Goal: Task Accomplishment & Management: Complete application form

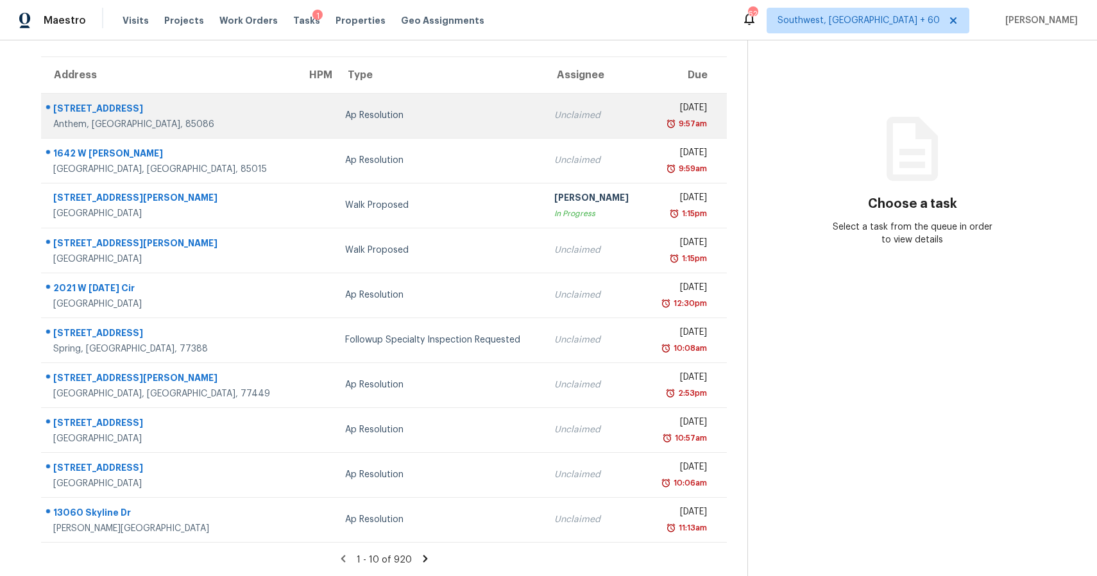
scroll to position [91, 0]
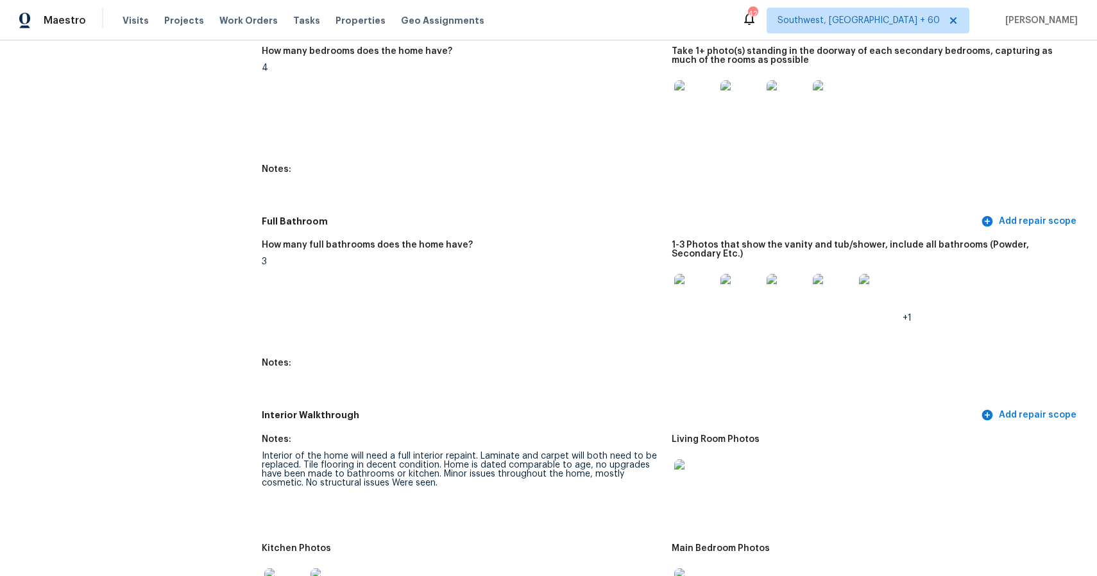
scroll to position [1324, 0]
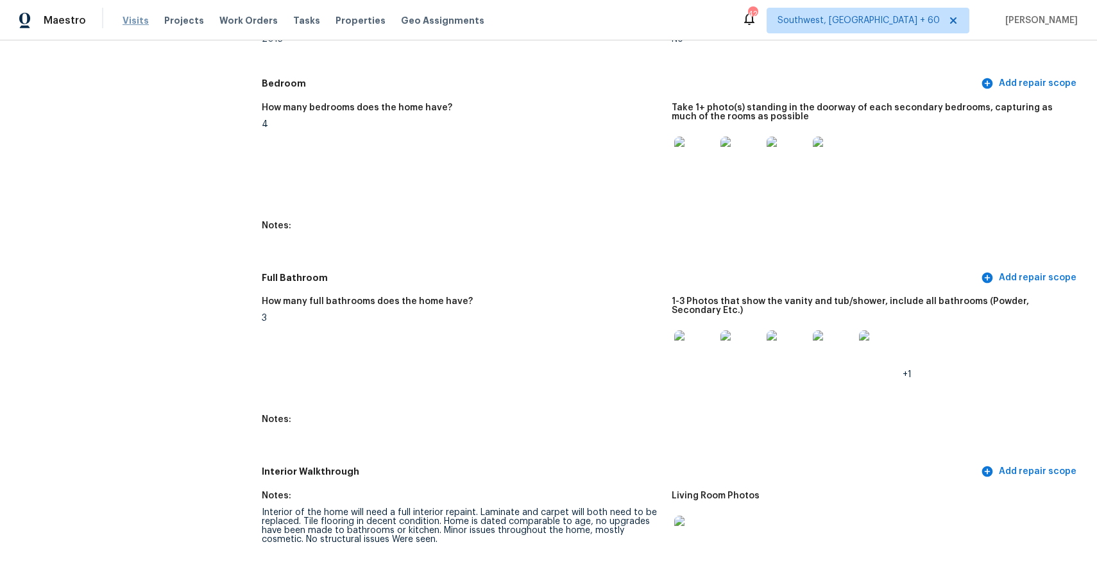
click at [135, 22] on span "Visits" at bounding box center [135, 20] width 26 height 13
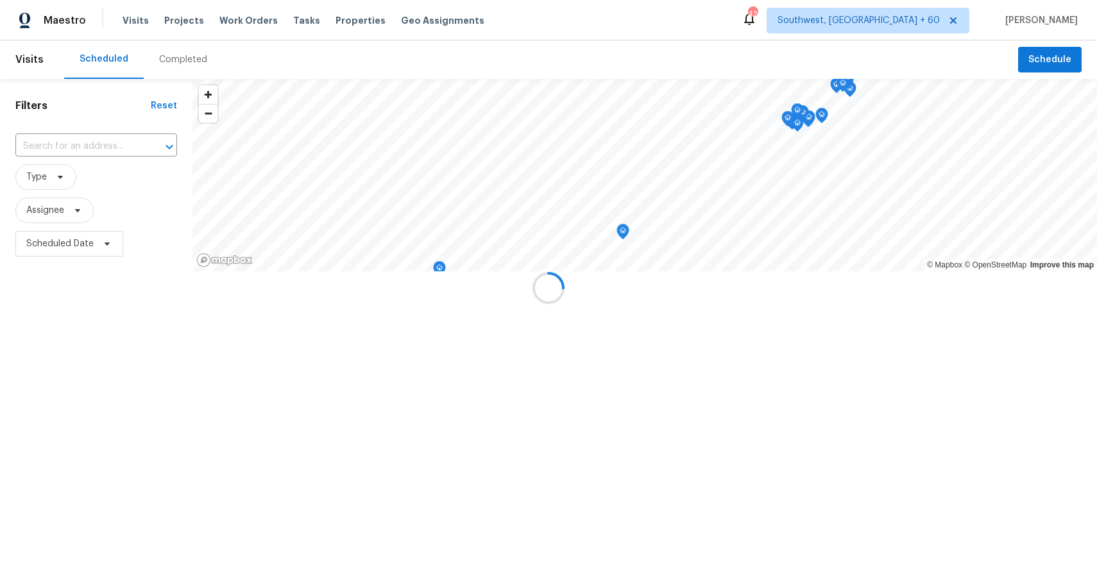
click at [188, 69] on div at bounding box center [548, 288] width 1097 height 576
click at [190, 55] on div at bounding box center [548, 288] width 1097 height 576
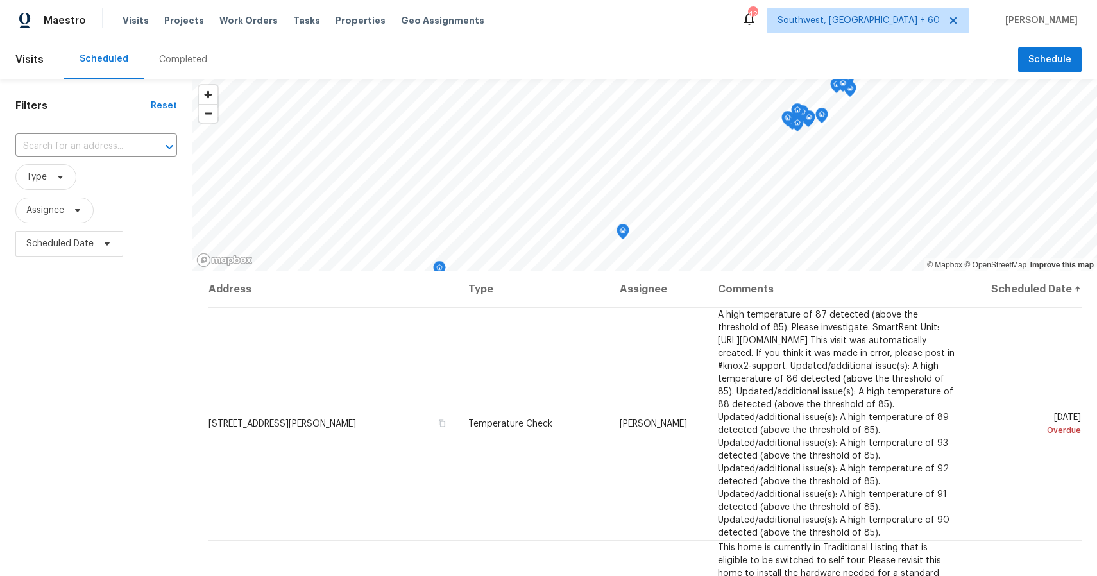
click at [190, 55] on div "Completed" at bounding box center [183, 59] width 48 height 13
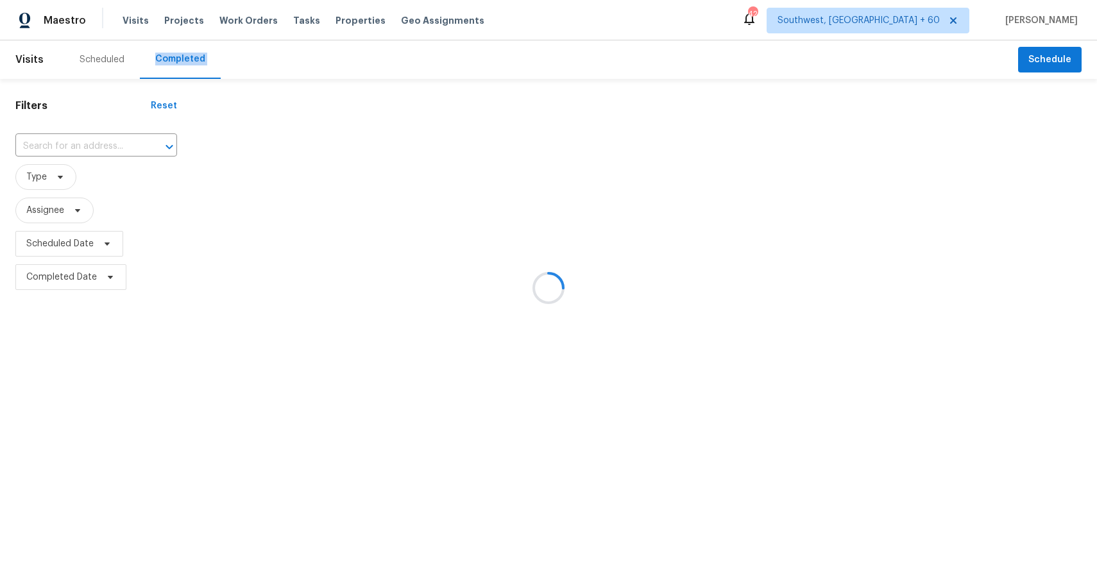
click at [190, 55] on div at bounding box center [548, 288] width 1097 height 576
click at [96, 139] on div at bounding box center [548, 288] width 1097 height 576
click at [70, 140] on div at bounding box center [548, 288] width 1097 height 576
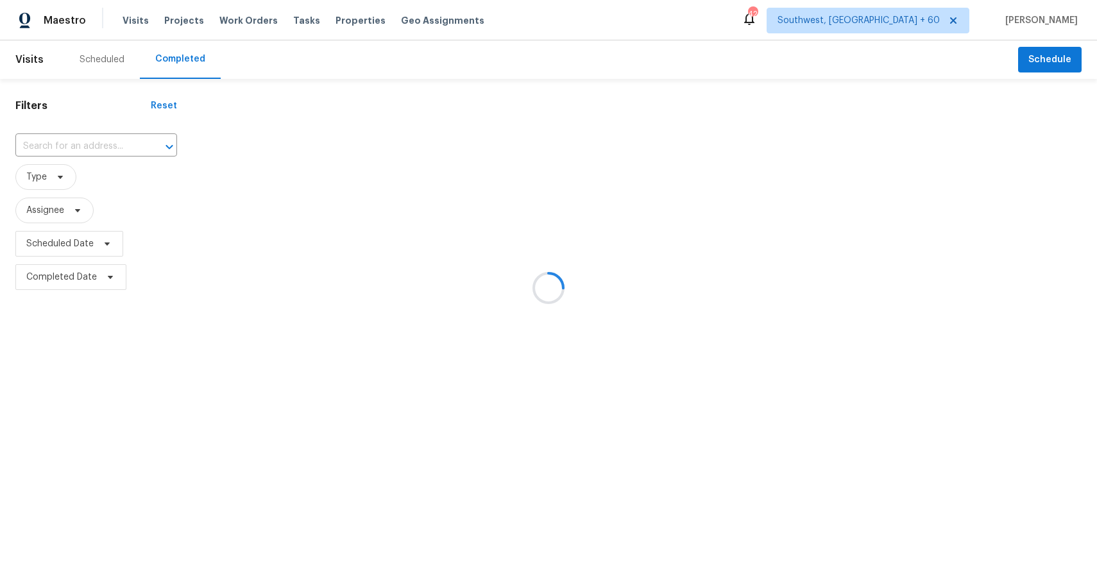
click at [70, 140] on div at bounding box center [548, 288] width 1097 height 576
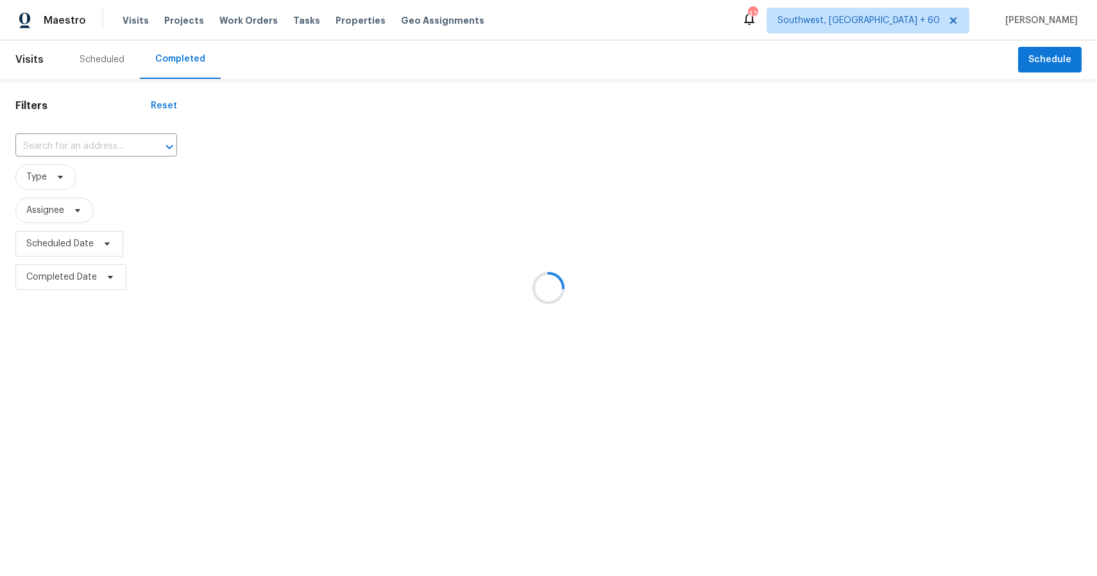
click at [70, 140] on div at bounding box center [548, 288] width 1097 height 576
click at [58, 137] on div at bounding box center [548, 288] width 1097 height 576
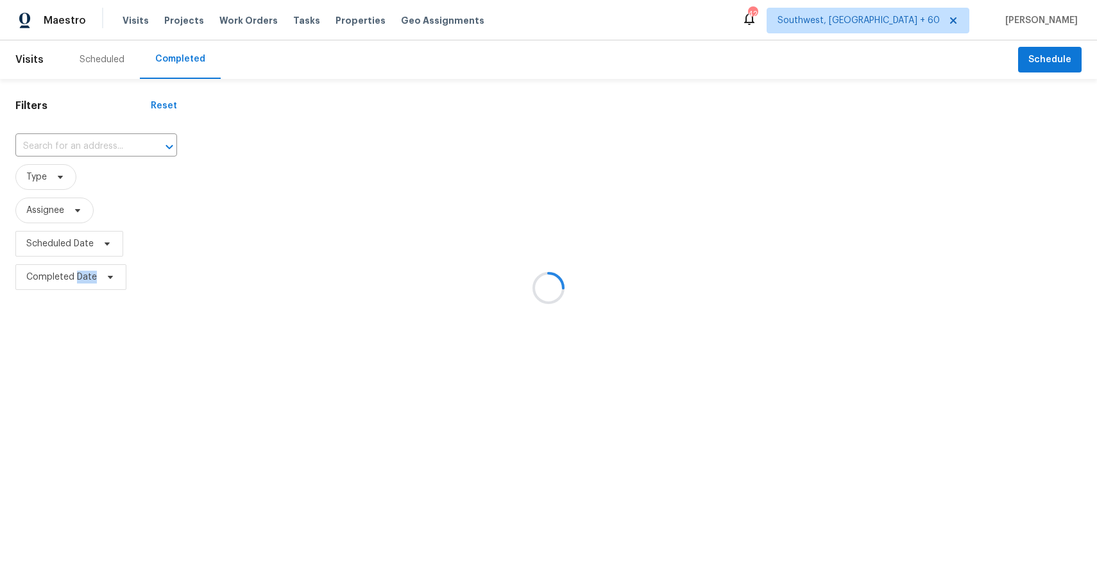
click at [62, 139] on div at bounding box center [548, 288] width 1097 height 576
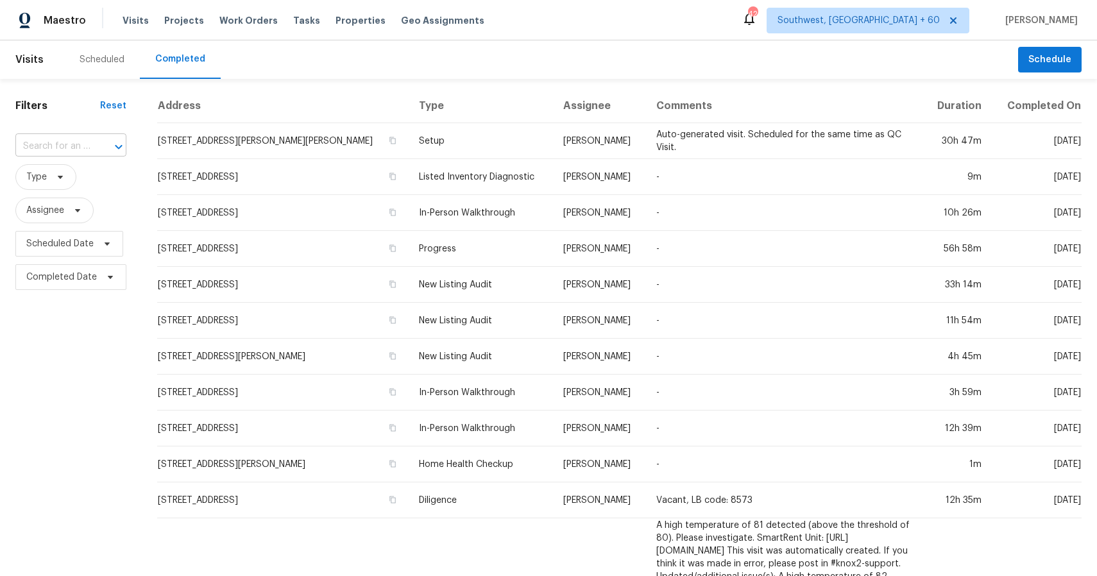
click at [56, 147] on input "text" at bounding box center [52, 147] width 75 height 20
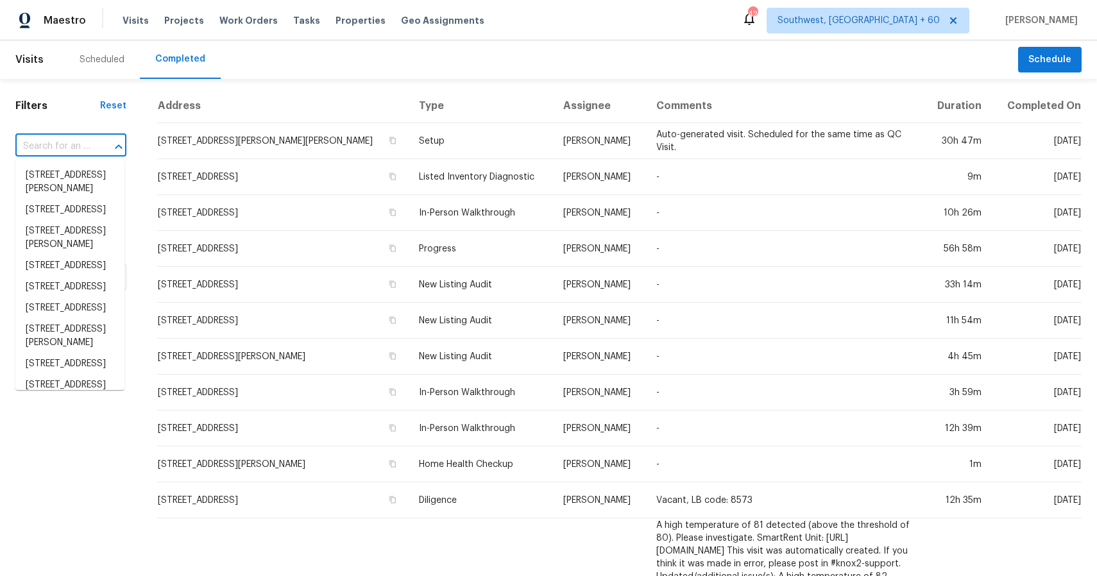
paste input "[STREET_ADDRESS]"
type input "[STREET_ADDRESS]"
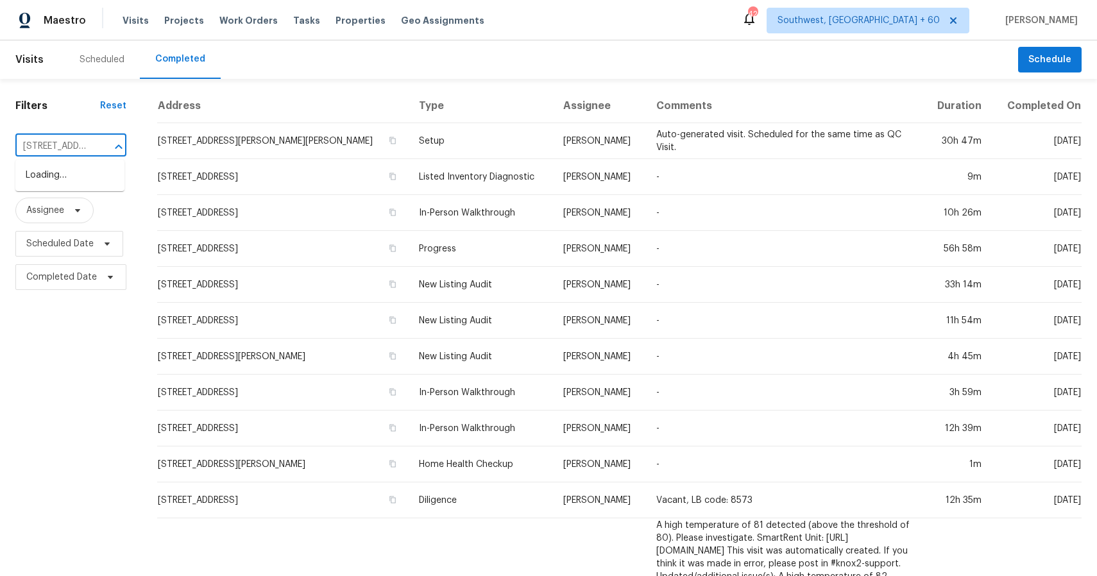
scroll to position [0, 115]
click at [76, 186] on li "[STREET_ADDRESS]" at bounding box center [69, 175] width 109 height 21
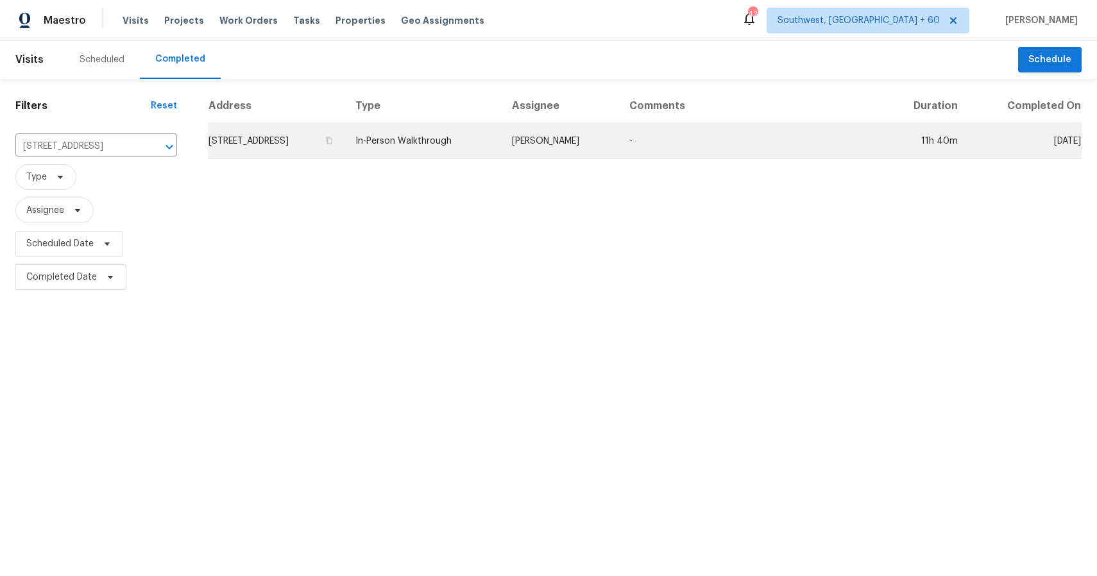
click at [619, 135] on td "[PERSON_NAME]" at bounding box center [559, 141] width 117 height 36
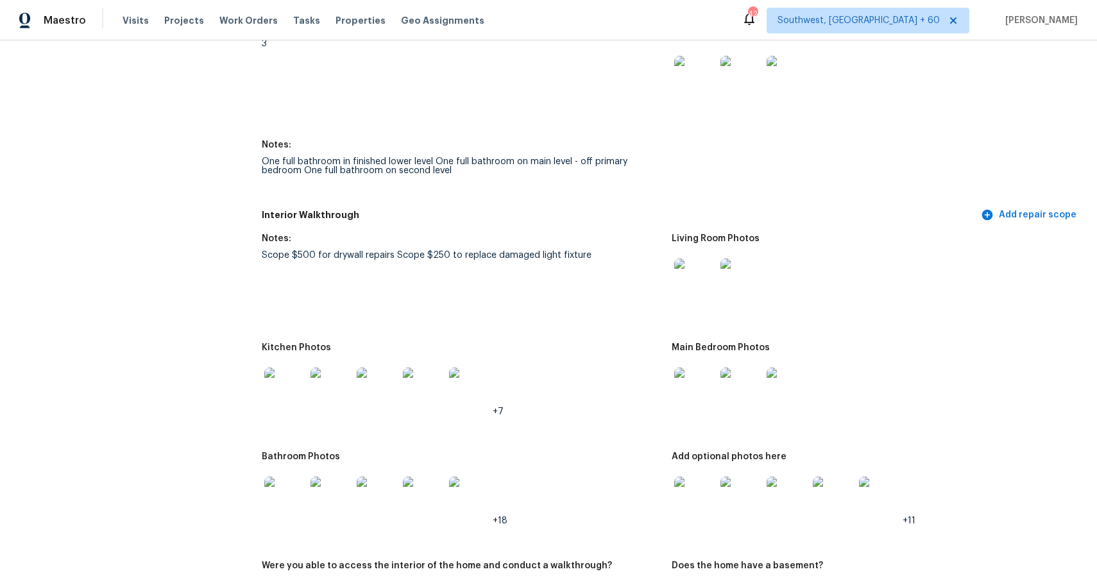
scroll to position [1833, 0]
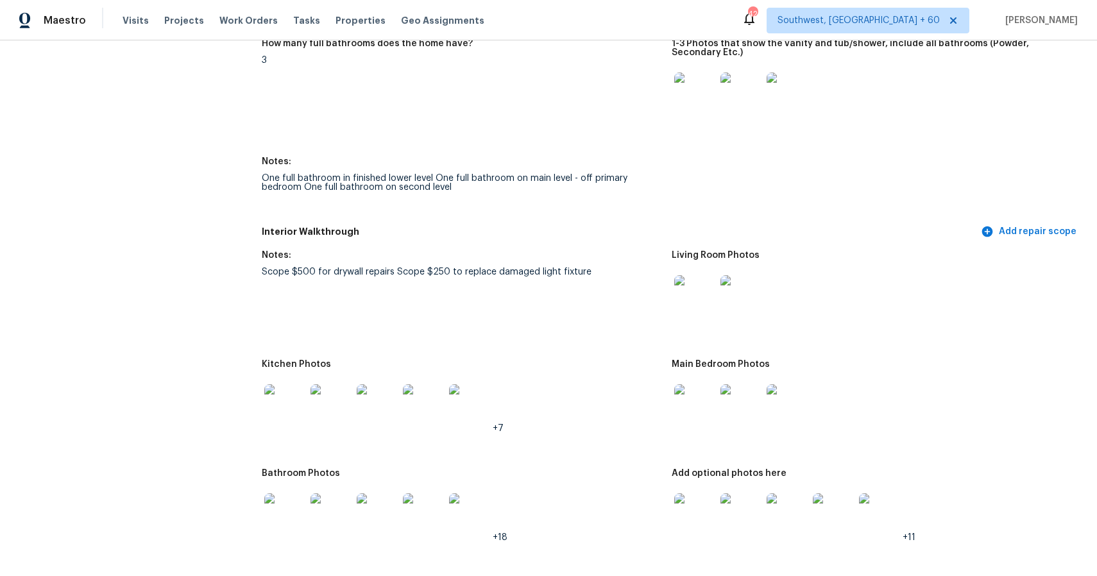
click at [668, 292] on figure "Notes: Scope $500 for drywall repairs Scope $250 to replace damaged light fixtu…" at bounding box center [467, 298] width 410 height 94
click at [689, 298] on img at bounding box center [694, 295] width 41 height 41
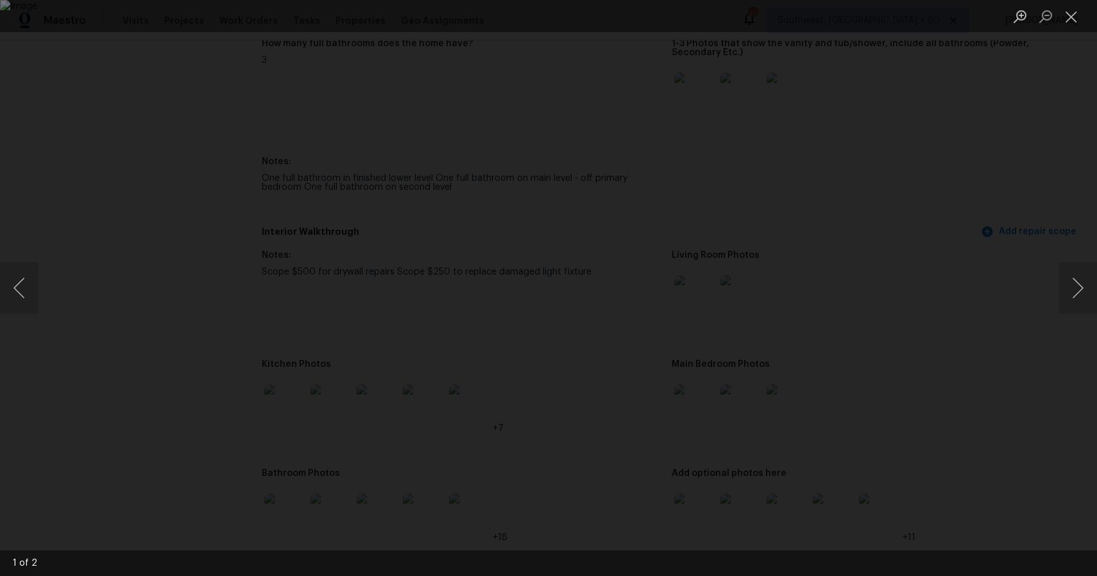
click at [1079, 223] on div "Lightbox" at bounding box center [548, 288] width 1097 height 576
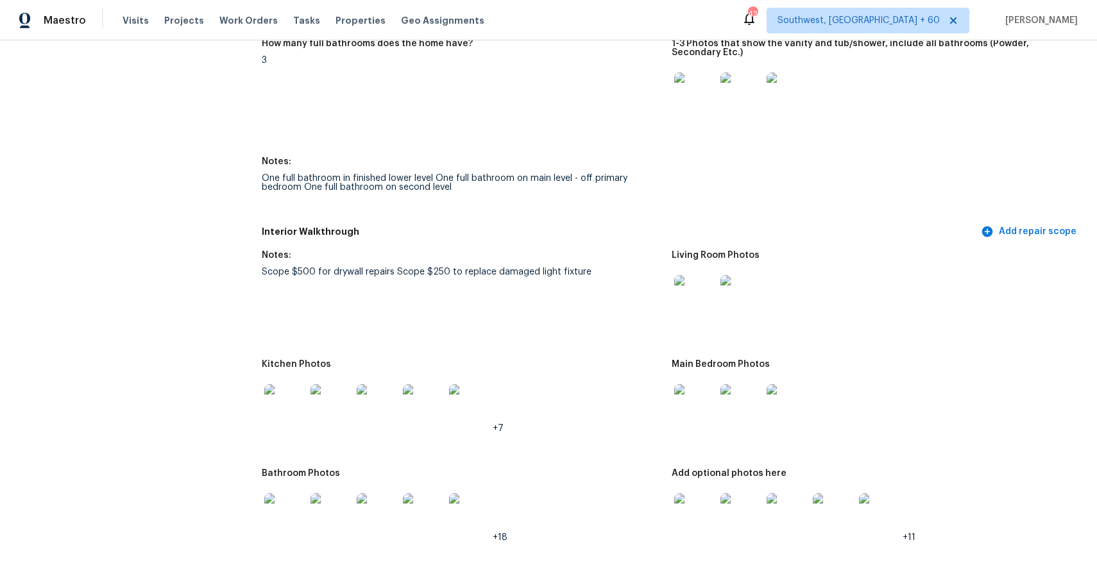
click at [699, 291] on img at bounding box center [694, 295] width 41 height 41
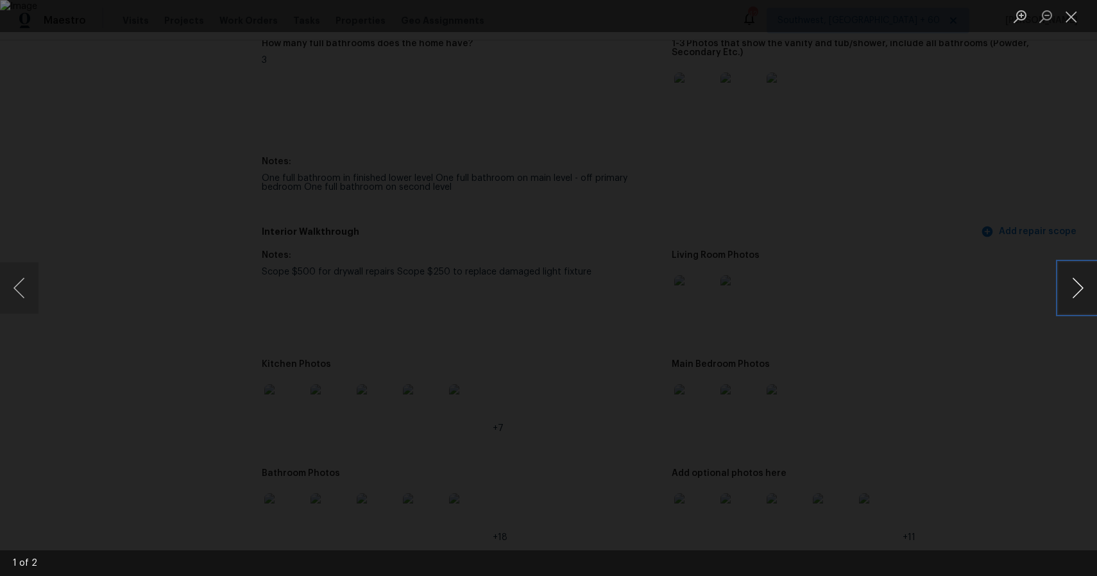
click at [1084, 280] on button "Next image" at bounding box center [1077, 287] width 38 height 51
click at [964, 297] on div "Lightbox" at bounding box center [548, 288] width 1097 height 576
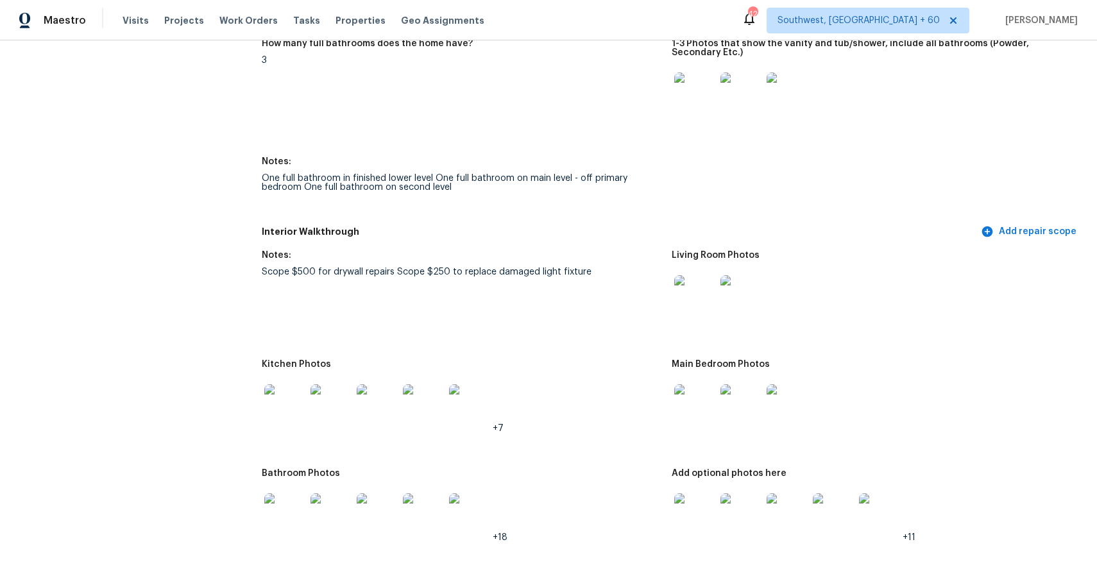
click at [698, 421] on img at bounding box center [694, 404] width 41 height 41
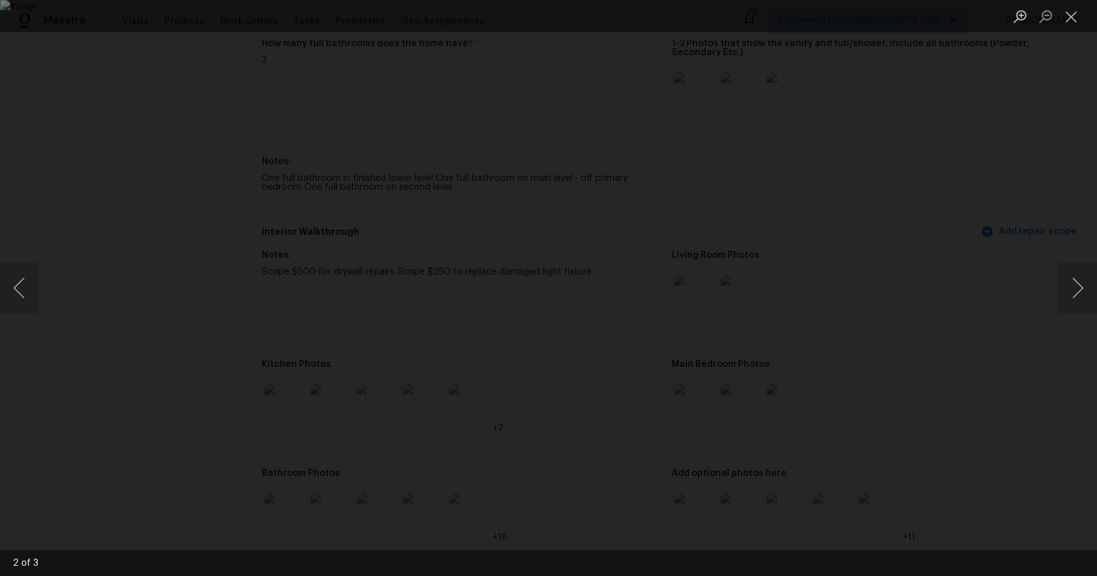
click at [941, 426] on div "Lightbox" at bounding box center [548, 288] width 1097 height 576
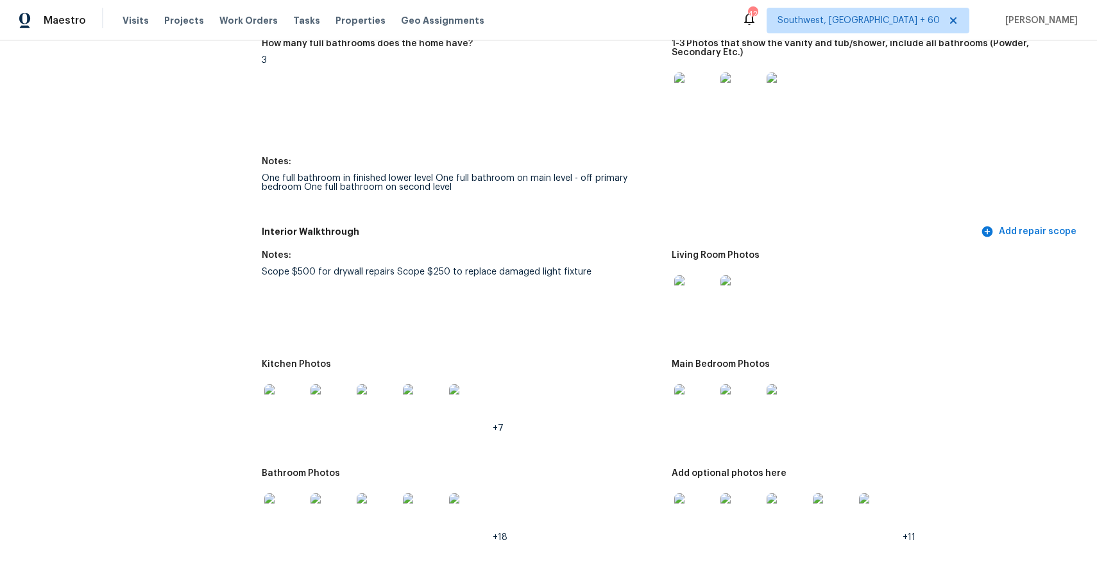
click at [686, 406] on img at bounding box center [694, 404] width 41 height 41
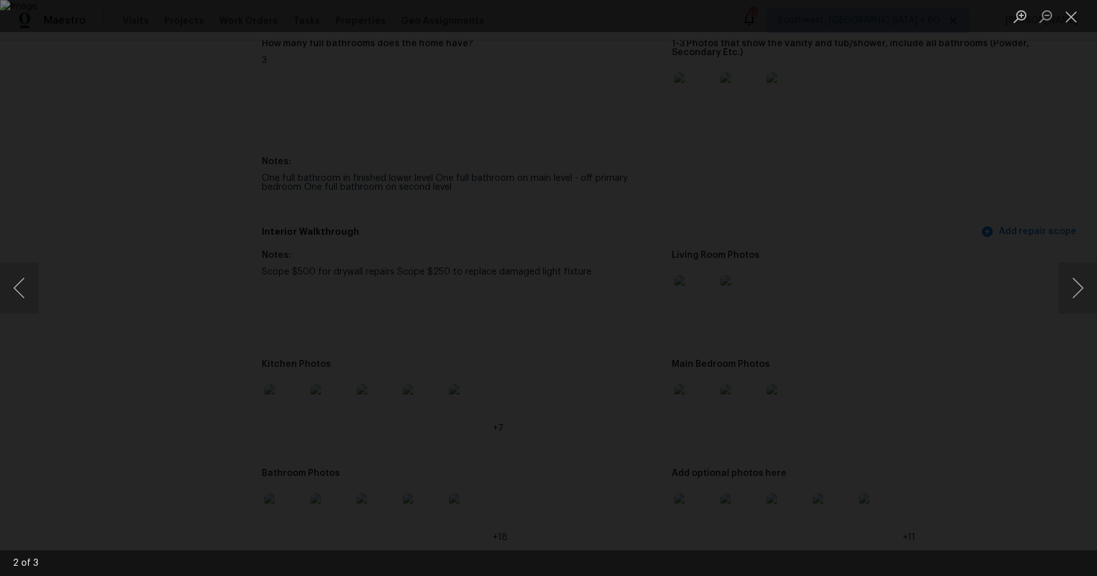
click at [988, 487] on div "Lightbox" at bounding box center [548, 288] width 1097 height 576
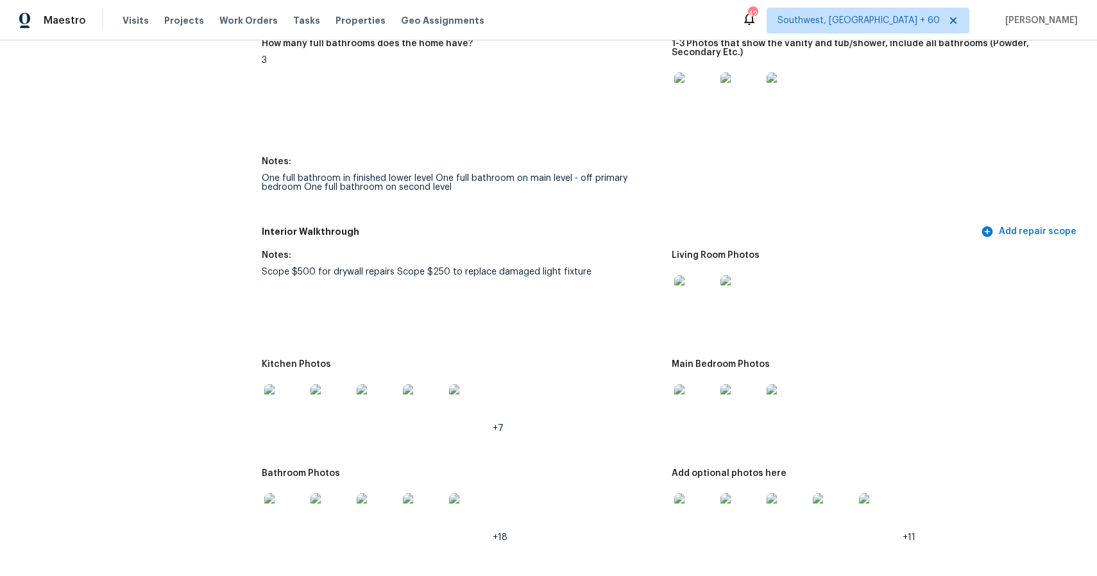
scroll to position [1928, 0]
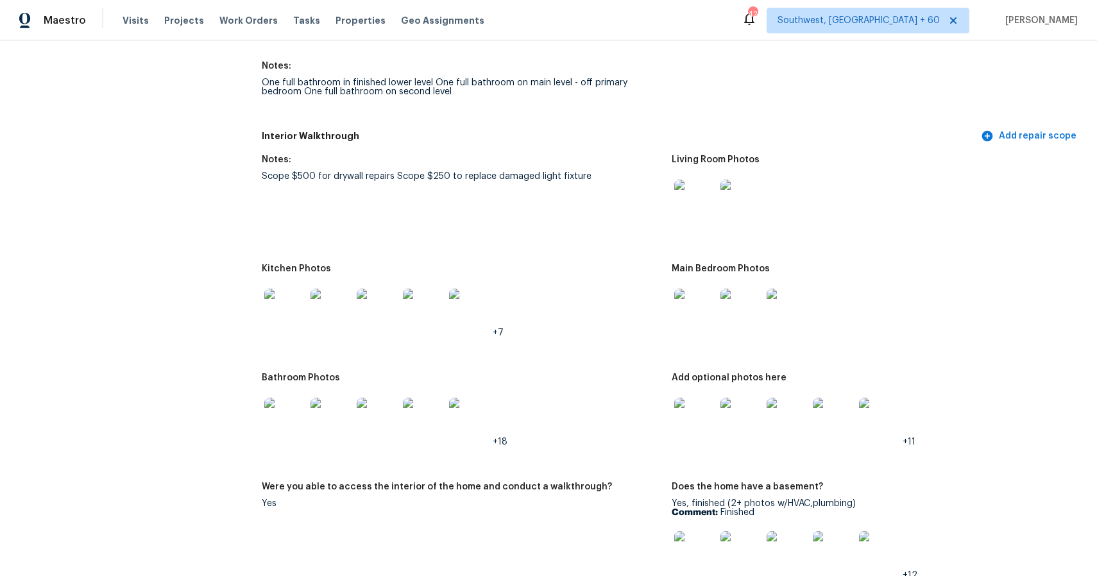
click at [663, 398] on figure "Bathroom Photos +18" at bounding box center [467, 420] width 410 height 94
click at [698, 415] on img at bounding box center [694, 418] width 41 height 41
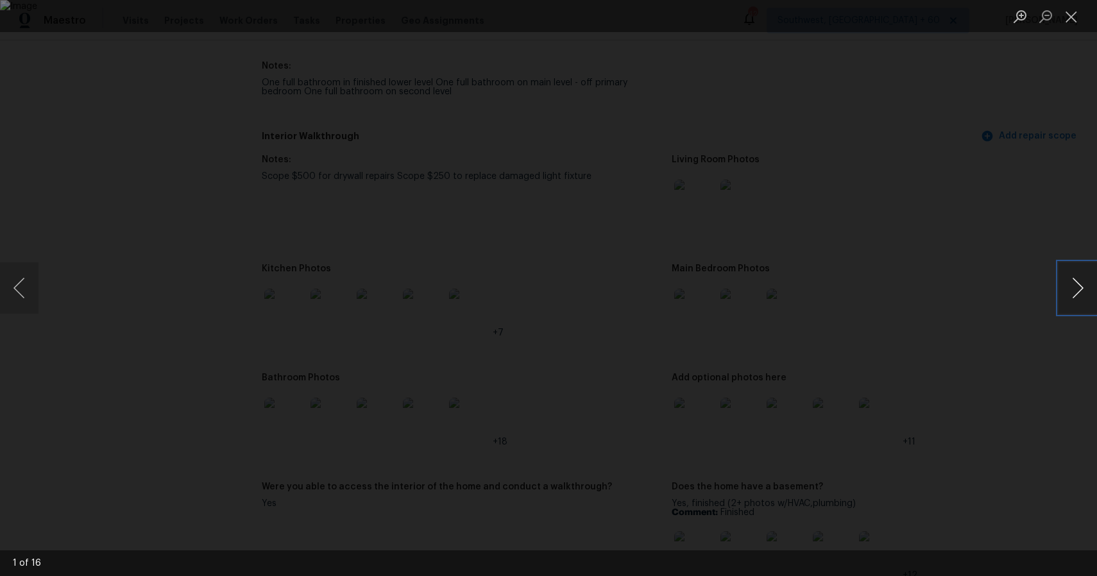
click at [1080, 283] on button "Next image" at bounding box center [1077, 287] width 38 height 51
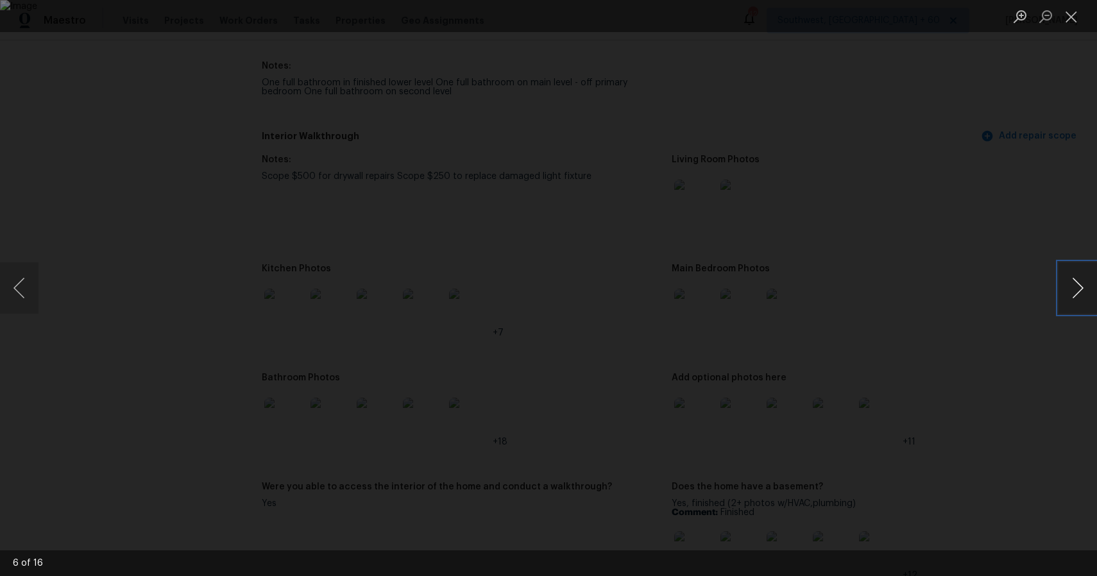
click at [1080, 283] on button "Next image" at bounding box center [1077, 287] width 38 height 51
click at [954, 221] on div "Lightbox" at bounding box center [548, 288] width 1097 height 576
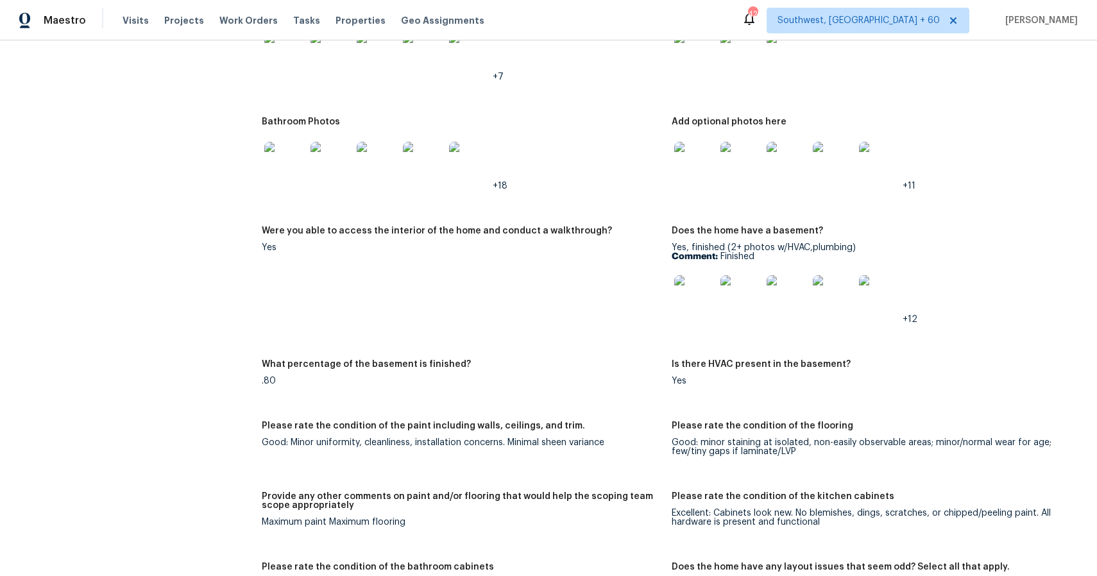
scroll to position [2144, 0]
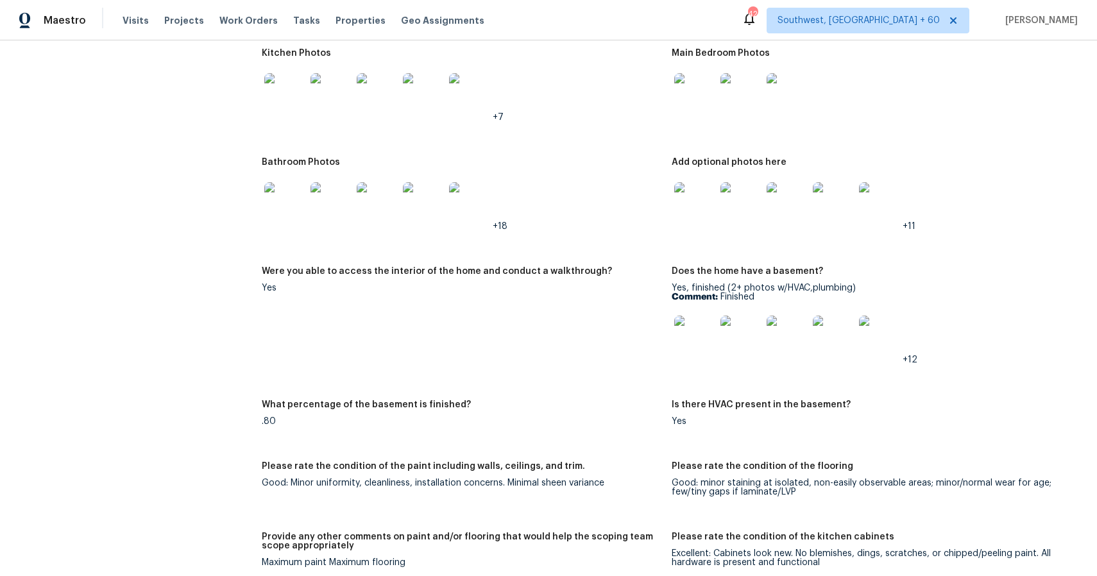
click at [703, 97] on img at bounding box center [694, 93] width 41 height 41
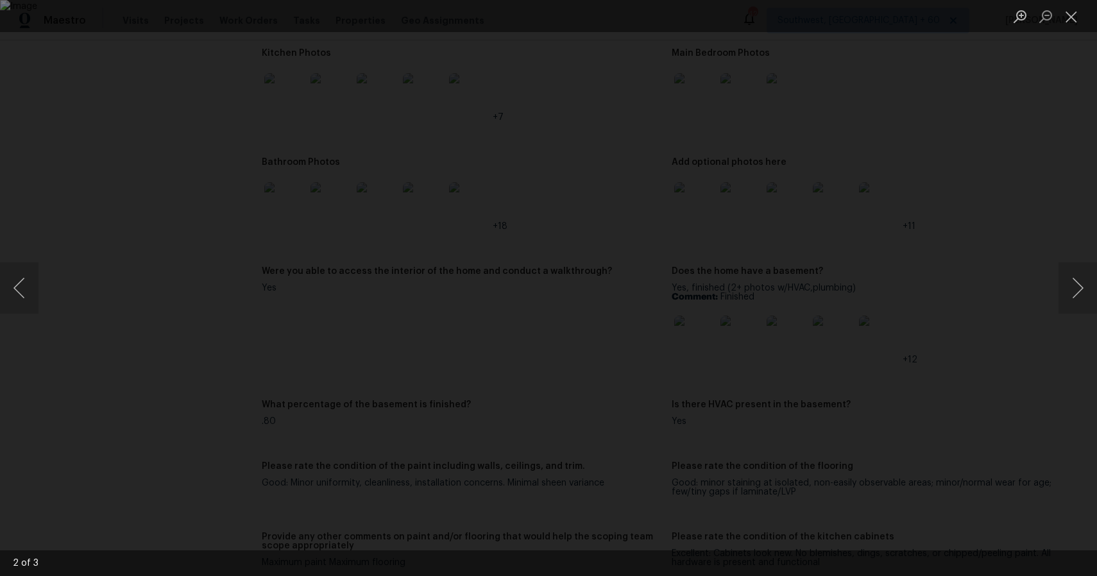
click at [876, 289] on img "Lightbox" at bounding box center [548, 288] width 1097 height 576
click at [981, 365] on div "Lightbox" at bounding box center [548, 288] width 1097 height 576
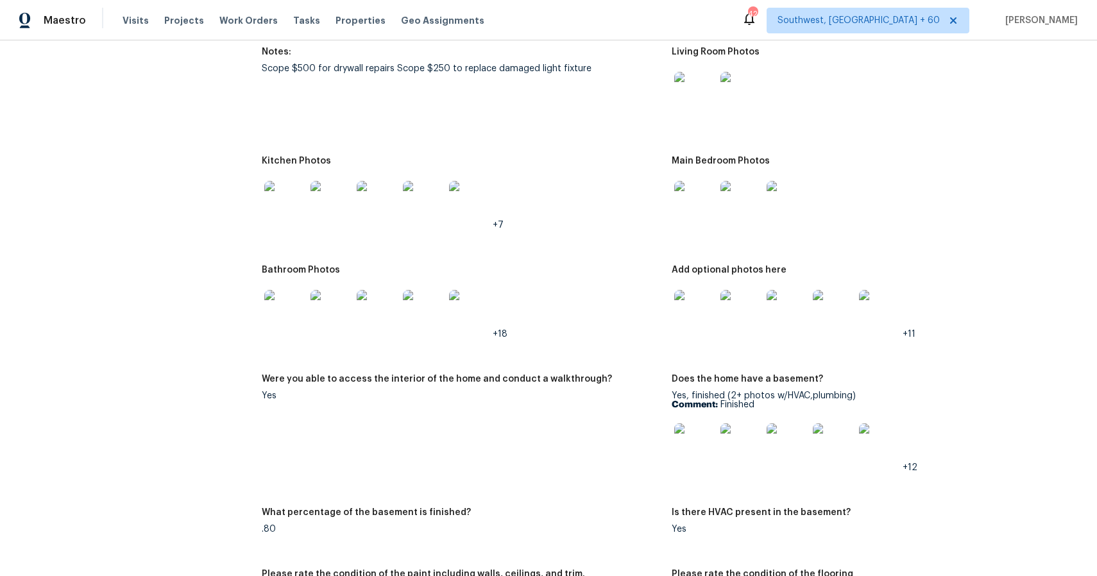
scroll to position [1989, 0]
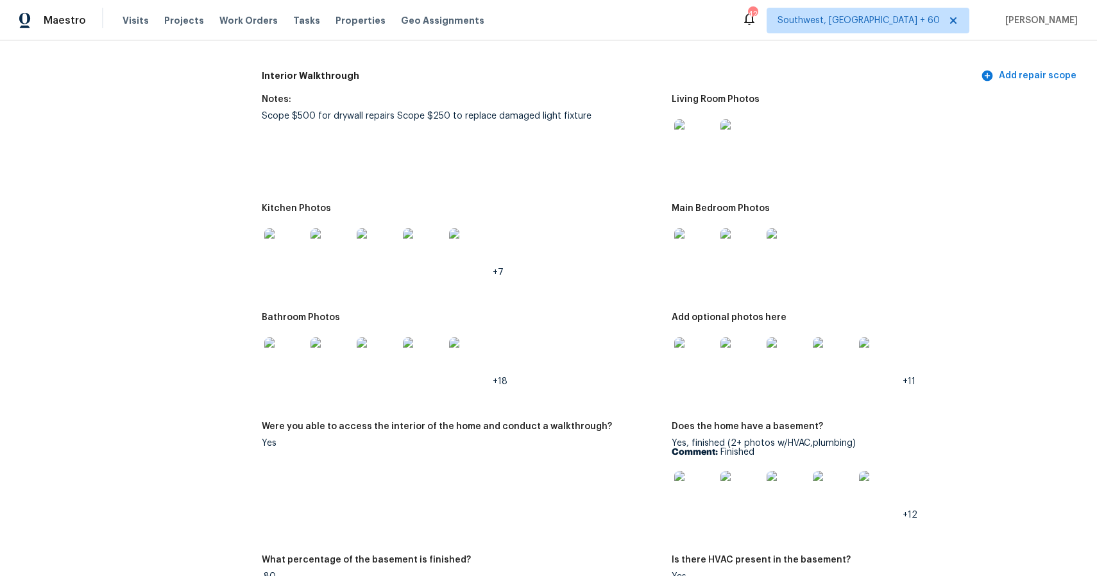
click at [695, 354] on img at bounding box center [694, 357] width 41 height 41
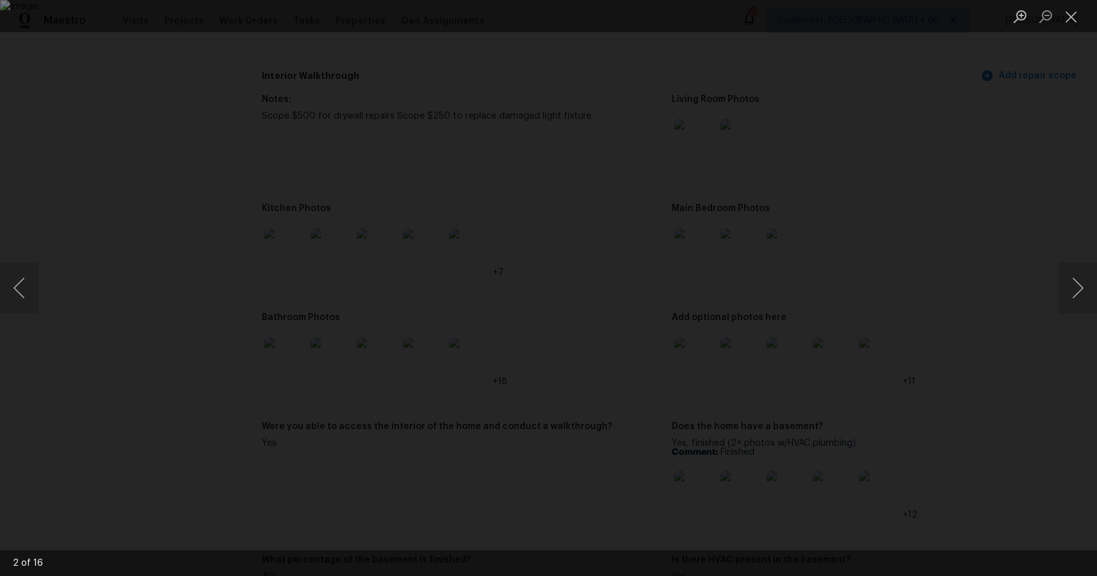
click at [981, 432] on div "Lightbox" at bounding box center [548, 288] width 1097 height 576
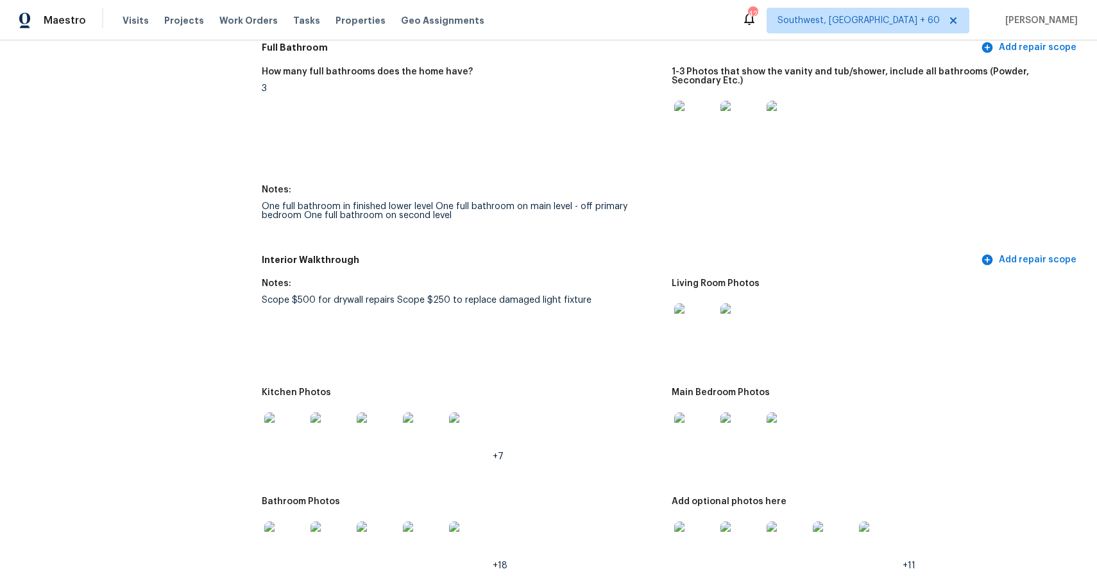
scroll to position [1860, 0]
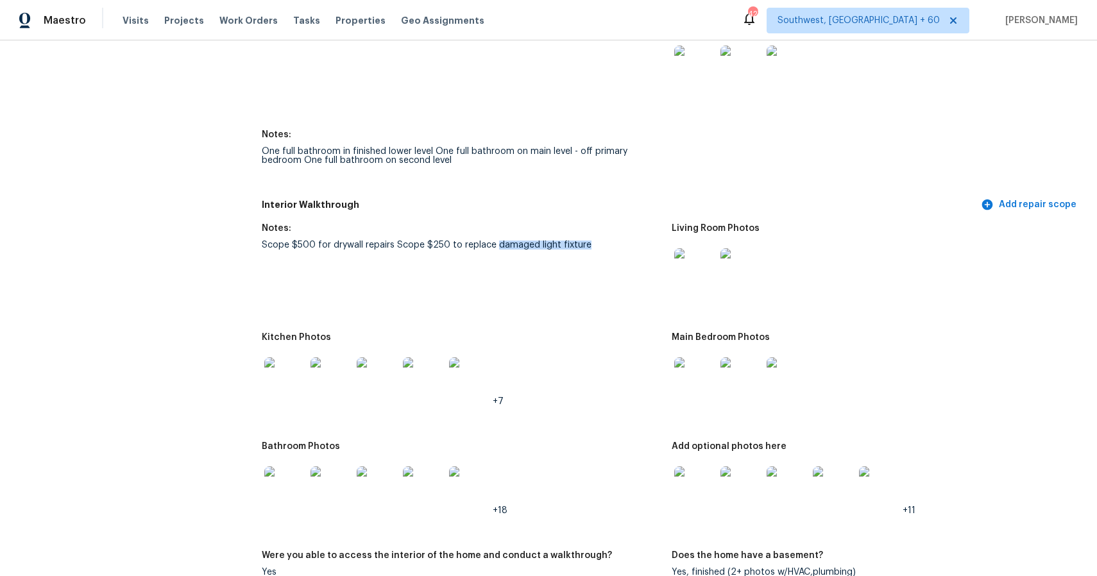
drag, startPoint x: 493, startPoint y: 246, endPoint x: 589, endPoint y: 249, distance: 95.6
click at [589, 249] on div "Scope $500 for drywall repairs Scope $250 to replace damaged light fixture" at bounding box center [462, 244] width 400 height 9
copy div "damaged light fixture"
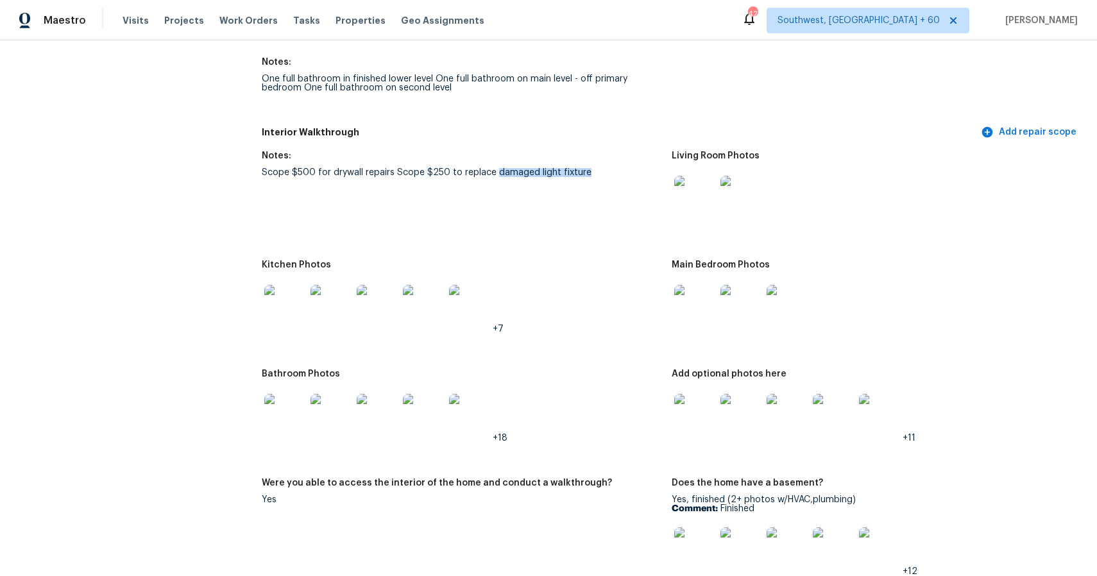
scroll to position [1955, 0]
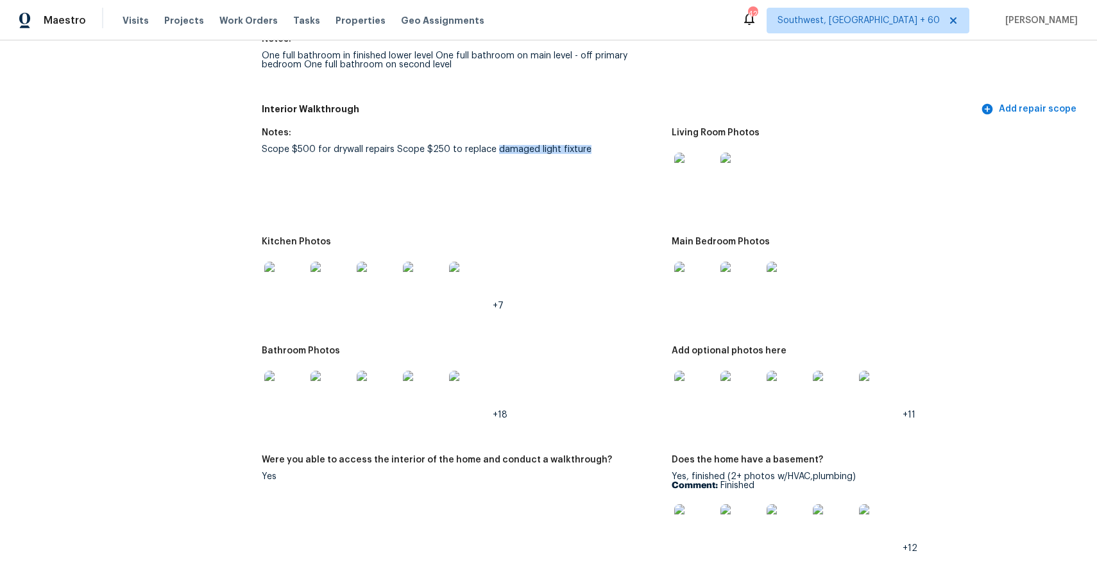
click at [705, 287] on img at bounding box center [694, 282] width 41 height 41
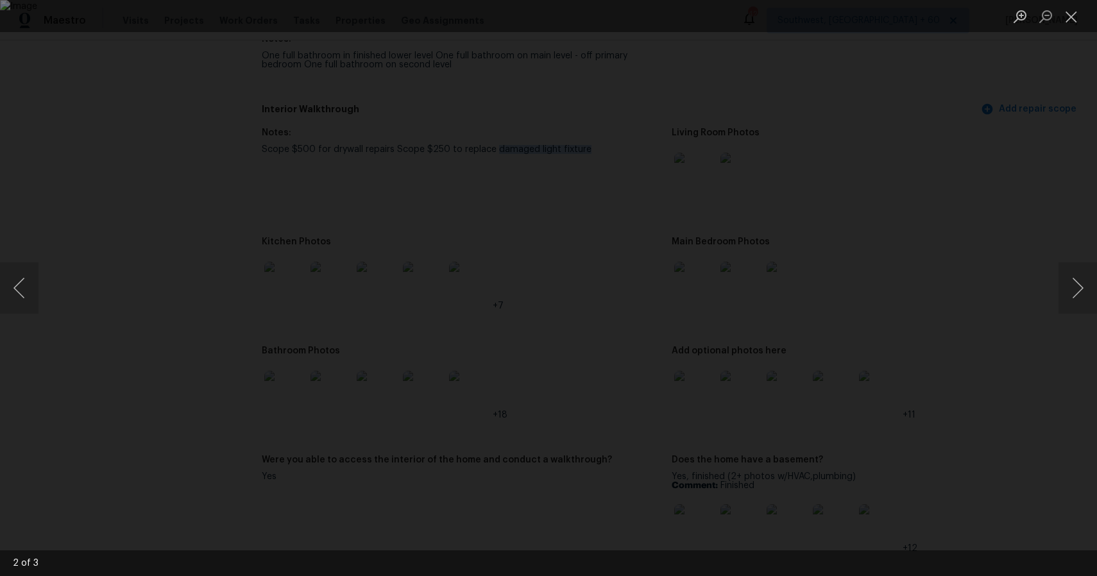
click at [954, 378] on div "Lightbox" at bounding box center [548, 288] width 1097 height 576
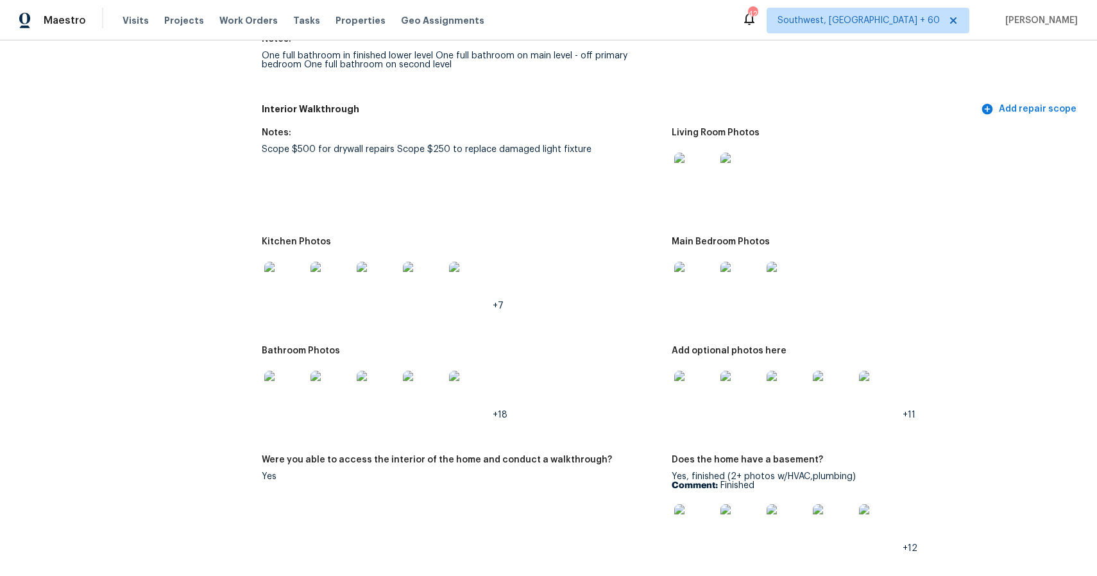
click at [696, 383] on img at bounding box center [694, 391] width 41 height 41
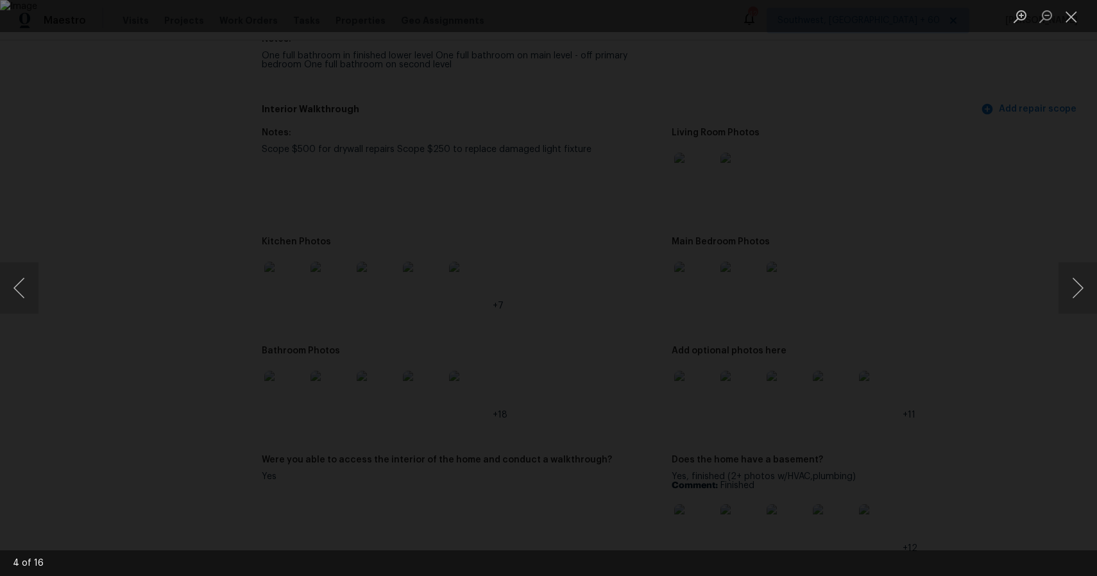
click at [997, 341] on div "Lightbox" at bounding box center [548, 288] width 1097 height 576
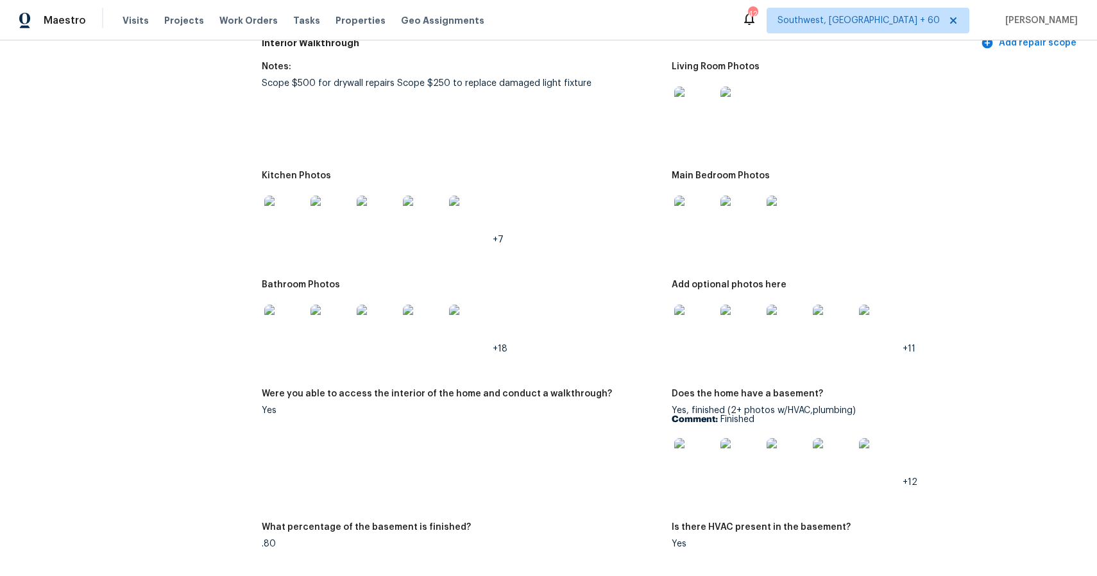
scroll to position [2037, 0]
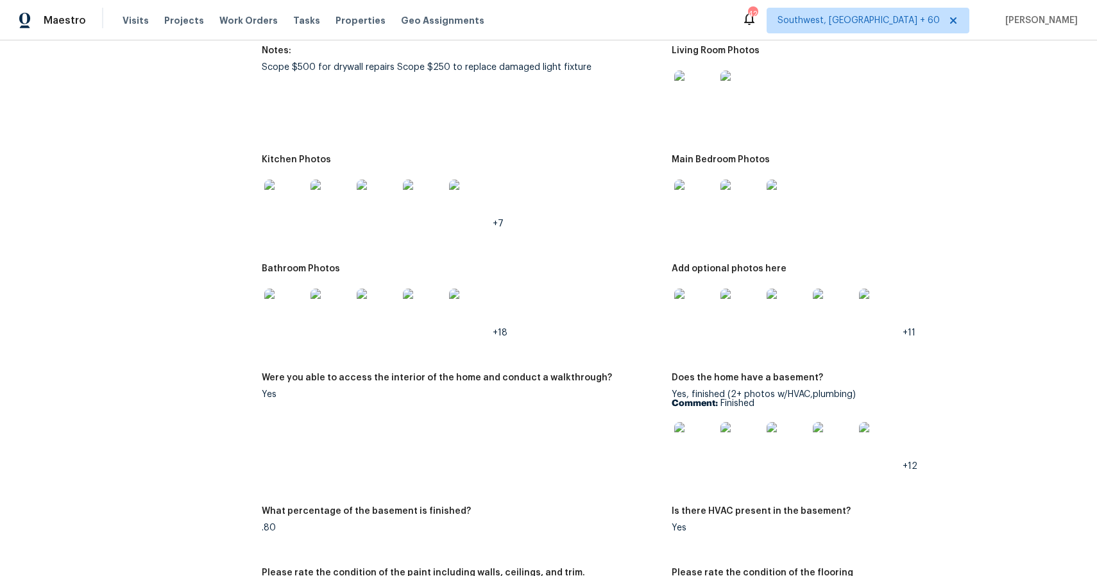
click at [283, 202] on img at bounding box center [284, 200] width 41 height 41
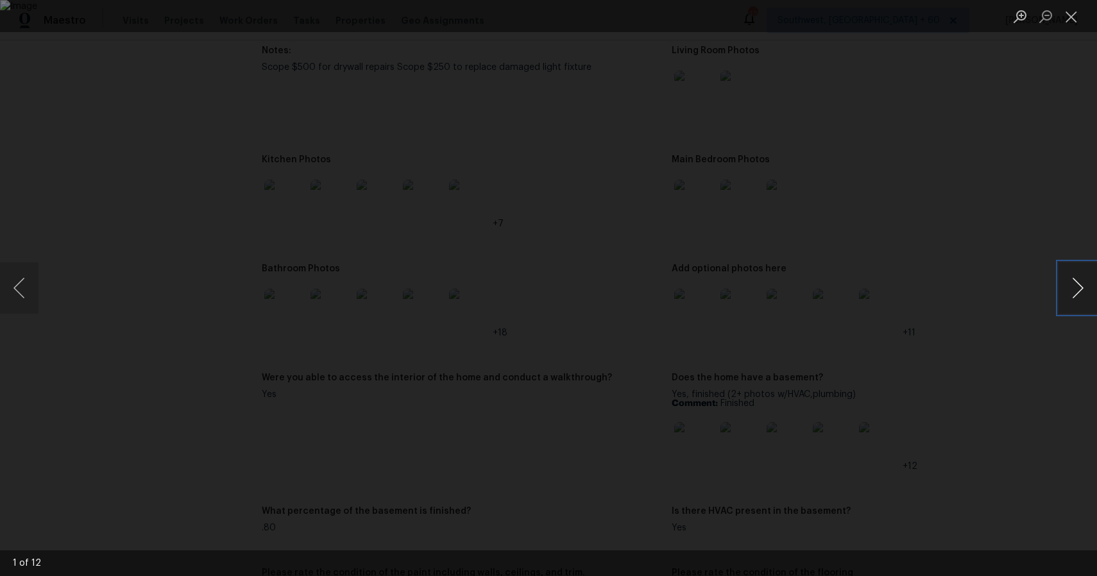
click at [1085, 283] on button "Next image" at bounding box center [1077, 287] width 38 height 51
click at [1091, 289] on button "Next image" at bounding box center [1077, 287] width 38 height 51
click at [1000, 224] on div "Lightbox" at bounding box center [548, 288] width 1097 height 576
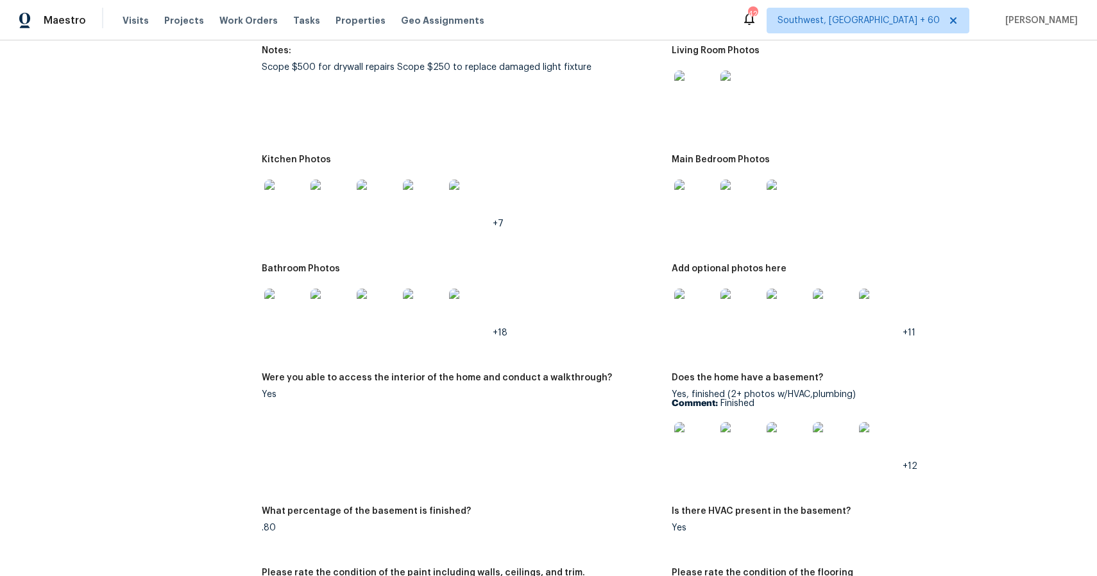
click at [316, 309] on img at bounding box center [330, 309] width 41 height 41
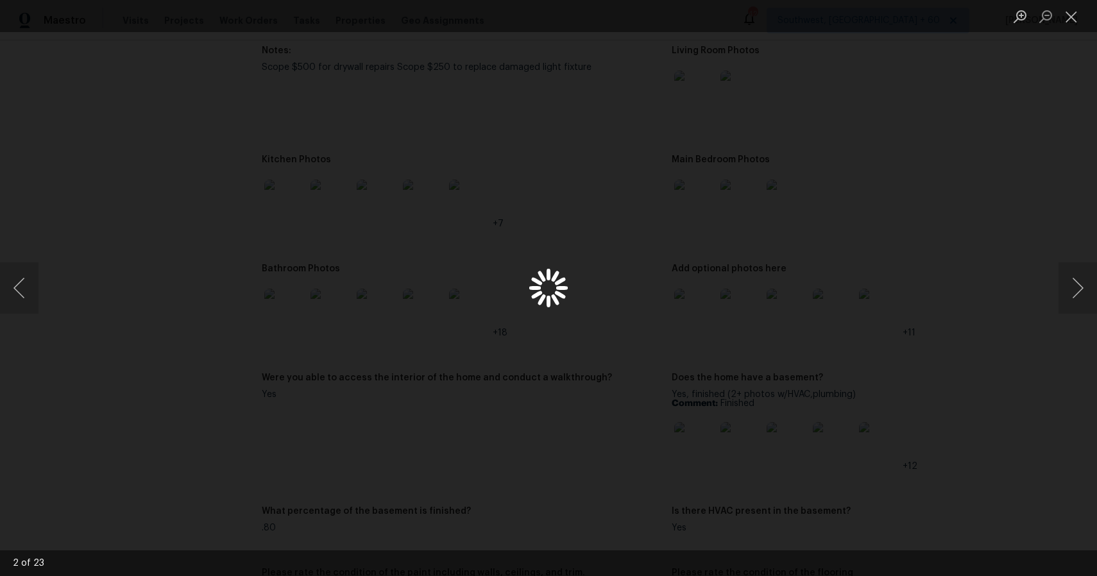
click at [301, 309] on div "Lightbox" at bounding box center [548, 288] width 1097 height 576
click at [1074, 285] on button "Next image" at bounding box center [1077, 287] width 38 height 51
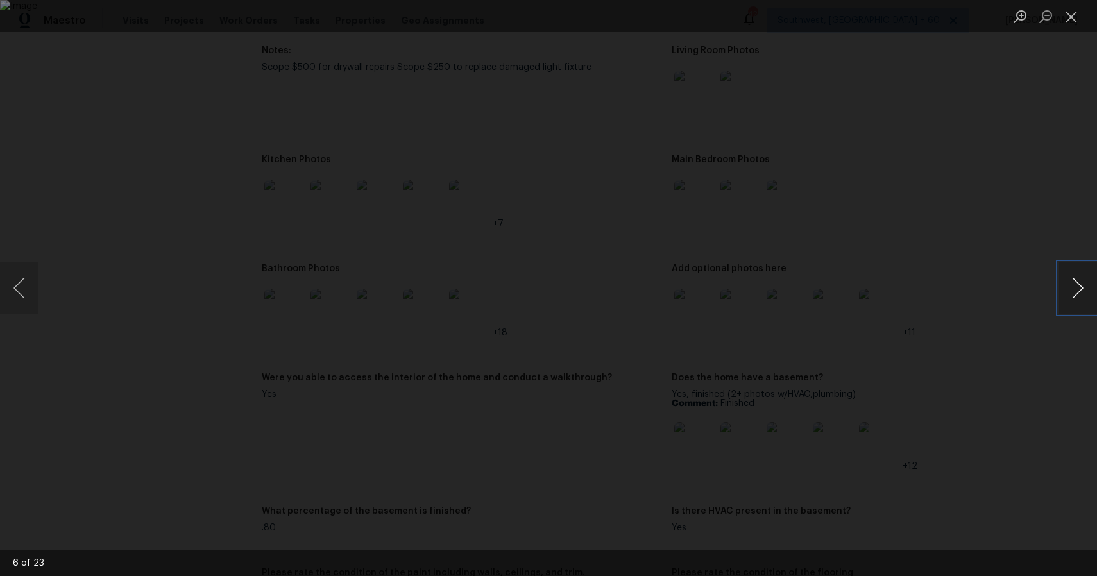
click at [1074, 285] on button "Next image" at bounding box center [1077, 287] width 38 height 51
click at [1039, 214] on div "Lightbox" at bounding box center [548, 288] width 1097 height 576
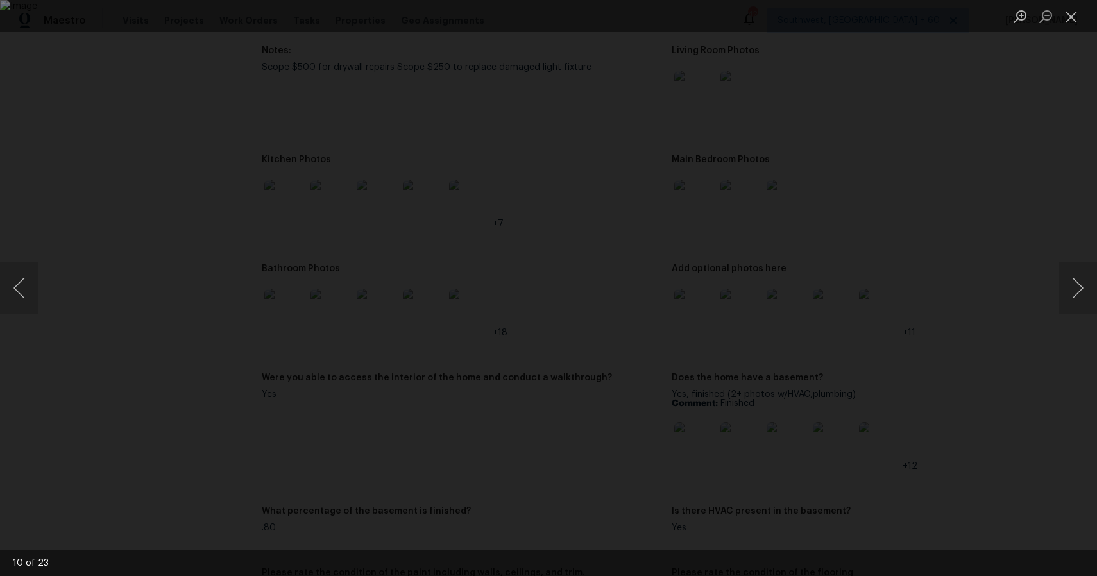
click at [944, 237] on div "Lightbox" at bounding box center [548, 288] width 1097 height 576
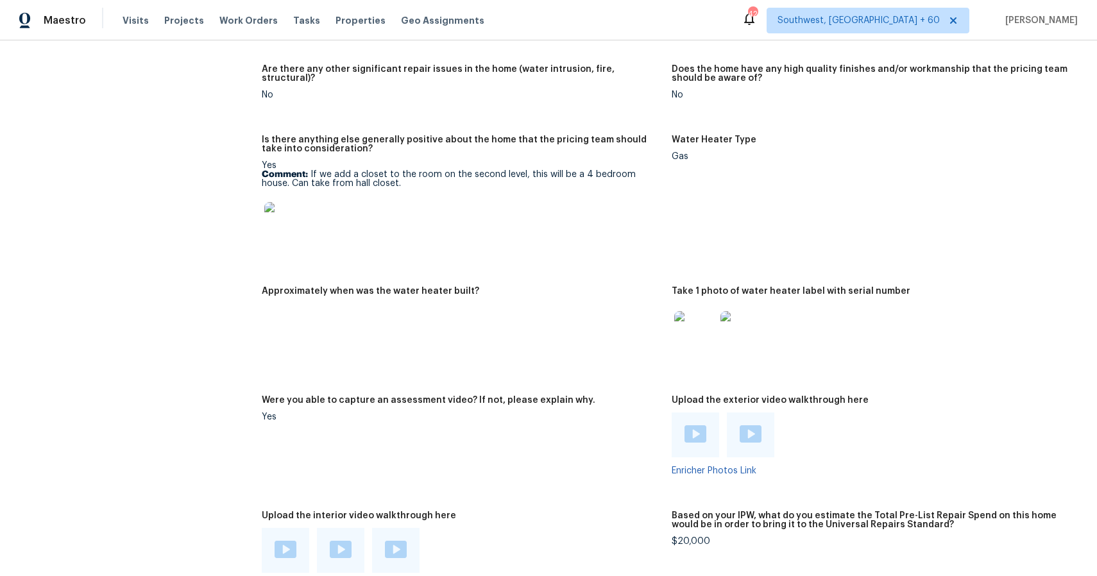
scroll to position [3078, 0]
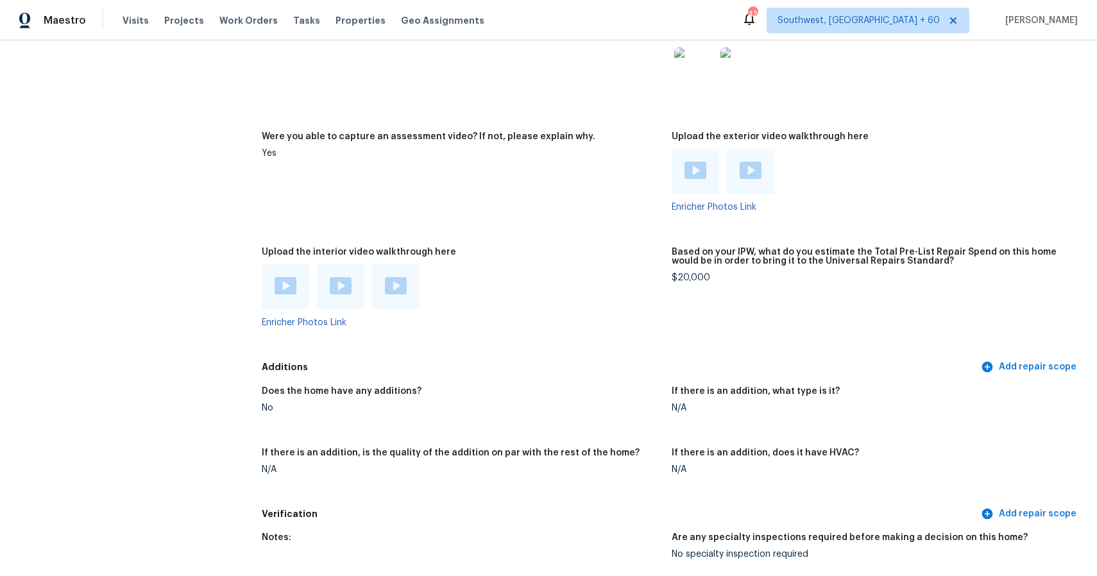
click at [1039, 144] on div "Upload the exterior video walkthrough here" at bounding box center [871, 140] width 400 height 17
click at [128, 32] on div "Visits Projects Work Orders Tasks Properties Geo Assignments" at bounding box center [310, 21] width 377 height 26
click at [129, 14] on span "Visits" at bounding box center [135, 20] width 26 height 13
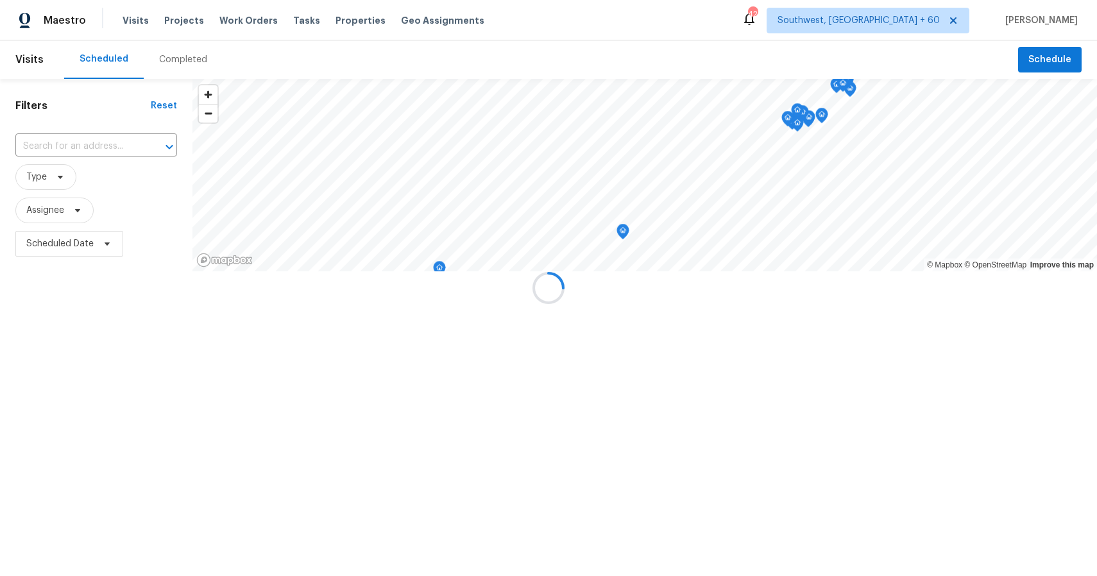
click at [182, 69] on div at bounding box center [548, 288] width 1097 height 576
click at [174, 56] on div at bounding box center [548, 288] width 1097 height 576
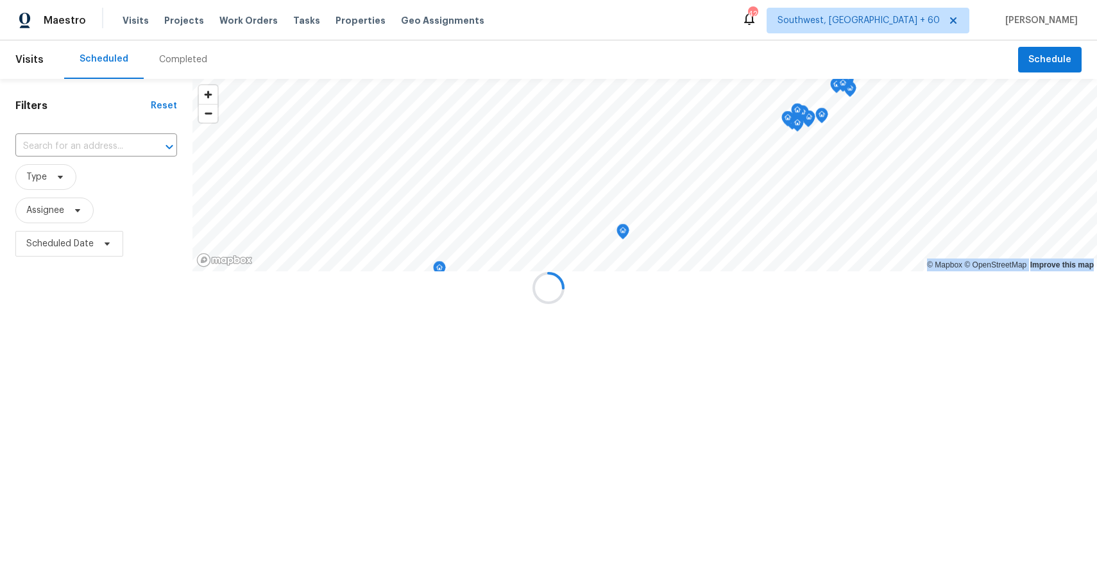
click at [174, 56] on div at bounding box center [548, 288] width 1097 height 576
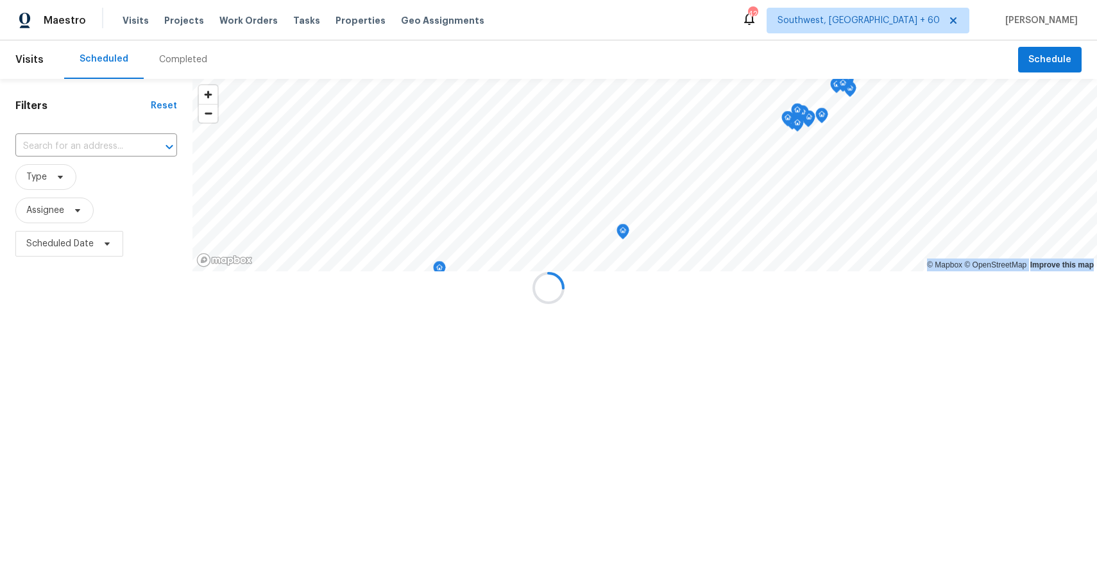
click at [174, 56] on div at bounding box center [548, 288] width 1097 height 576
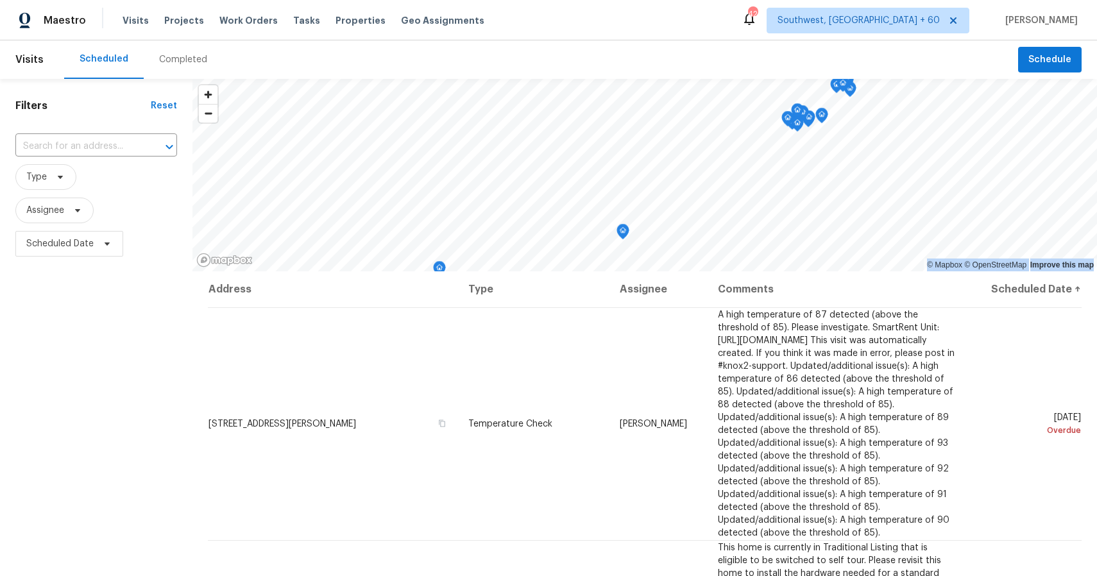
click at [174, 56] on div "Completed" at bounding box center [183, 59] width 48 height 13
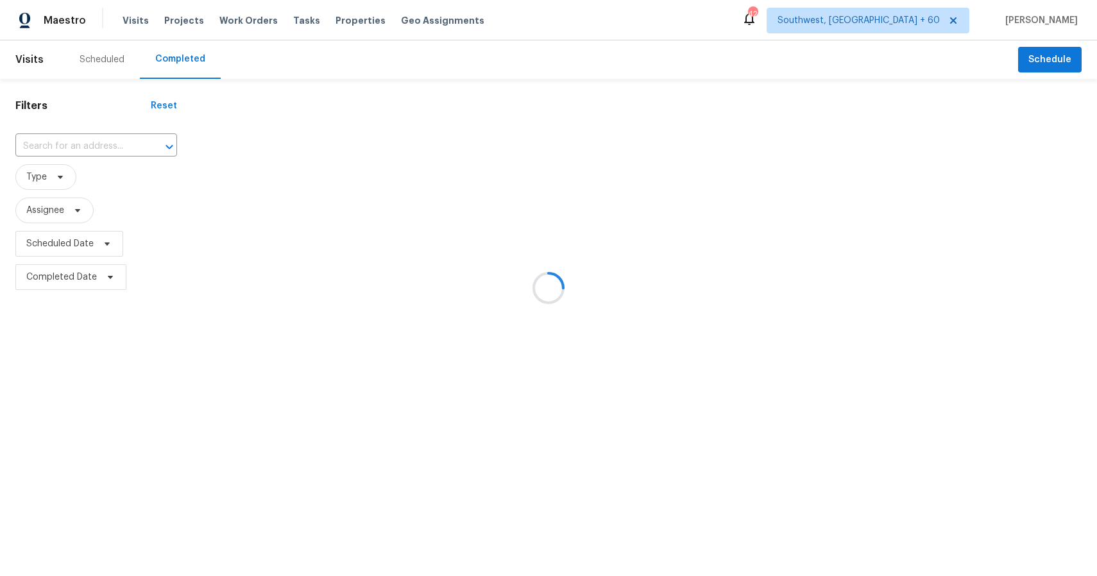
click at [174, 56] on div at bounding box center [548, 288] width 1097 height 576
click at [99, 155] on div at bounding box center [548, 288] width 1097 height 576
click at [100, 144] on div at bounding box center [548, 288] width 1097 height 576
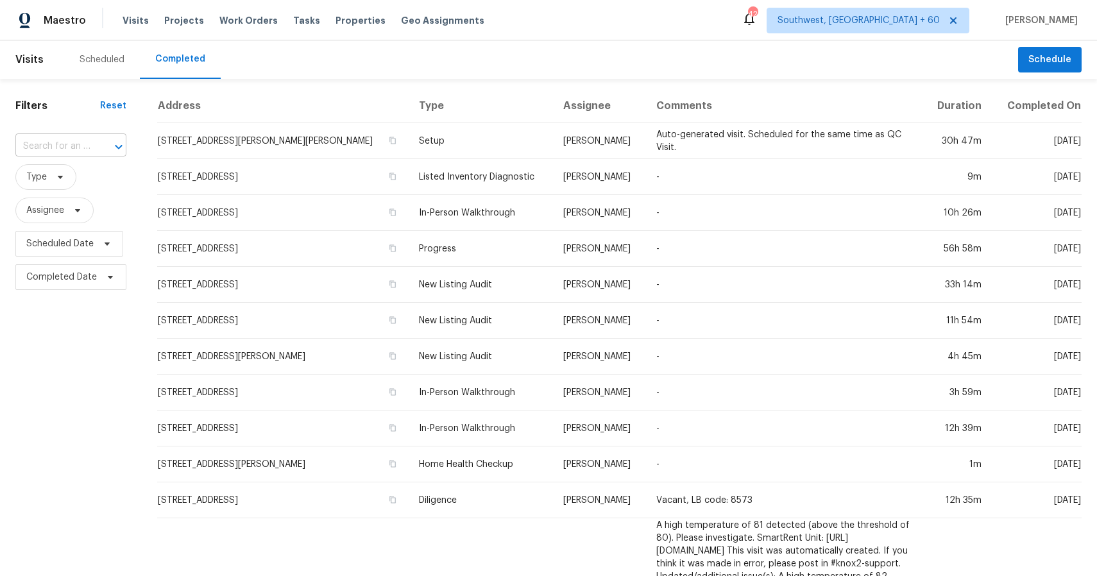
click at [100, 138] on div at bounding box center [109, 147] width 33 height 18
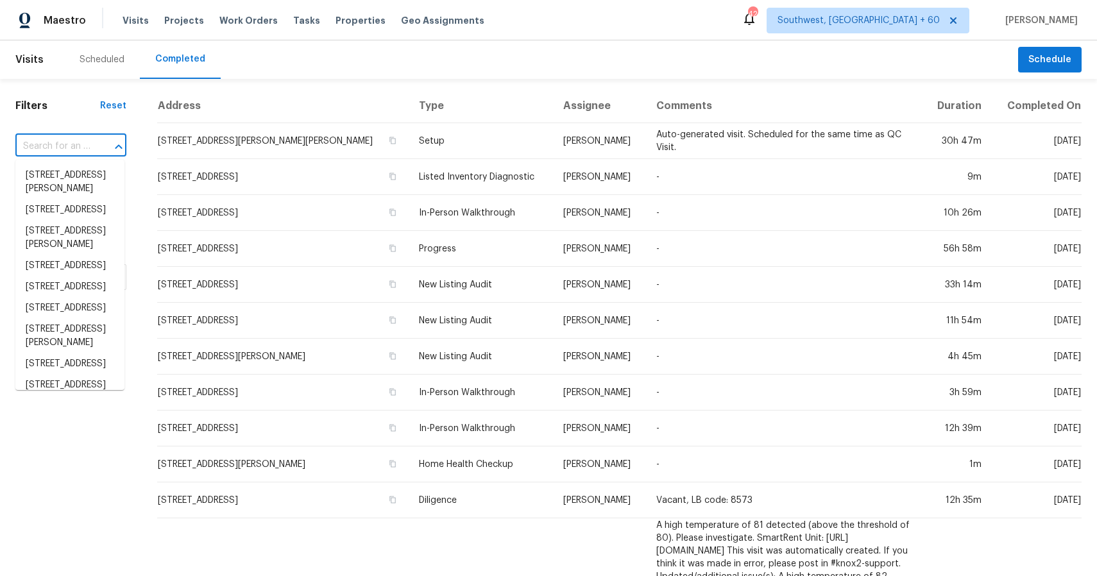
click at [100, 138] on div at bounding box center [109, 147] width 33 height 18
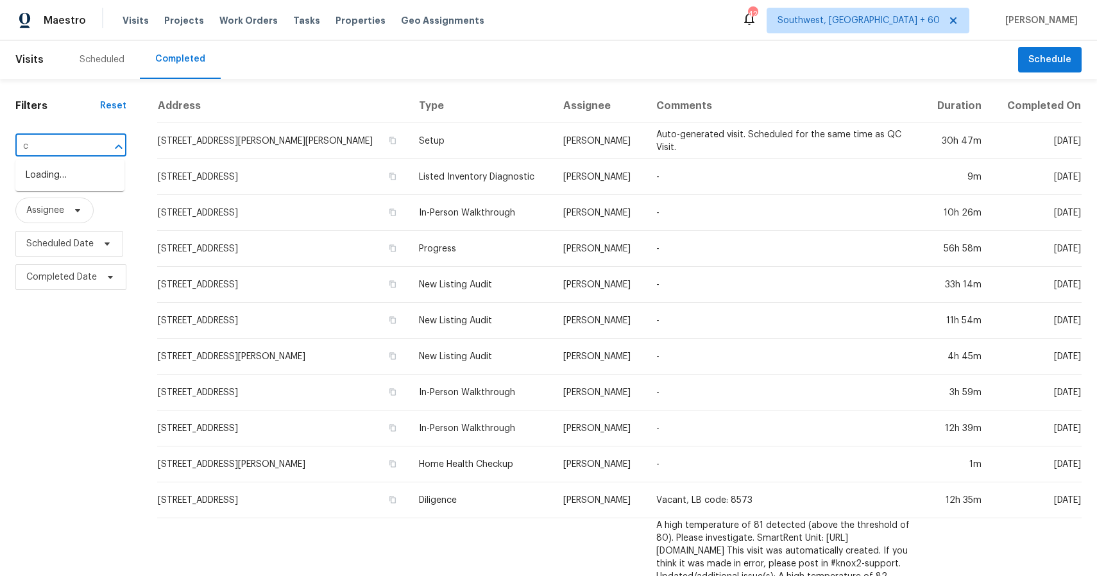
paste input "4209 Lost Oak Dr, Killeen, TX 76542"
click at [71, 148] on input "c4209 Lost Oak Dr, Killeen, TX 76542" at bounding box center [52, 147] width 75 height 20
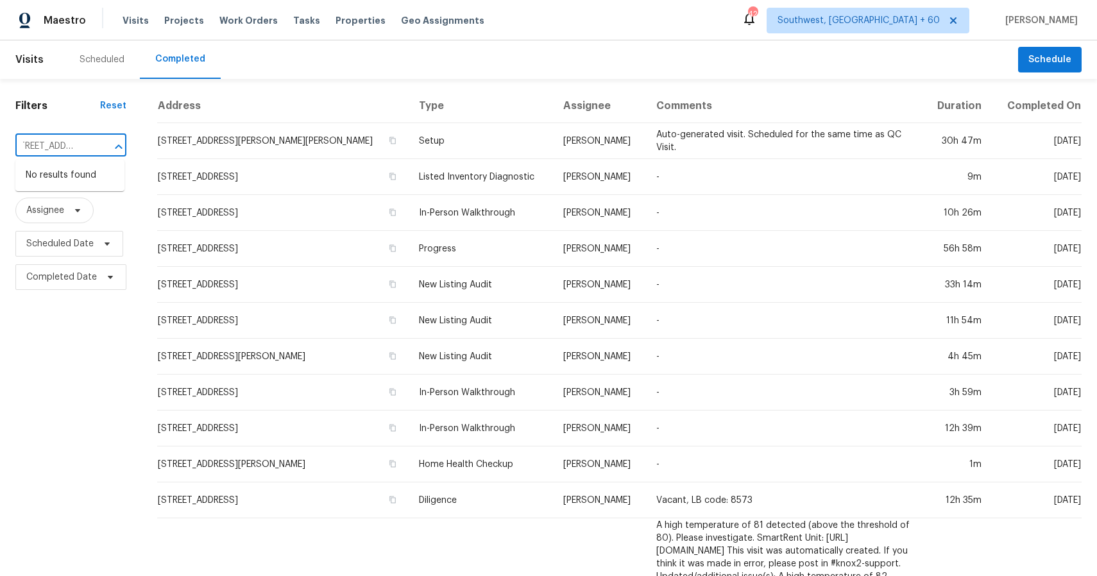
click at [71, 148] on input "c4209 Lost Oak Dr, Killeen, TX 76542" at bounding box center [52, 147] width 75 height 20
paste input "text"
type input "4209 Lost Oak Dr, Killeen, TX 76542"
click at [69, 178] on li "4209 Lost Oak Dr, Killeen, TX 76542" at bounding box center [69, 175] width 109 height 21
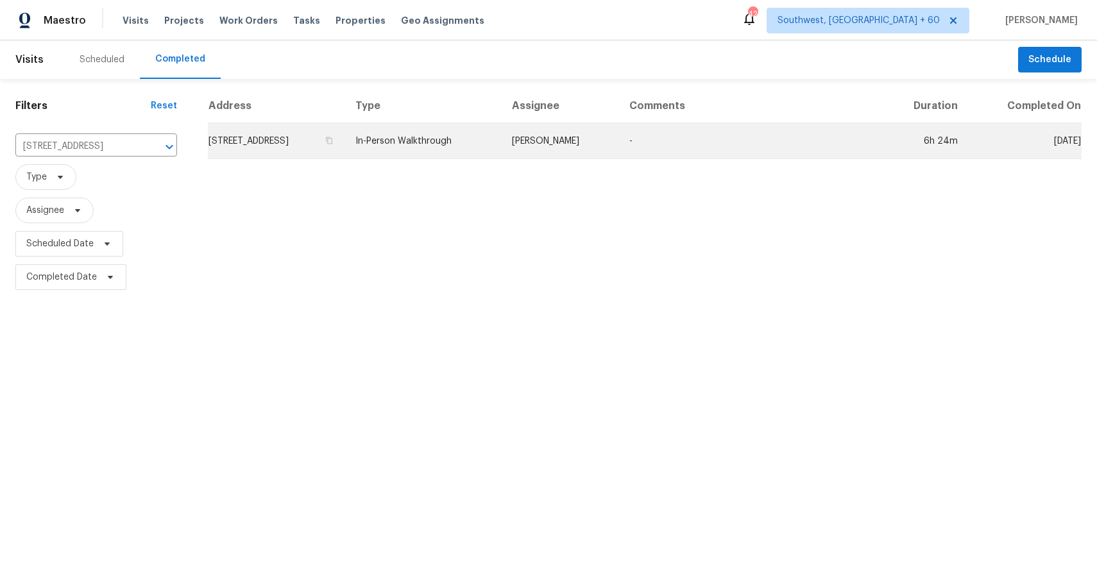
click at [650, 137] on td "-" at bounding box center [750, 141] width 262 height 36
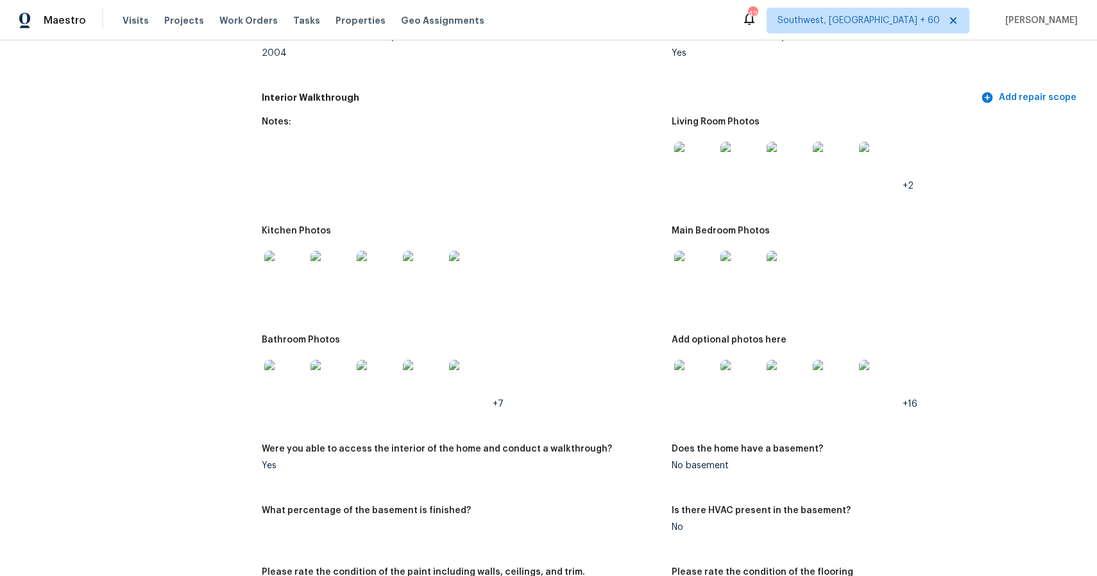
scroll to position [1183, 0]
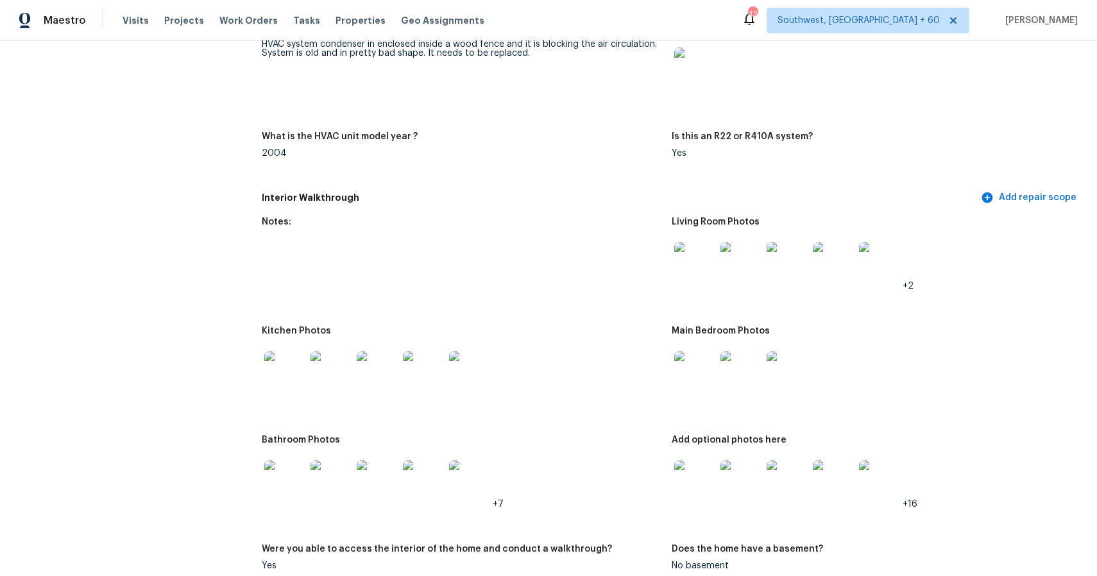
click at [689, 263] on img at bounding box center [694, 262] width 41 height 41
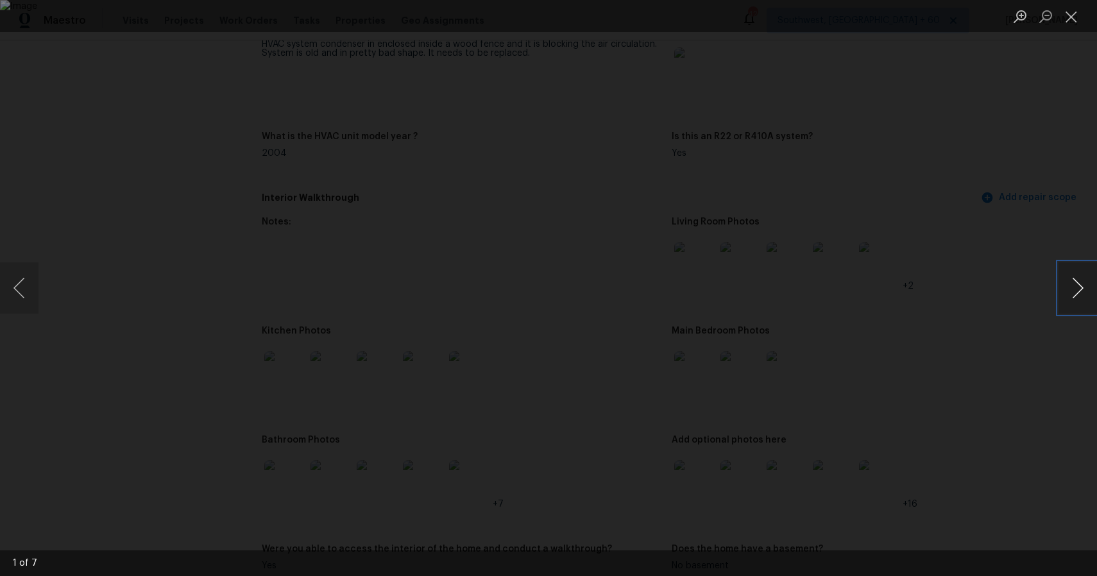
click at [1073, 285] on button "Next image" at bounding box center [1077, 287] width 38 height 51
click at [986, 186] on div "Lightbox" at bounding box center [548, 288] width 1097 height 576
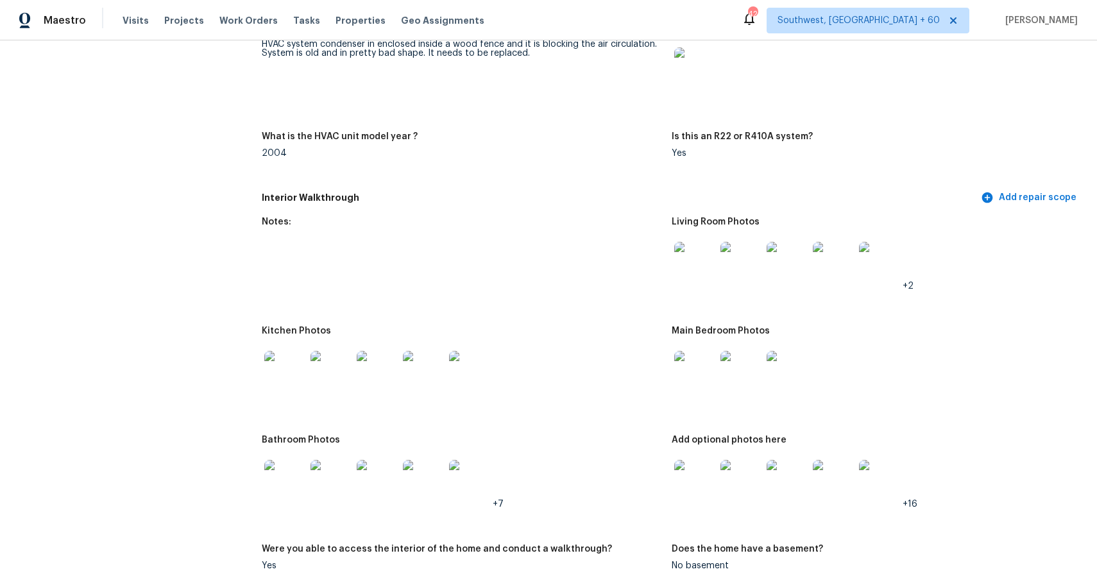
click at [291, 332] on h5 "Kitchen Photos" at bounding box center [296, 330] width 69 height 9
click at [278, 372] on img at bounding box center [284, 371] width 41 height 41
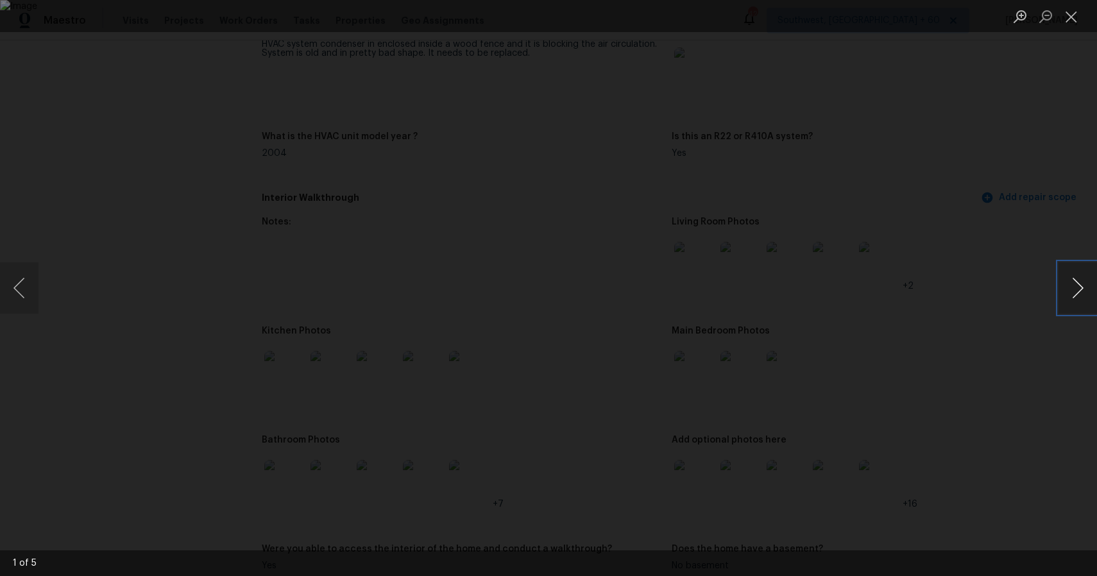
click at [1086, 296] on button "Next image" at bounding box center [1077, 287] width 38 height 51
click at [1084, 277] on button "Next image" at bounding box center [1077, 287] width 38 height 51
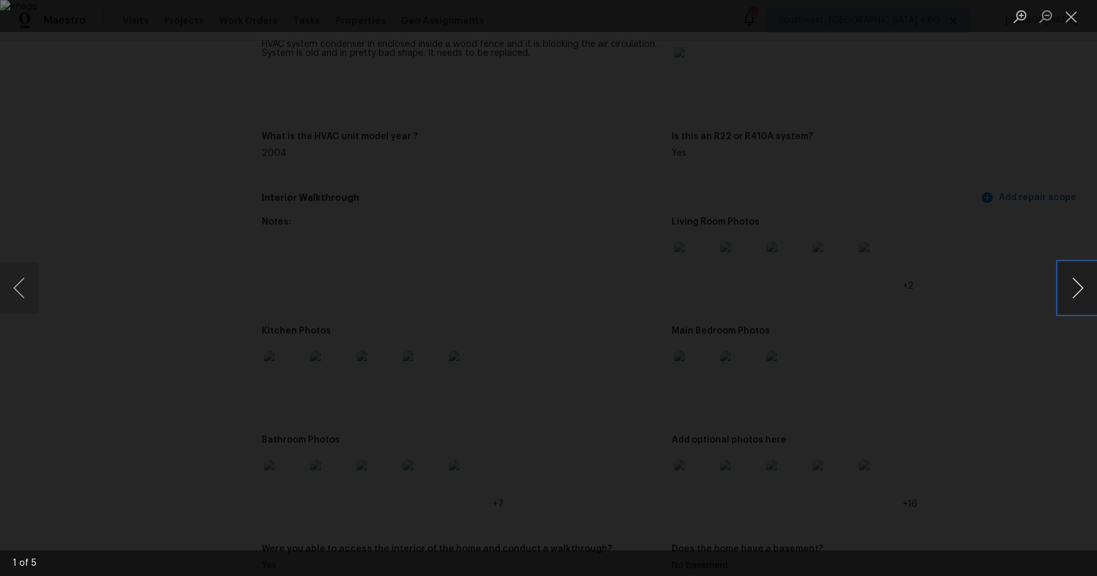
click at [1082, 297] on button "Next image" at bounding box center [1077, 287] width 38 height 51
click at [994, 254] on div "Lightbox" at bounding box center [548, 288] width 1097 height 576
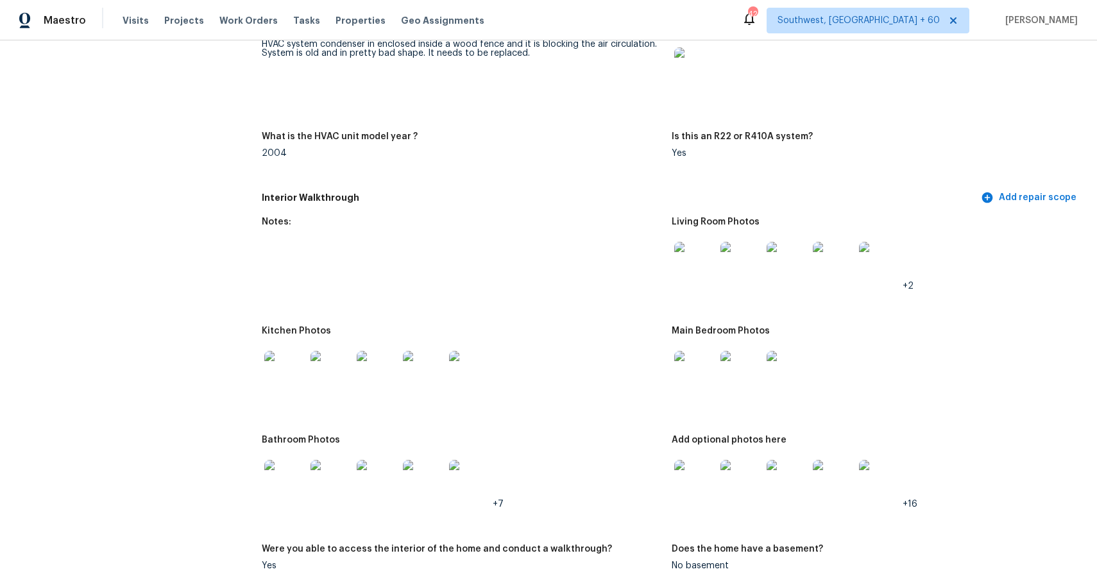
click at [277, 479] on img at bounding box center [284, 480] width 41 height 41
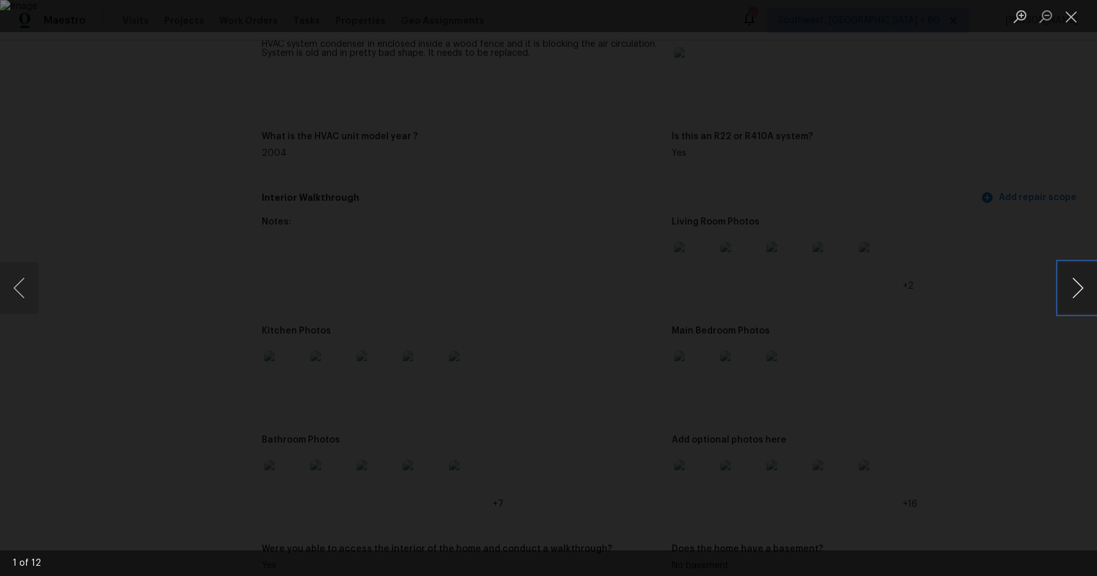
click at [1088, 283] on button "Next image" at bounding box center [1077, 287] width 38 height 51
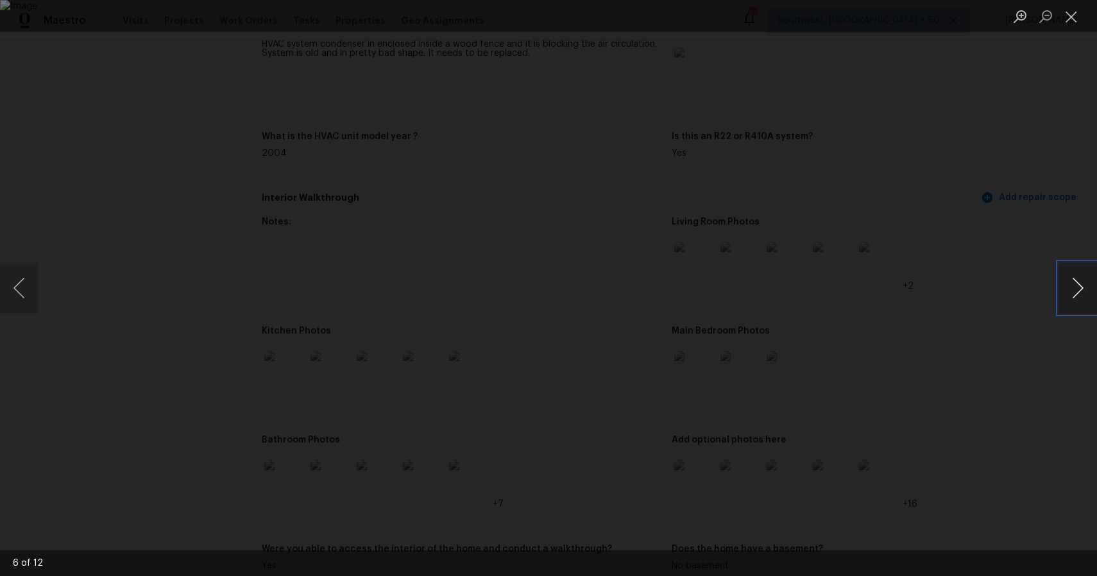
click at [1088, 283] on button "Next image" at bounding box center [1077, 287] width 38 height 51
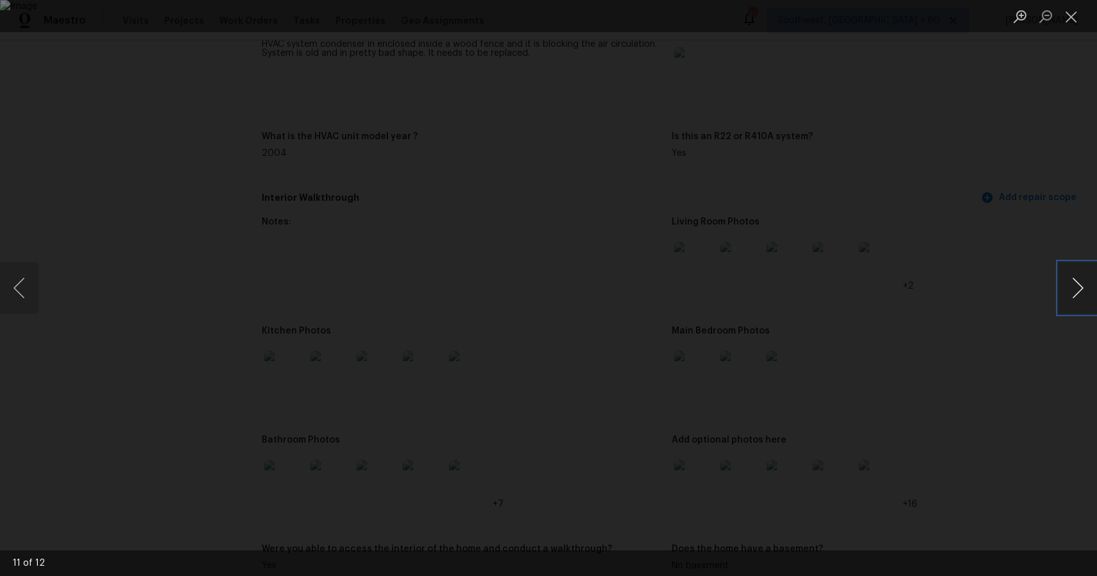
click at [1088, 283] on button "Next image" at bounding box center [1077, 287] width 38 height 51
click at [979, 232] on div "Lightbox" at bounding box center [548, 288] width 1097 height 576
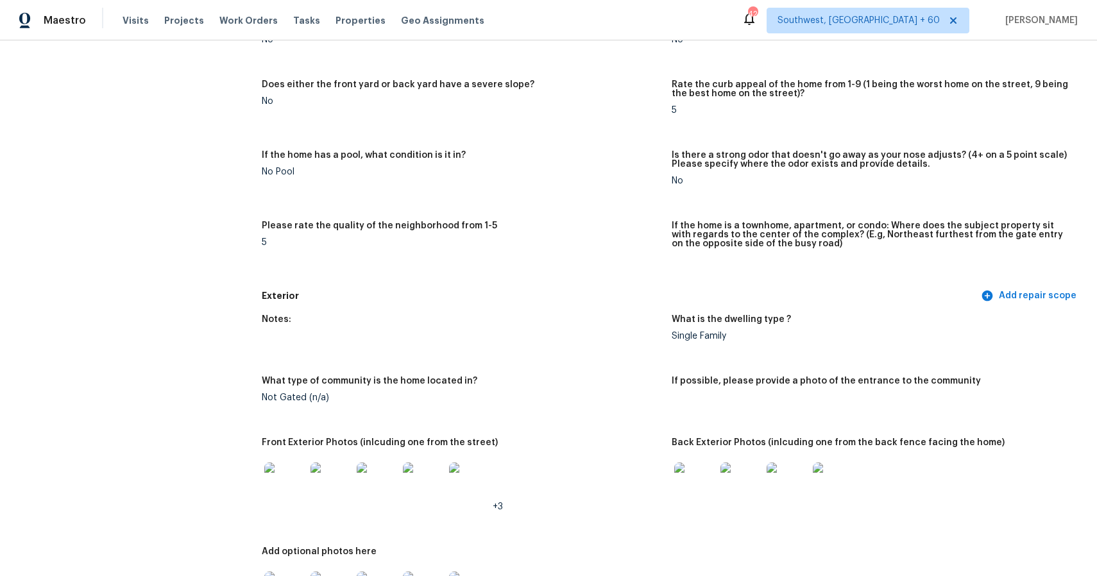
scroll to position [0, 0]
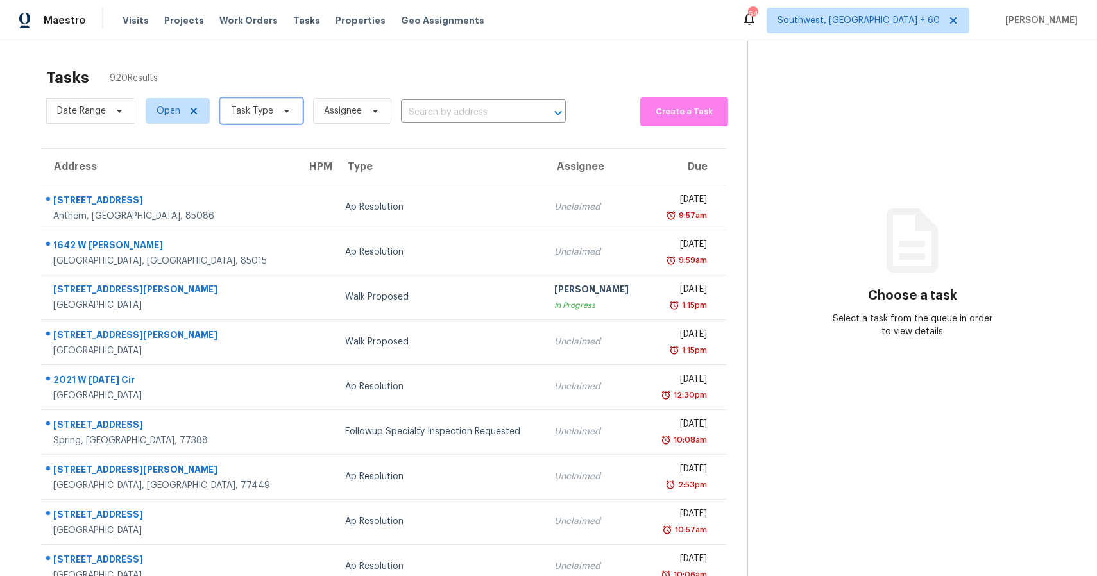
click at [268, 115] on span "Task Type" at bounding box center [252, 111] width 42 height 13
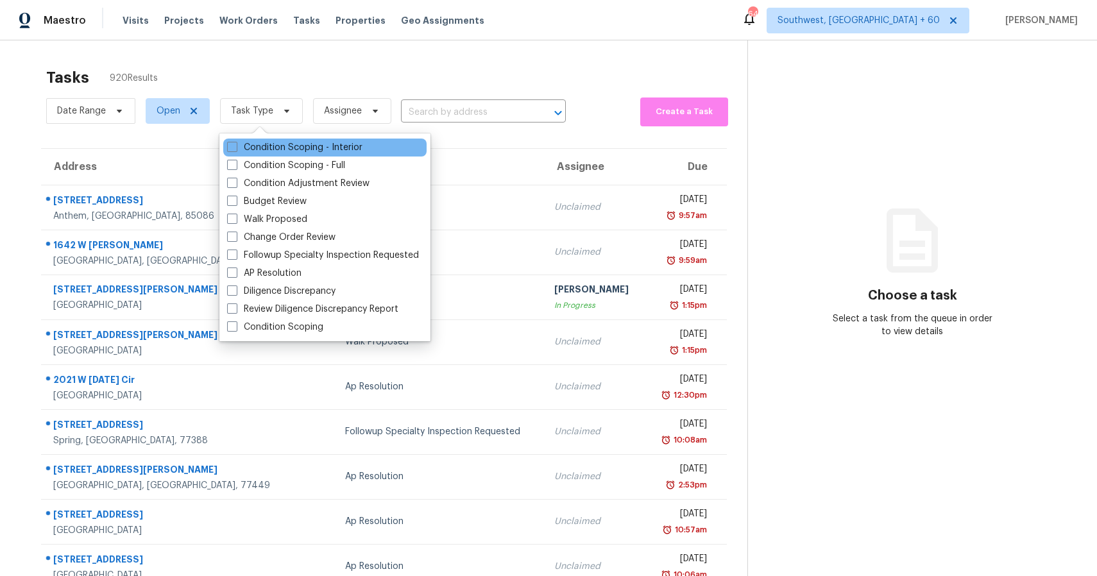
click at [295, 140] on div "Condition Scoping - Interior" at bounding box center [324, 148] width 203 height 18
click at [301, 148] on label "Condition Scoping - Interior" at bounding box center [294, 147] width 135 height 13
click at [235, 148] on input "Condition Scoping - Interior" at bounding box center [231, 145] width 8 height 8
checkbox input "true"
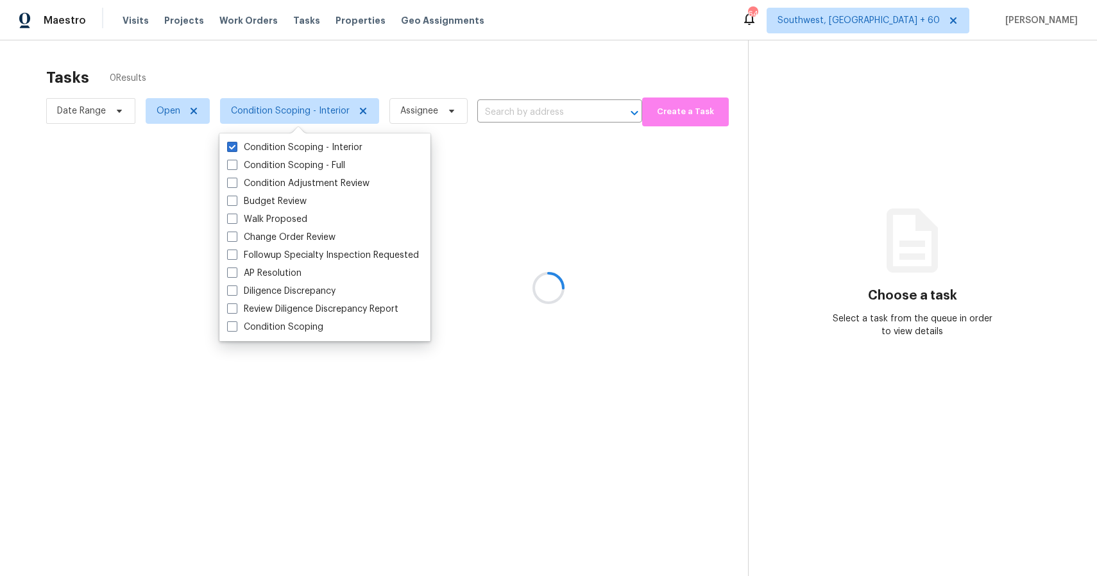
click at [434, 58] on div at bounding box center [548, 288] width 1097 height 576
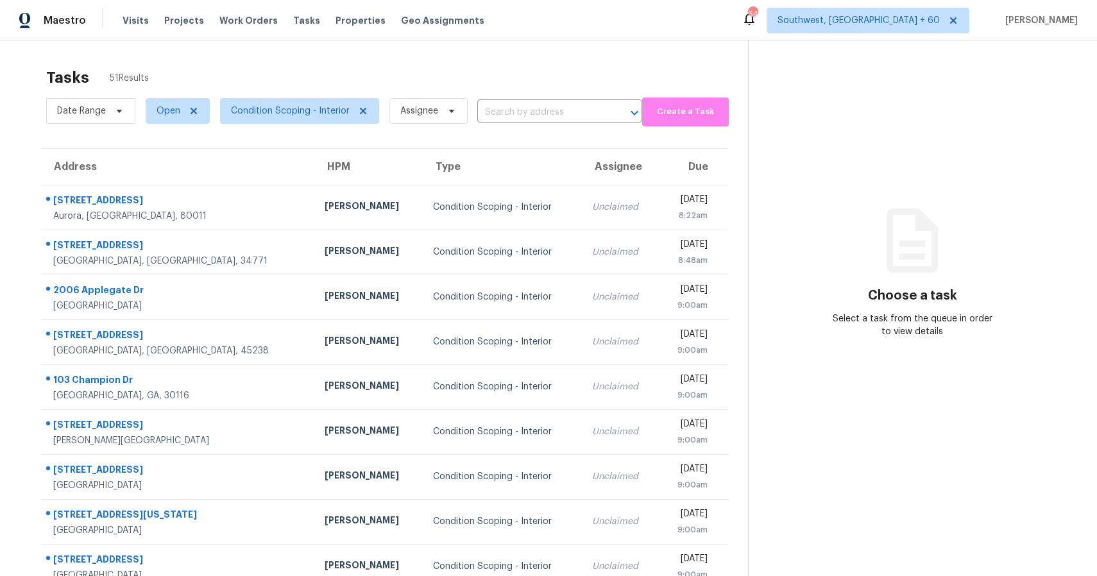
click at [506, 60] on div "Tasks 51 Results Date Range Open Condition Scoping - Interior Assignee ​ Create…" at bounding box center [548, 354] width 1097 height 628
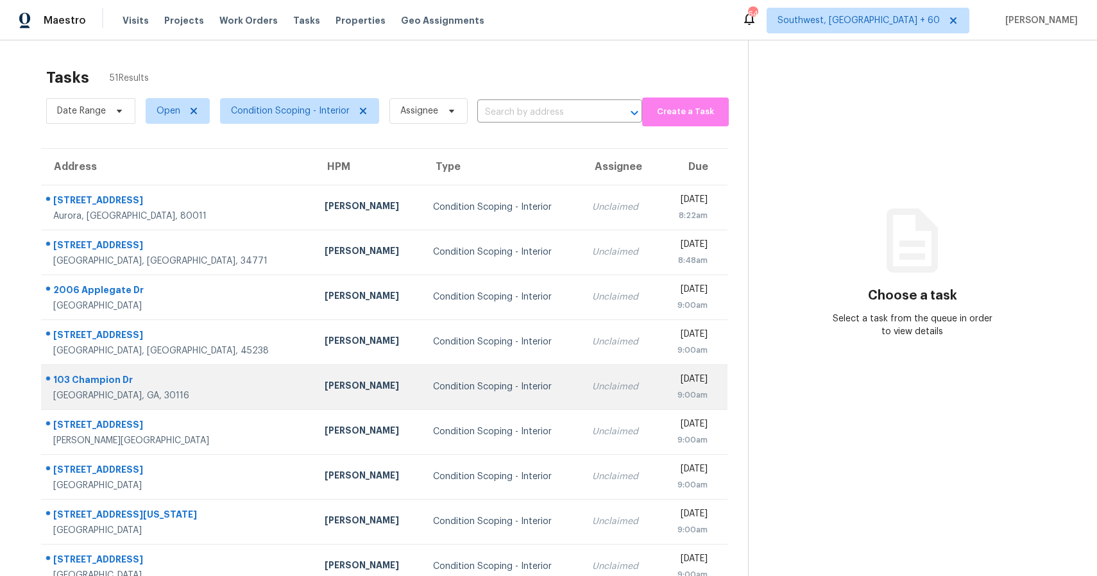
scroll to position [44, 0]
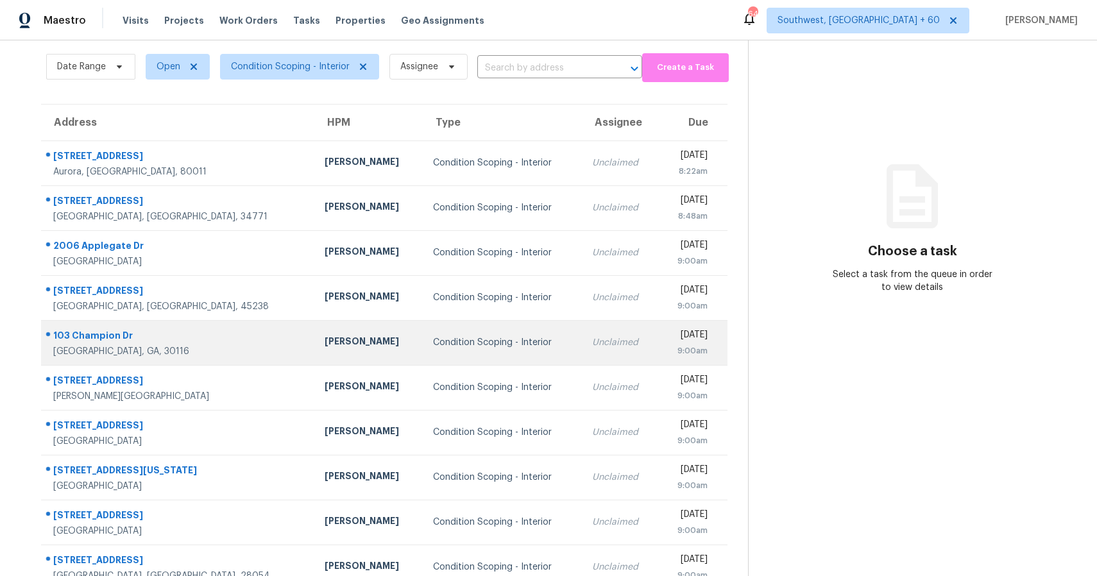
click at [469, 326] on td "Condition Scoping - Interior" at bounding box center [502, 342] width 159 height 45
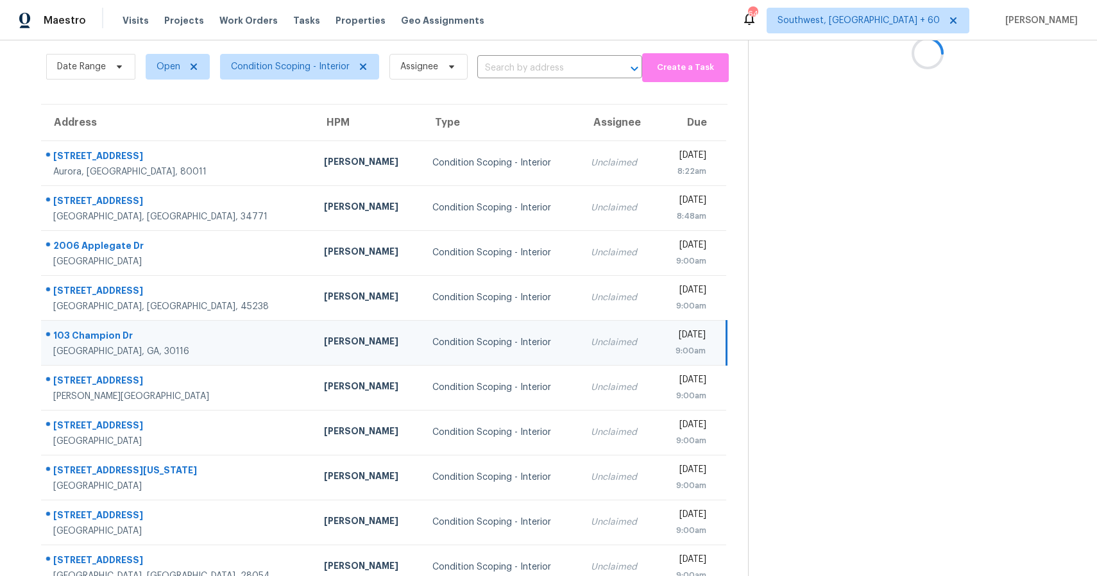
click at [469, 326] on td "Condition Scoping - Interior" at bounding box center [501, 342] width 158 height 45
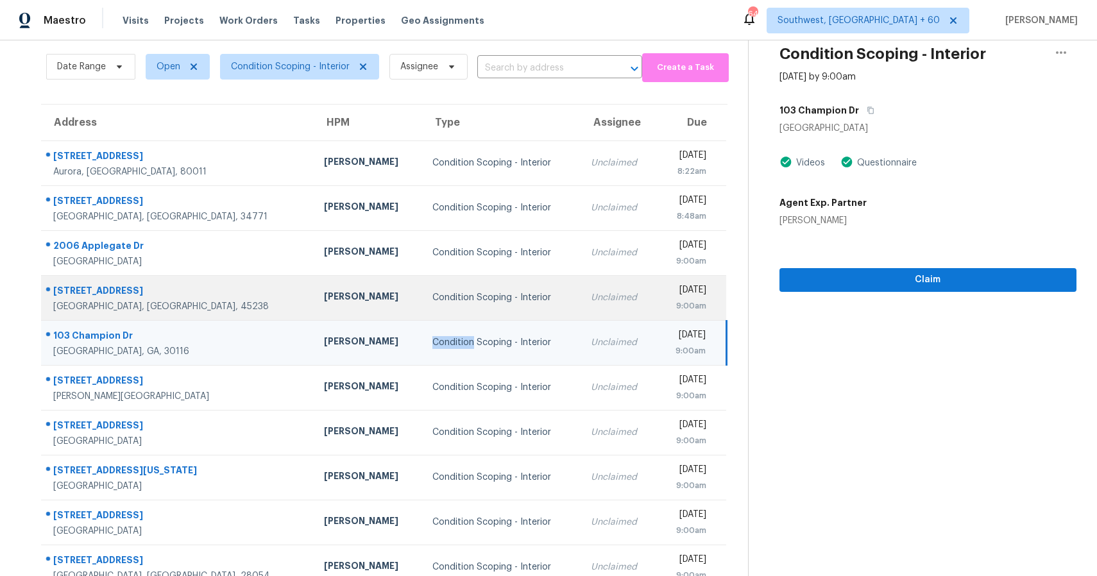
click at [591, 296] on div "Unclaimed" at bounding box center [619, 297] width 56 height 13
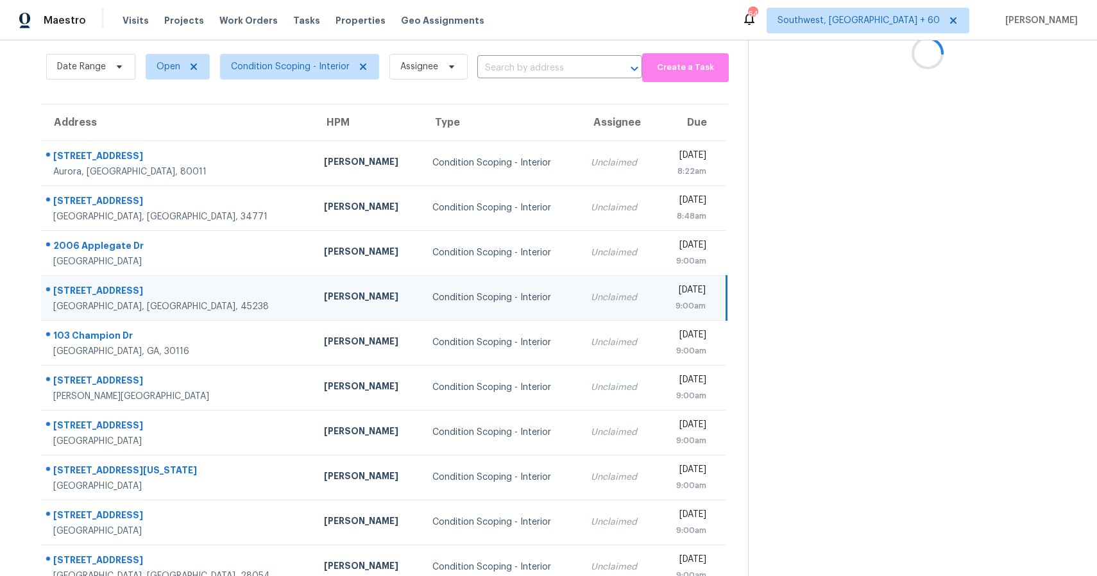
click at [591, 296] on div "Unclaimed" at bounding box center [619, 297] width 56 height 13
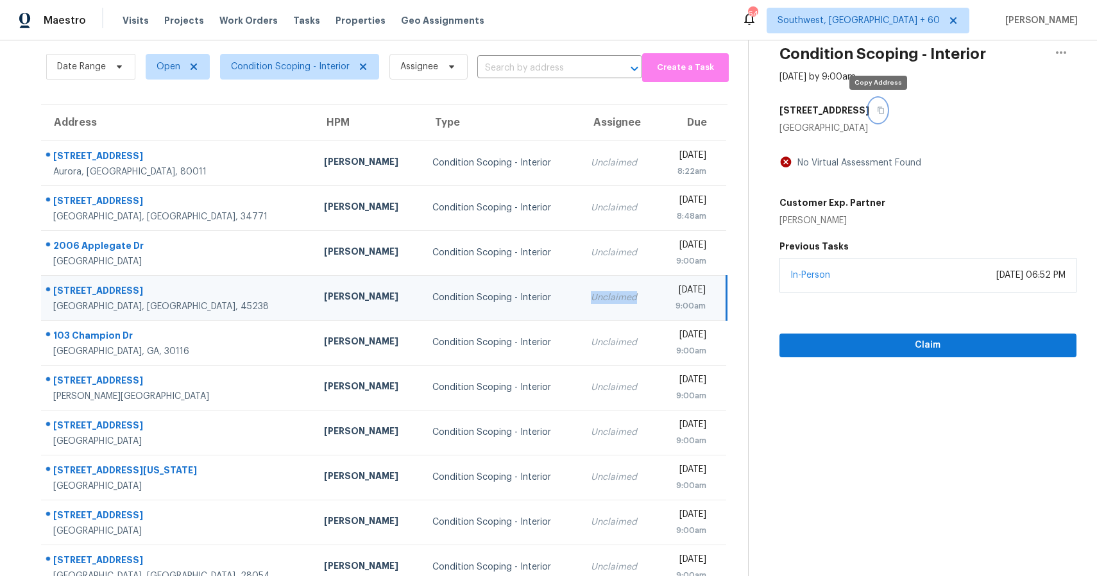
click at [881, 110] on icon "button" at bounding box center [881, 110] width 8 height 8
click at [587, 77] on input "text" at bounding box center [541, 68] width 129 height 20
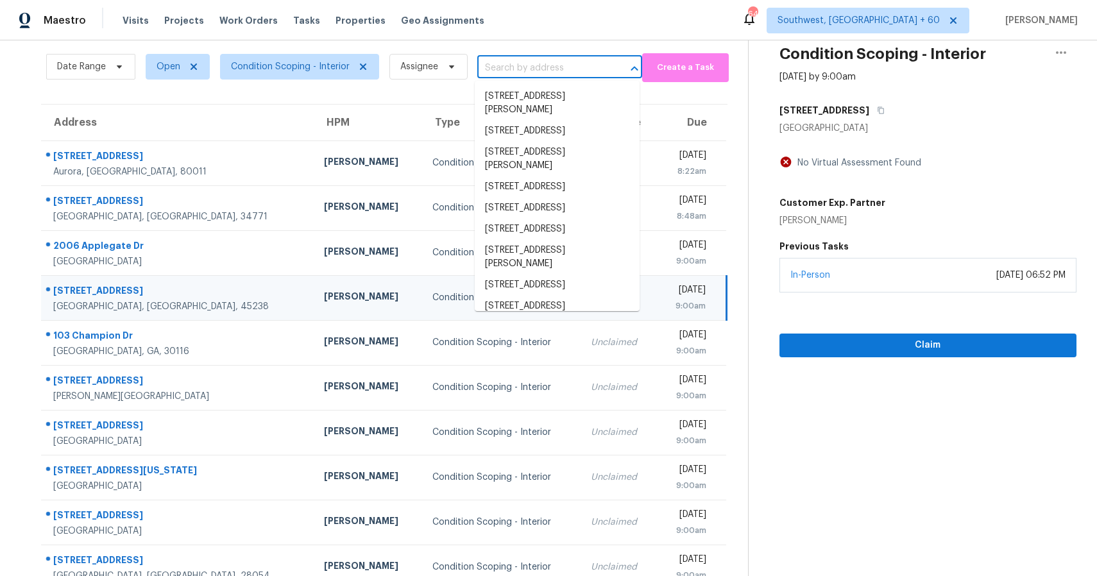
paste input "[STREET_ADDRESS]"
type input "[STREET_ADDRESS]"
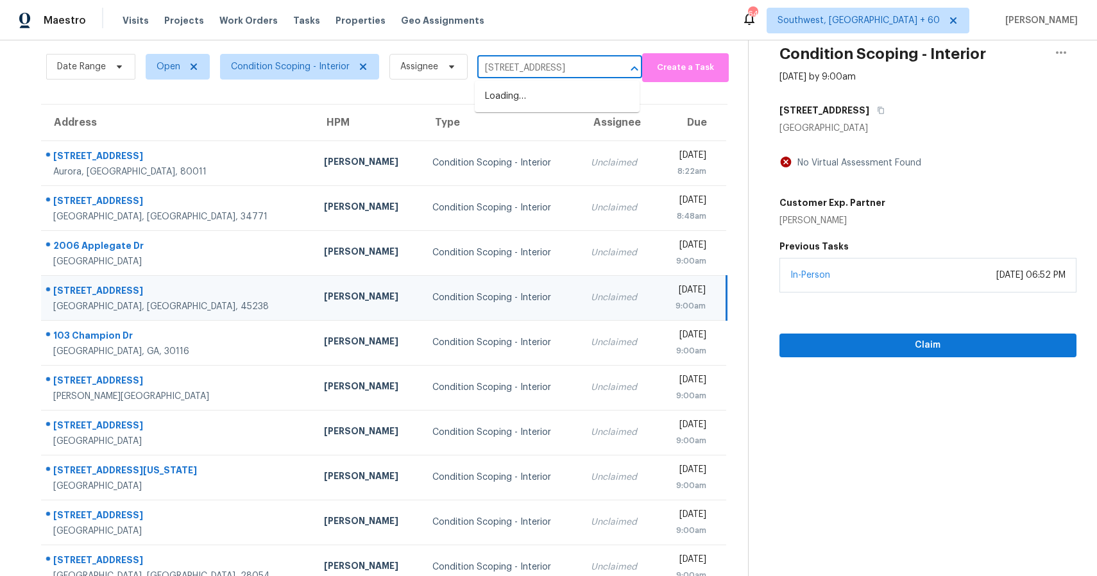
scroll to position [0, 60]
click at [560, 107] on li "[STREET_ADDRESS]" at bounding box center [557, 96] width 165 height 21
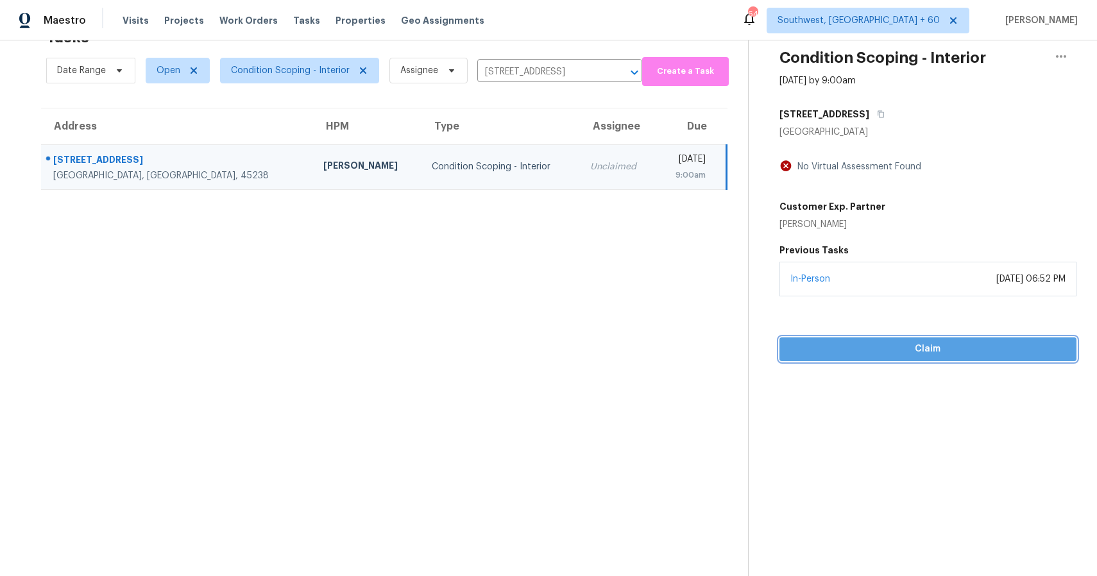
click at [944, 341] on button "Claim" at bounding box center [927, 349] width 297 height 24
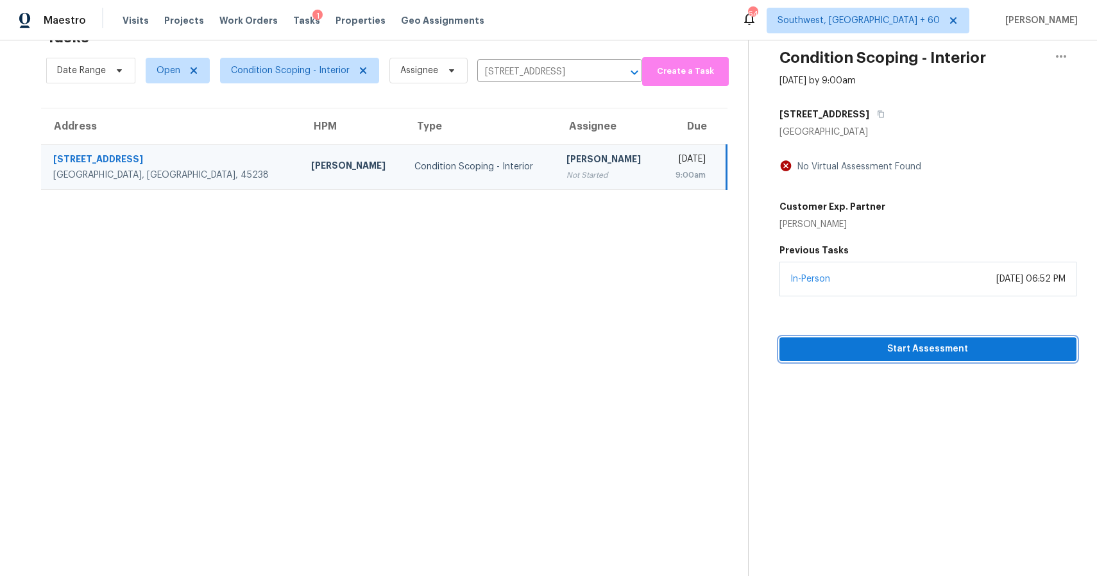
click at [972, 349] on span "Start Assessment" at bounding box center [927, 349] width 276 height 16
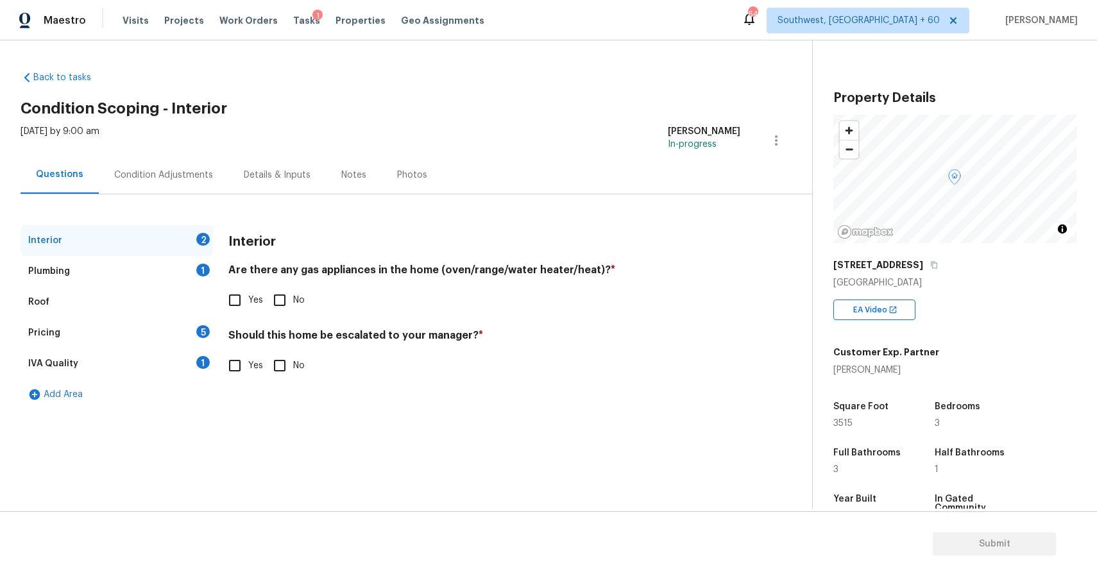
click at [179, 163] on div "Condition Adjustments" at bounding box center [164, 175] width 130 height 38
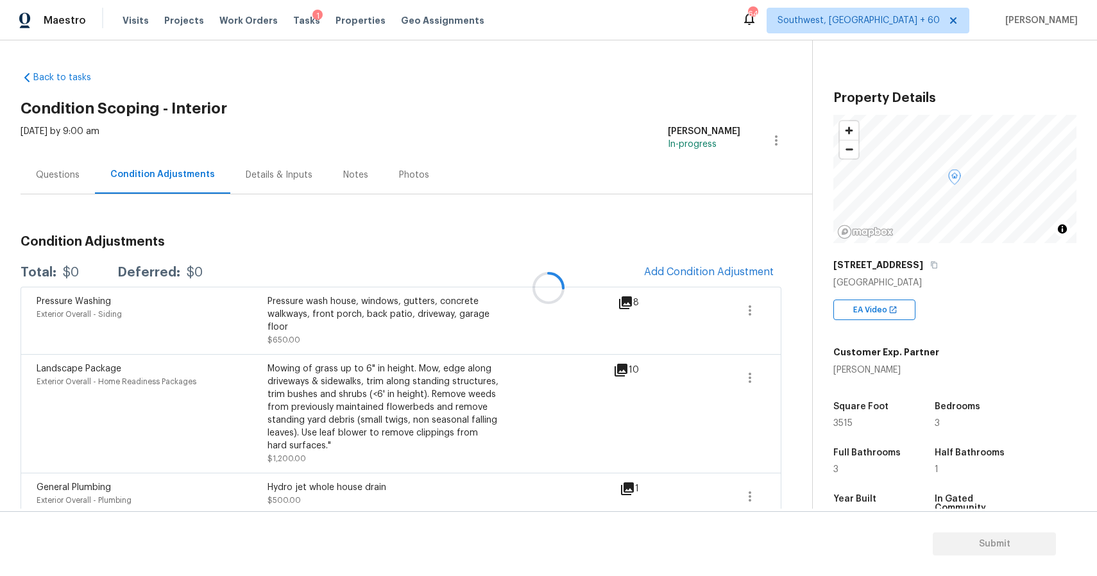
click at [64, 180] on div at bounding box center [548, 288] width 1097 height 576
click at [96, 173] on div at bounding box center [548, 288] width 1097 height 576
click at [78, 176] on div at bounding box center [548, 288] width 1097 height 576
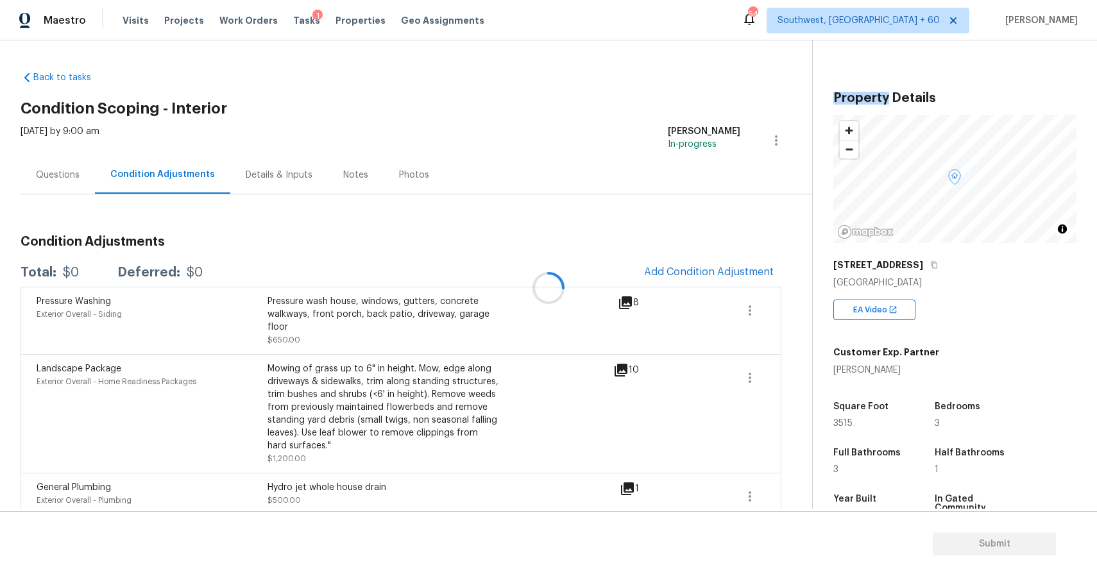
click at [78, 176] on div at bounding box center [548, 288] width 1097 height 576
click at [696, 261] on button "Add Condition Adjustment" at bounding box center [708, 271] width 145 height 27
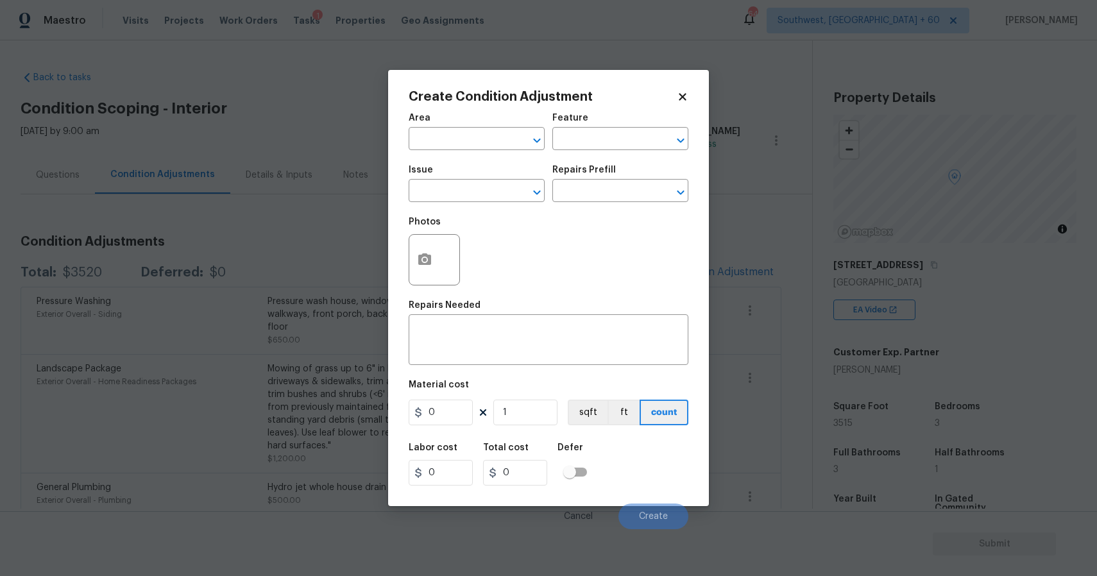
click at [487, 176] on div "Issue" at bounding box center [477, 173] width 136 height 17
click at [487, 190] on input "text" at bounding box center [459, 192] width 100 height 20
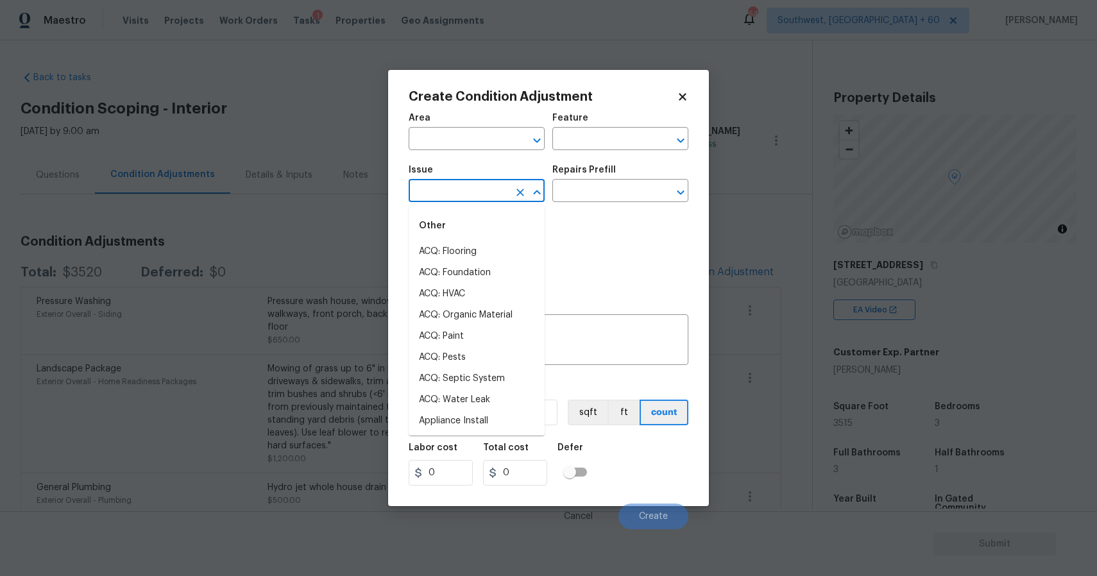
type input "a"
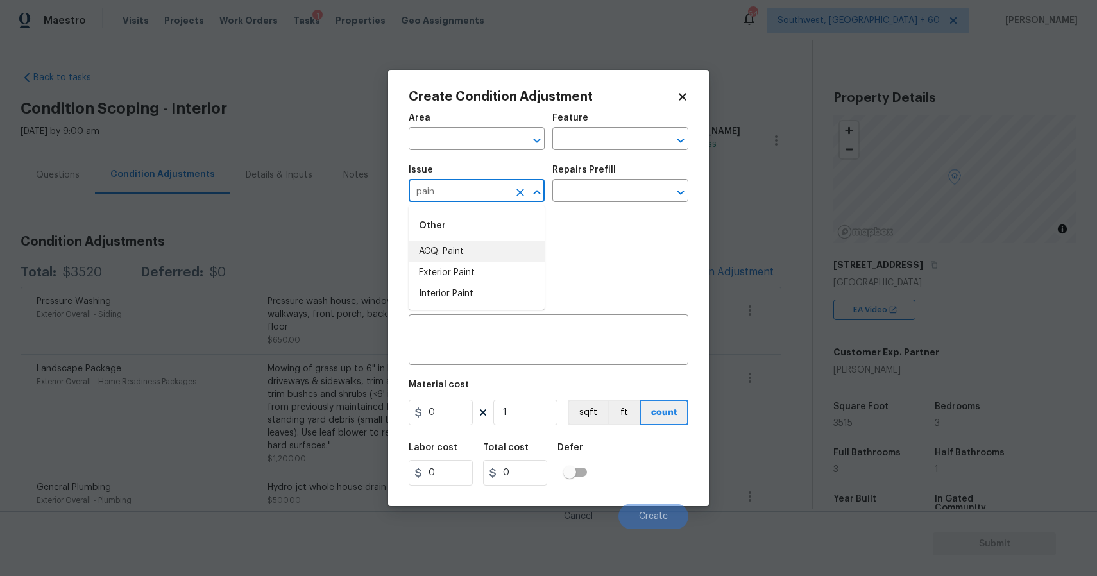
click at [459, 255] on li "ACQ: Paint" at bounding box center [477, 251] width 136 height 21
type input "ACQ: Paint"
click at [574, 214] on div "Photos" at bounding box center [549, 251] width 280 height 83
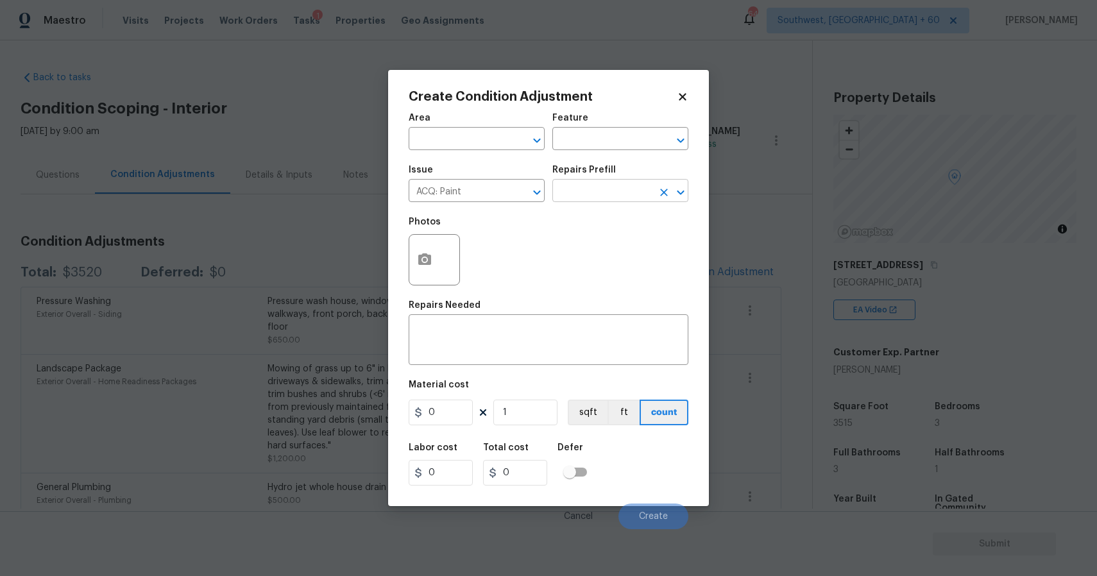
click at [598, 192] on input "text" at bounding box center [602, 192] width 100 height 20
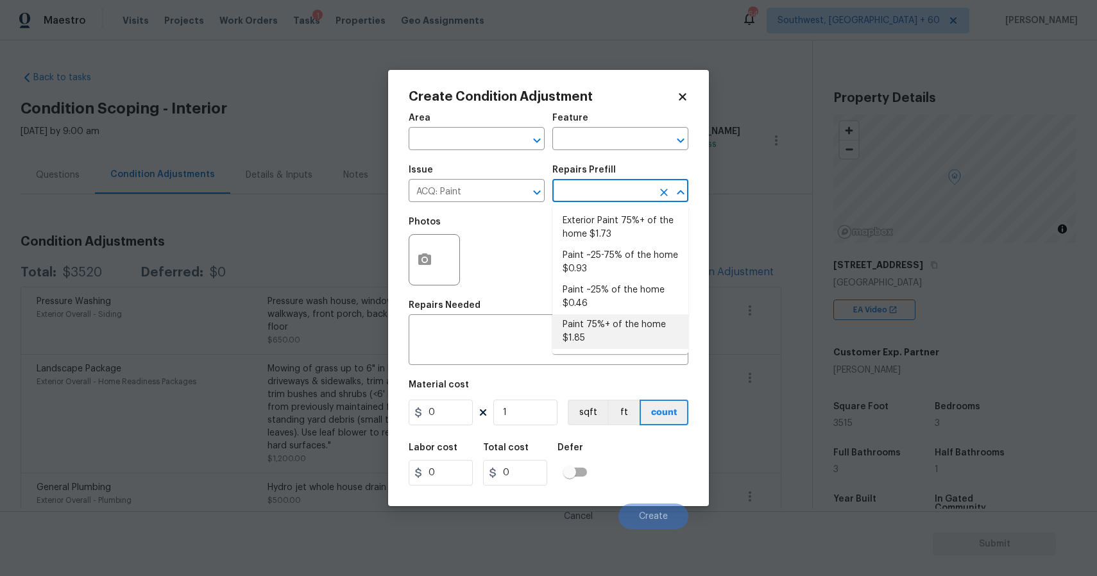
click at [613, 323] on li "Paint 75%+ of the home $1.85" at bounding box center [620, 331] width 136 height 35
type input "Acquisition"
type textarea "Acquisition Scope: 75%+ of the home will likely require interior paint"
type input "1.85"
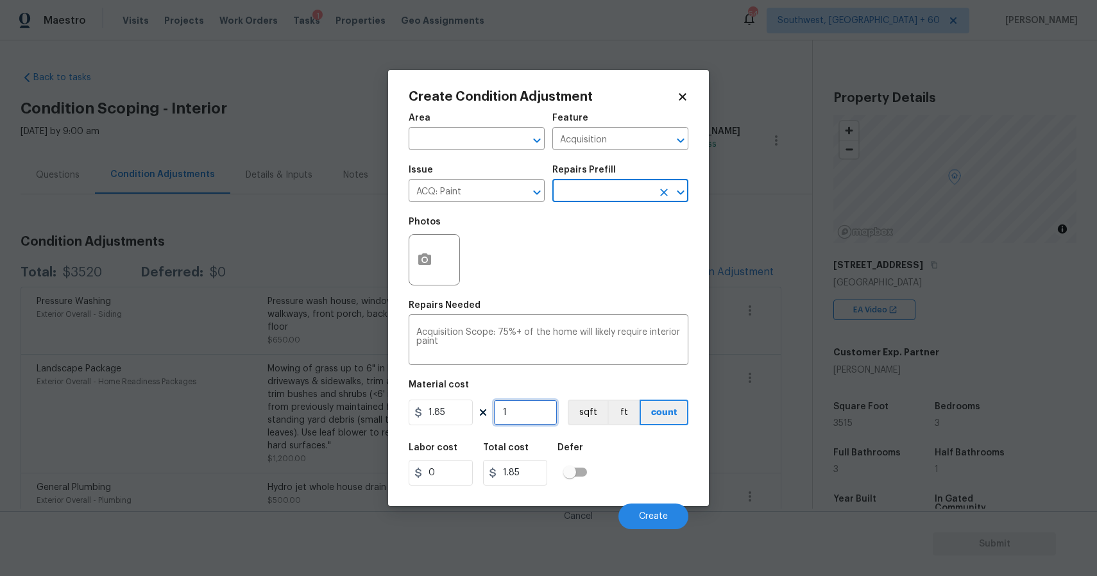
click at [521, 413] on input "1" at bounding box center [525, 413] width 64 height 26
type input "0"
type input "2"
type input "3.7"
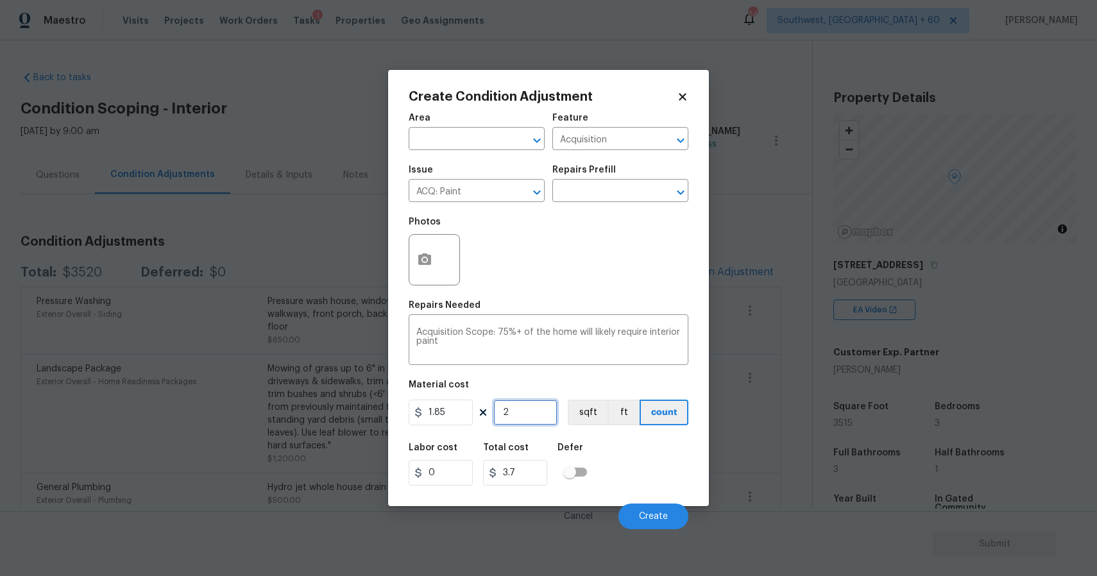
type input "28"
type input "51.8"
type input "282"
type input "521.7"
type input "28"
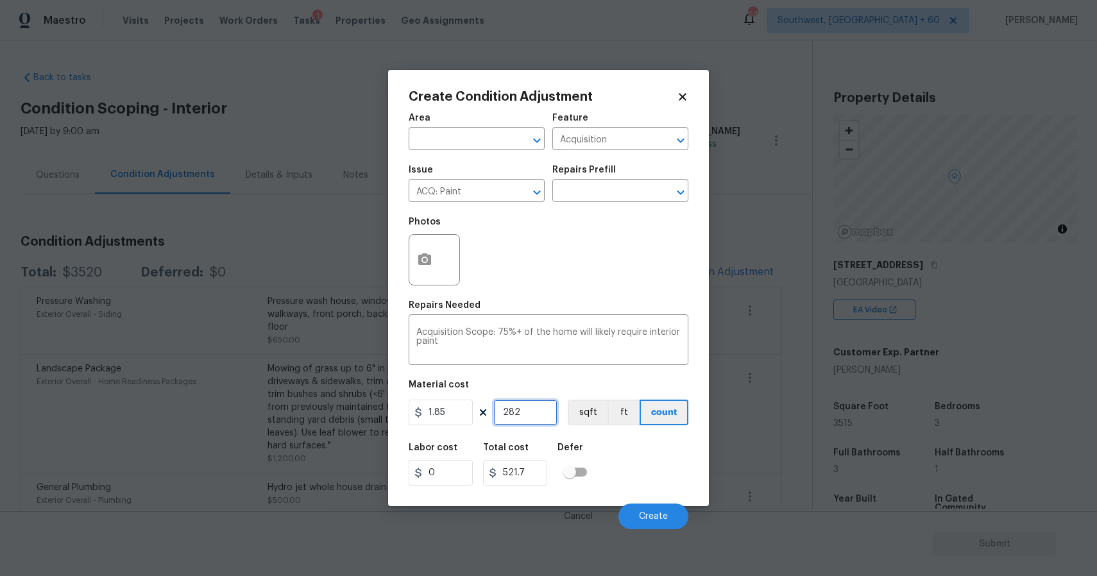
type input "51.8"
type input "281"
type input "519.85"
type input "2815"
type input "5207.75"
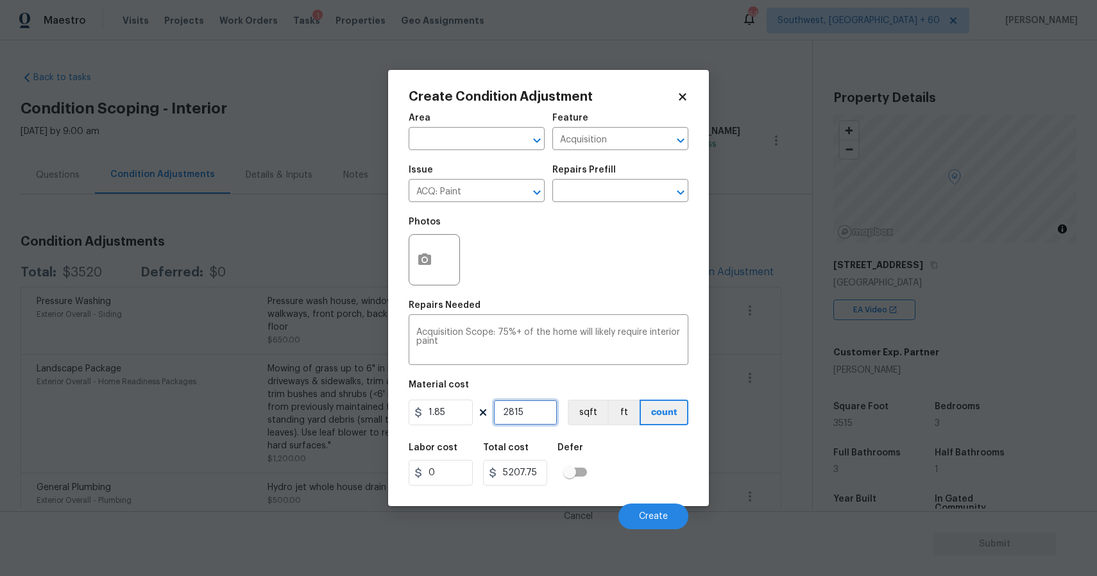
type input "2815"
click at [425, 251] on button "button" at bounding box center [424, 260] width 31 height 50
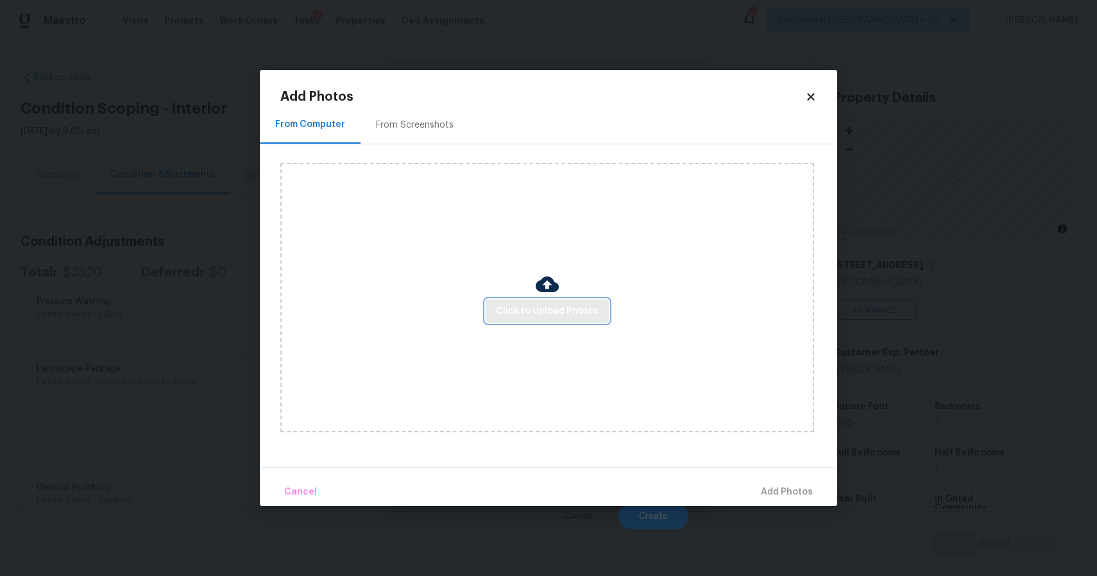
click at [536, 310] on span "Click to Upload Photos" at bounding box center [547, 311] width 103 height 16
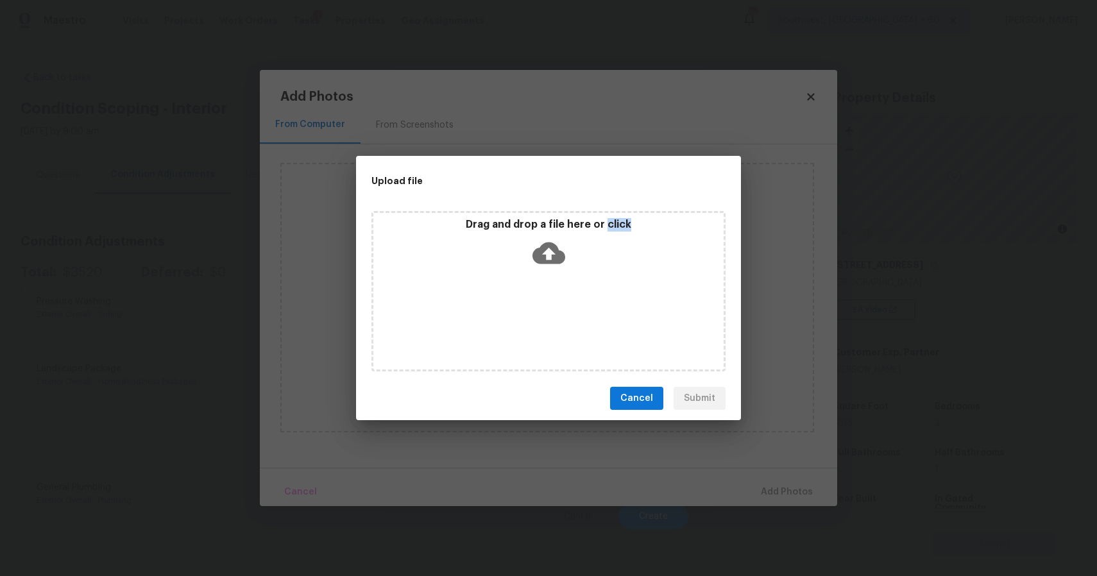
click at [536, 310] on div "Drag and drop a file here or click" at bounding box center [548, 291] width 354 height 160
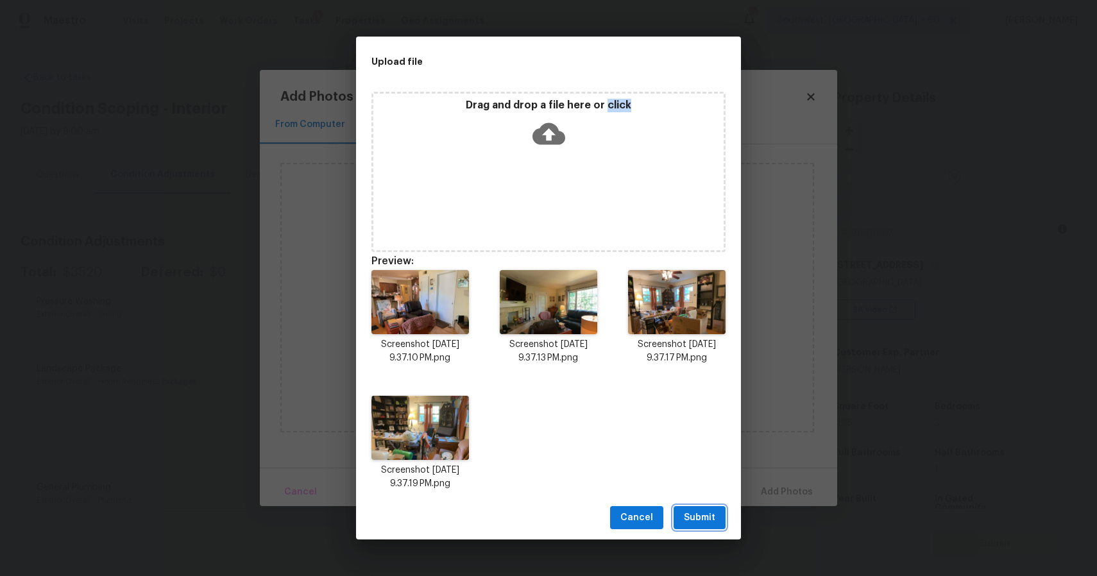
click at [722, 517] on button "Submit" at bounding box center [699, 518] width 52 height 24
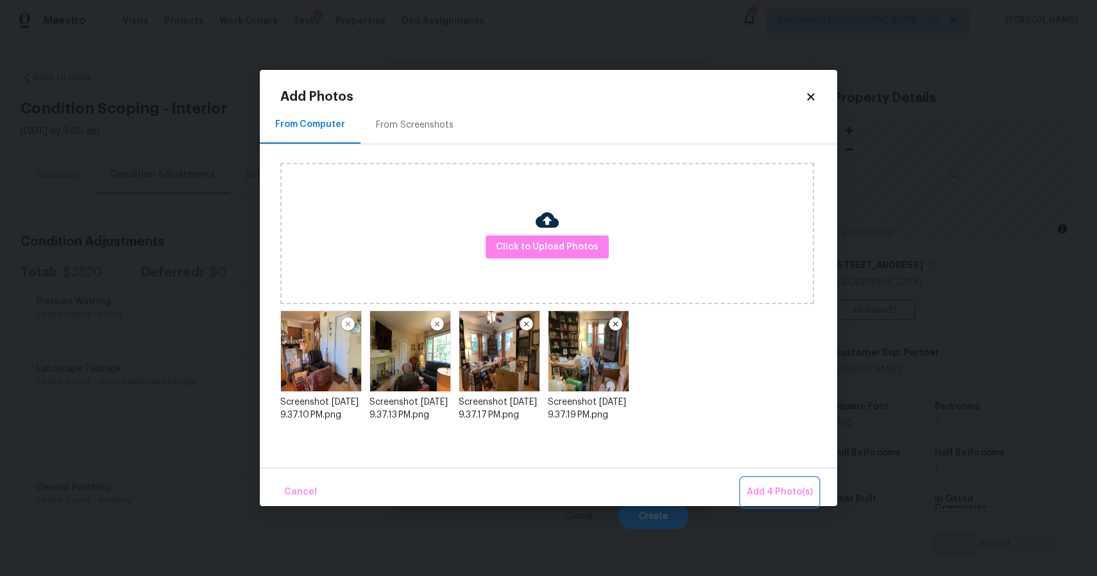
click at [795, 491] on span "Add 4 Photo(s)" at bounding box center [779, 492] width 66 height 16
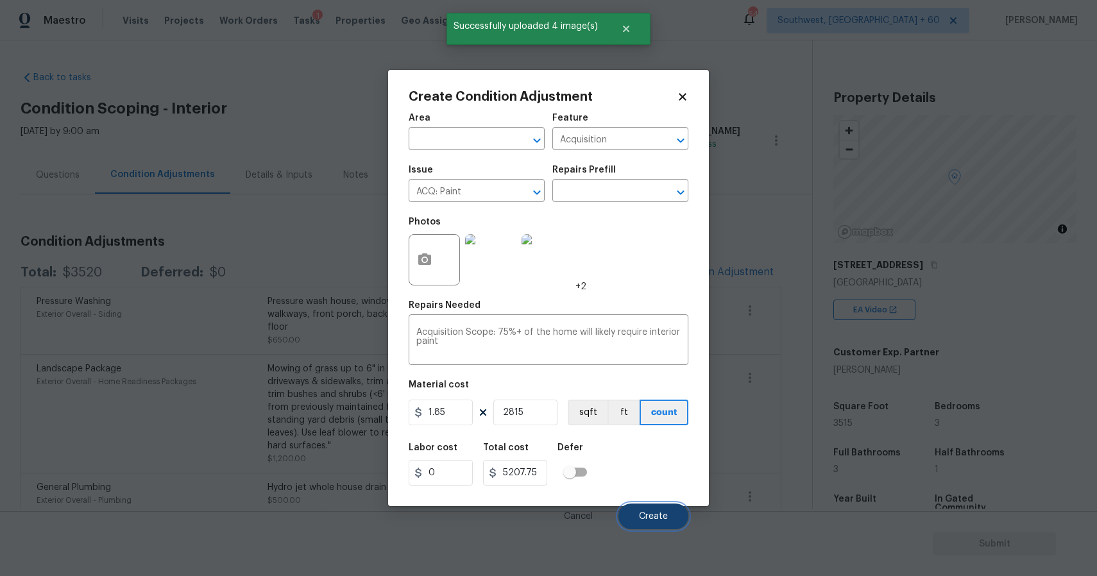
click at [656, 514] on span "Create" at bounding box center [653, 517] width 29 height 10
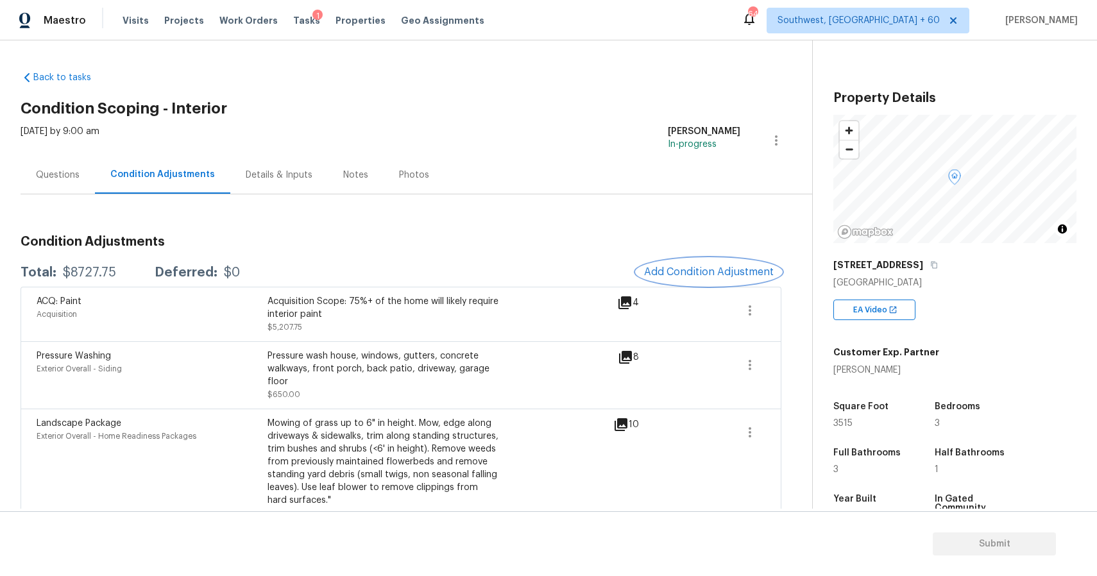
click at [682, 270] on span "Add Condition Adjustment" at bounding box center [709, 272] width 130 height 12
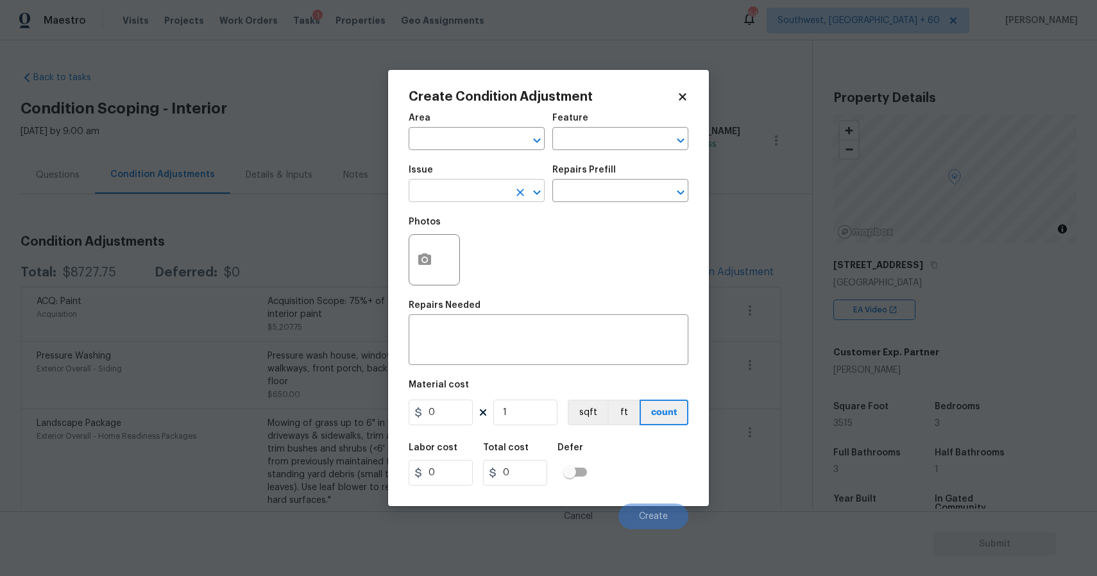
click at [439, 194] on input "text" at bounding box center [459, 192] width 100 height 20
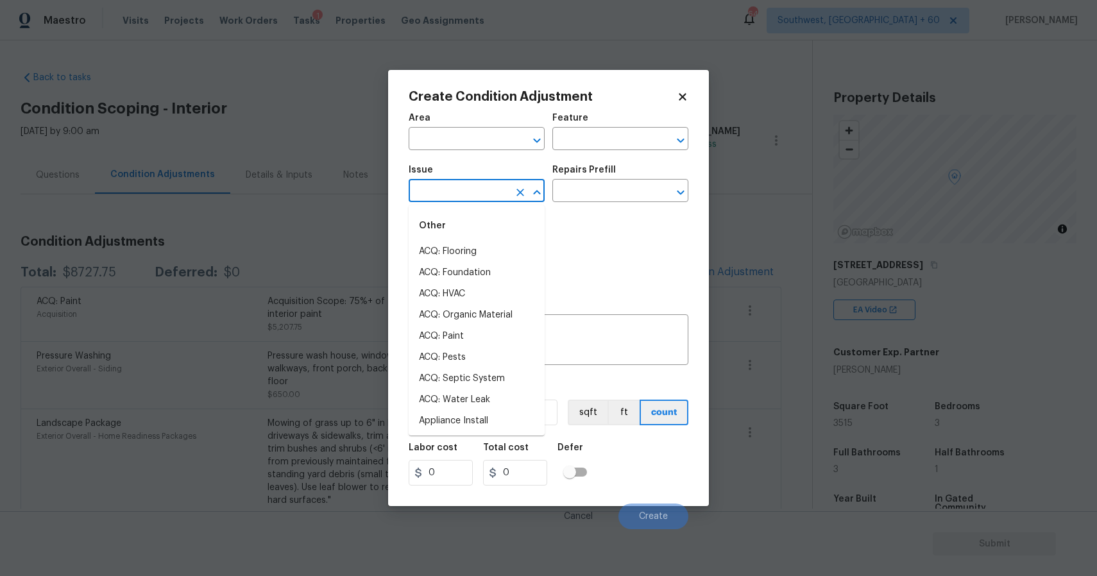
click at [439, 194] on input "text" at bounding box center [459, 192] width 100 height 20
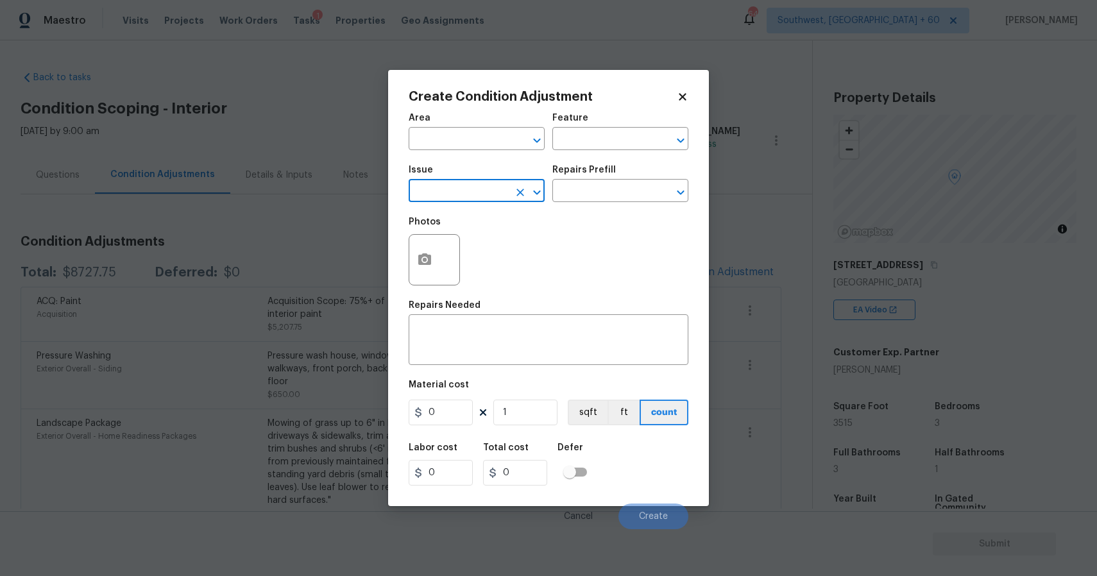
click at [439, 194] on input "text" at bounding box center [459, 192] width 100 height 20
click at [488, 247] on li "Drywall" at bounding box center [477, 251] width 136 height 21
type input "Drywall"
click at [609, 194] on input "text" at bounding box center [602, 192] width 100 height 20
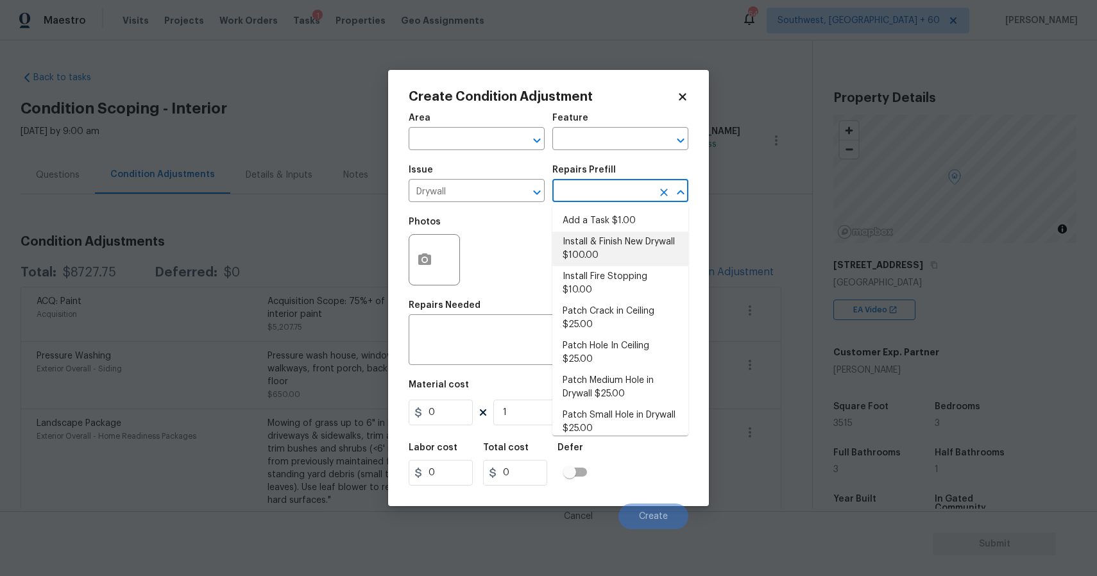
click at [637, 249] on li "Install & Finish New Drywall $100.00" at bounding box center [620, 249] width 136 height 35
type input "Walls and Ceiling"
type textarea "Remove the existing damaged drywall and replace with new. Ensure that the new d…"
type input "100"
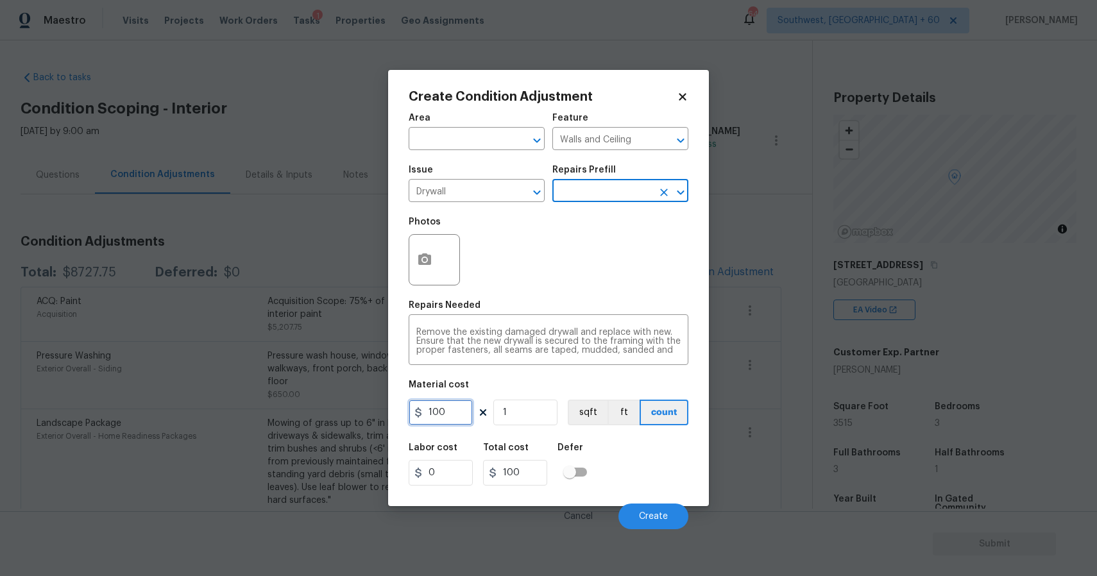
click at [460, 423] on input "100" at bounding box center [441, 413] width 64 height 26
type input "500"
click at [431, 274] on button "button" at bounding box center [424, 260] width 31 height 50
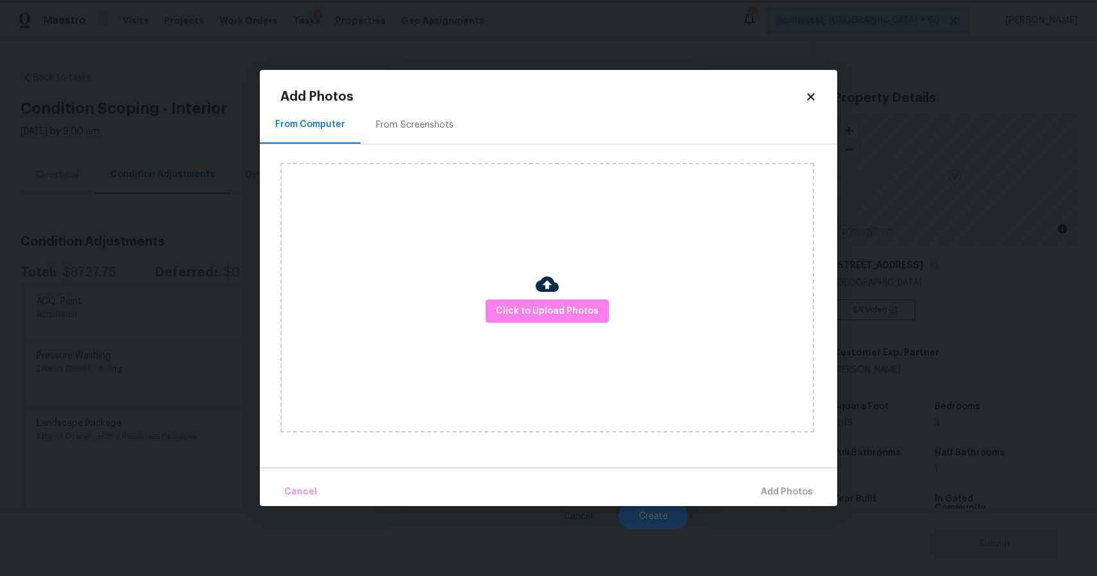
click at [993, 393] on body "Maestro Visits Projects Work Orders Tasks 1 Properties Geo Assignments 642 Sout…" at bounding box center [548, 288] width 1097 height 576
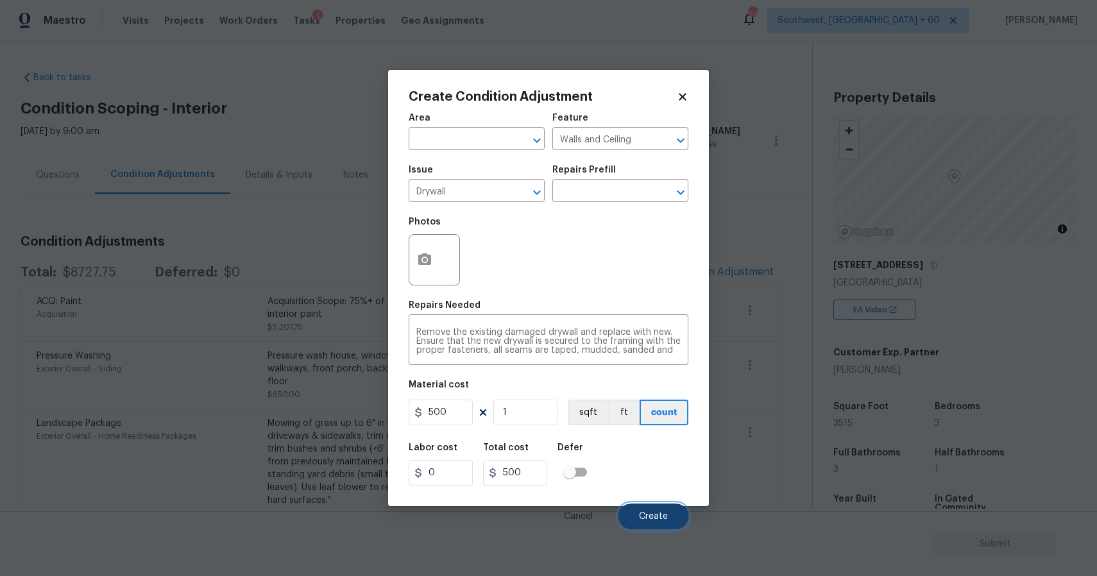
click at [667, 510] on button "Create" at bounding box center [653, 516] width 70 height 26
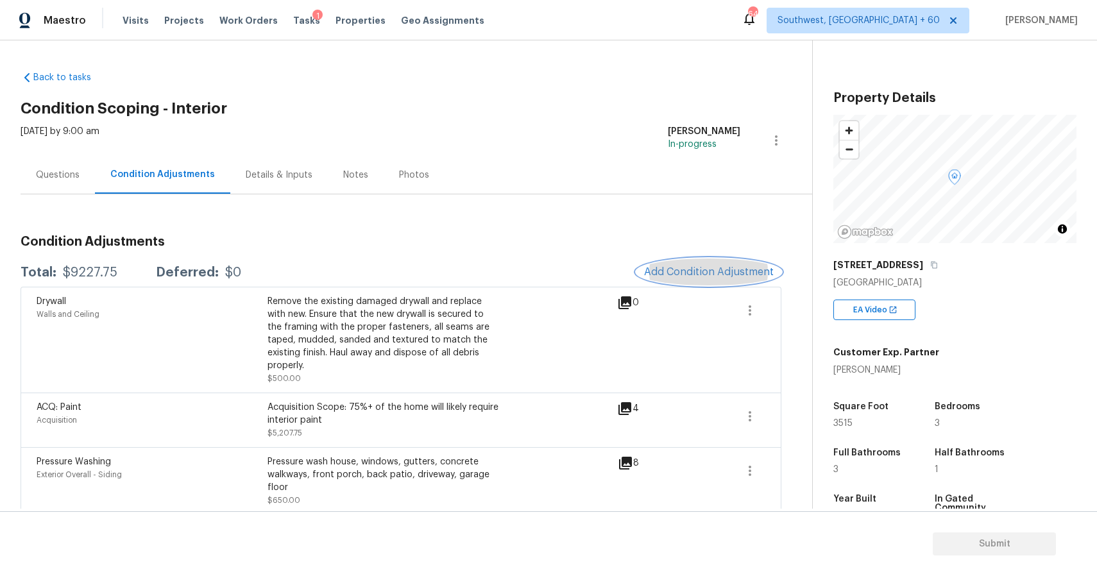
click at [691, 266] on span "Add Condition Adjustment" at bounding box center [709, 272] width 130 height 12
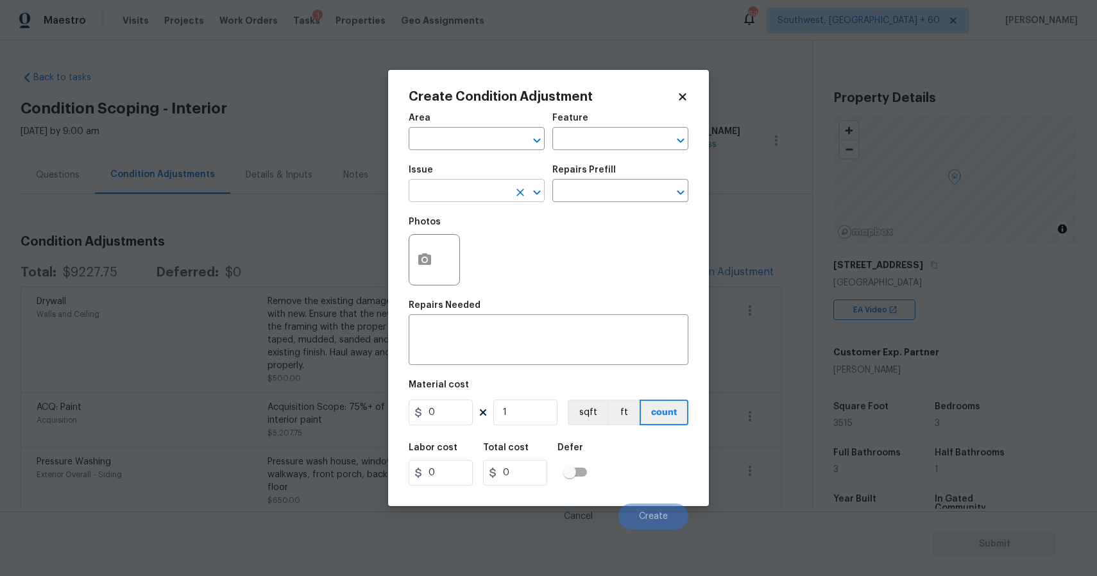
click at [469, 196] on input "text" at bounding box center [459, 192] width 100 height 20
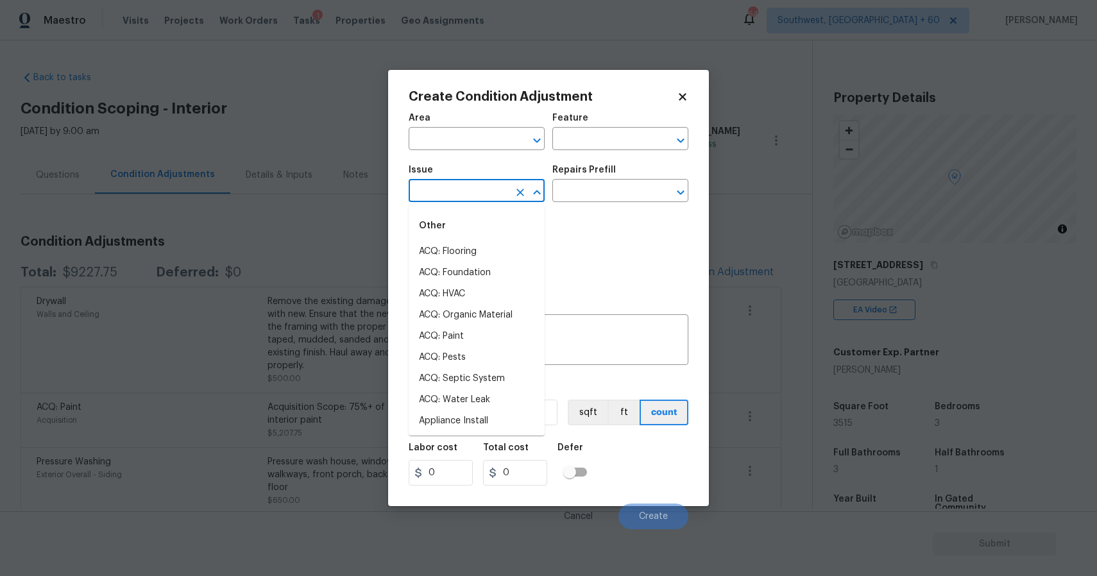
paste input "damaged light fixture"
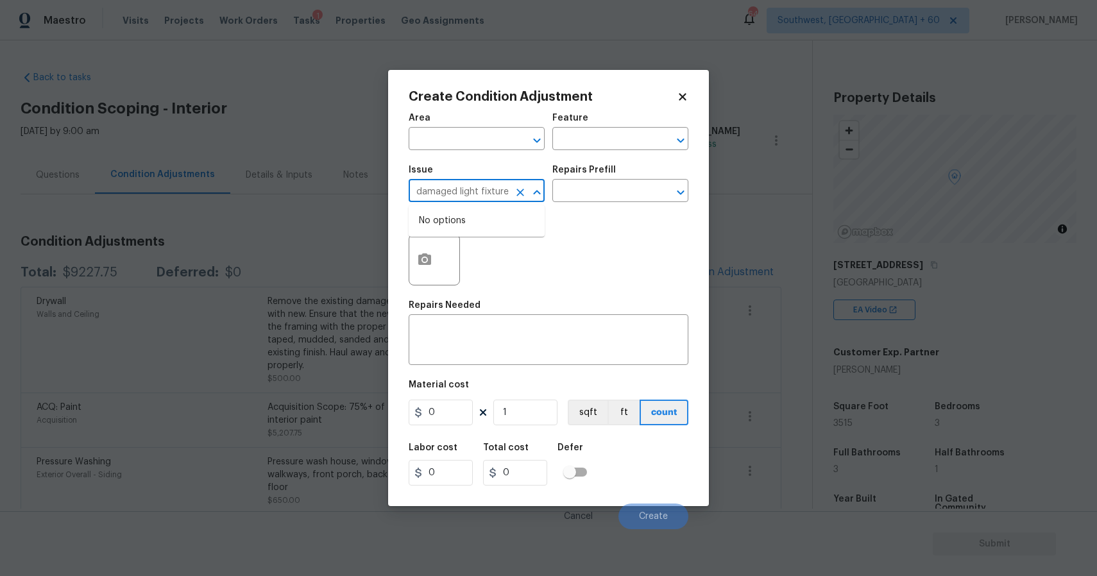
type input "damaged light fixture"
click at [569, 215] on div "Photos" at bounding box center [549, 251] width 280 height 83
click at [571, 227] on div "Photos" at bounding box center [549, 251] width 280 height 83
click at [573, 228] on div "Photos" at bounding box center [549, 251] width 280 height 83
click at [716, 287] on body "Maestro Visits Projects Work Orders Tasks 1 Properties Geo Assignments 642 Sout…" at bounding box center [548, 288] width 1097 height 576
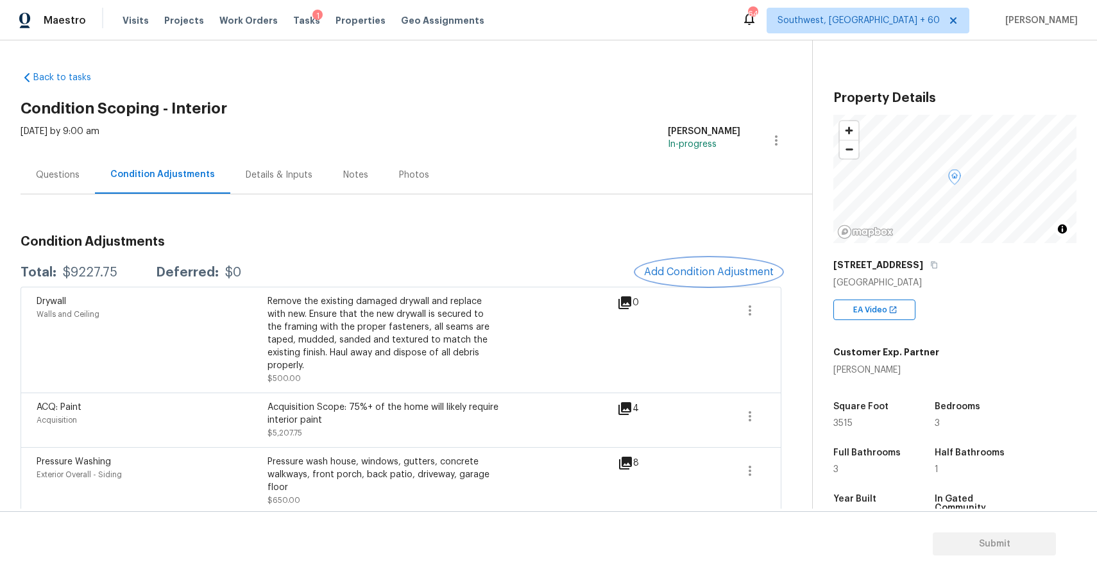
click at [723, 283] on button "Add Condition Adjustment" at bounding box center [708, 271] width 145 height 27
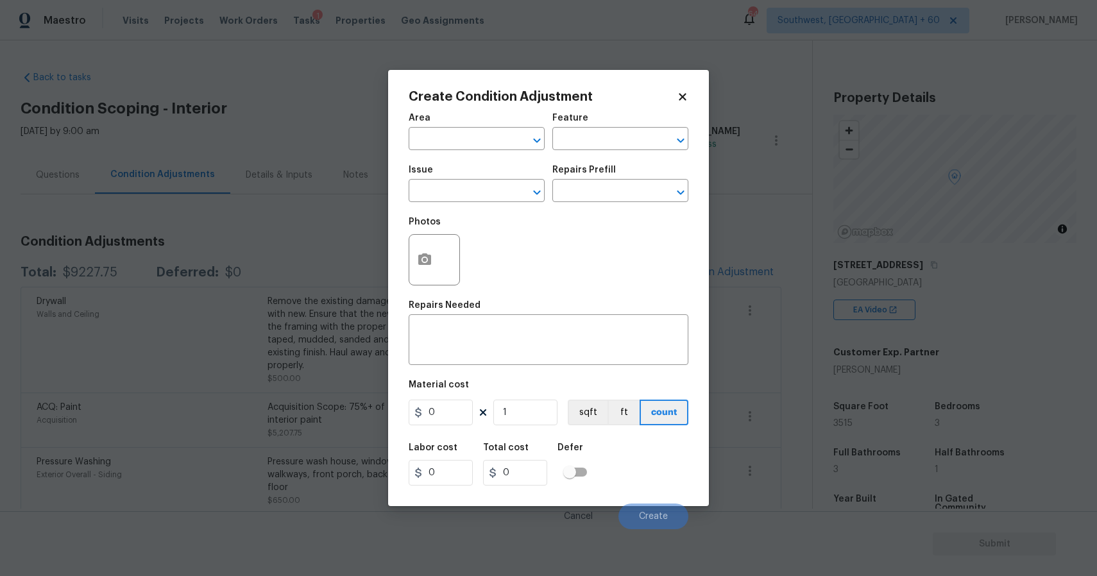
click at [493, 180] on div "Issue" at bounding box center [477, 173] width 136 height 17
click at [495, 184] on input "text" at bounding box center [459, 192] width 100 height 20
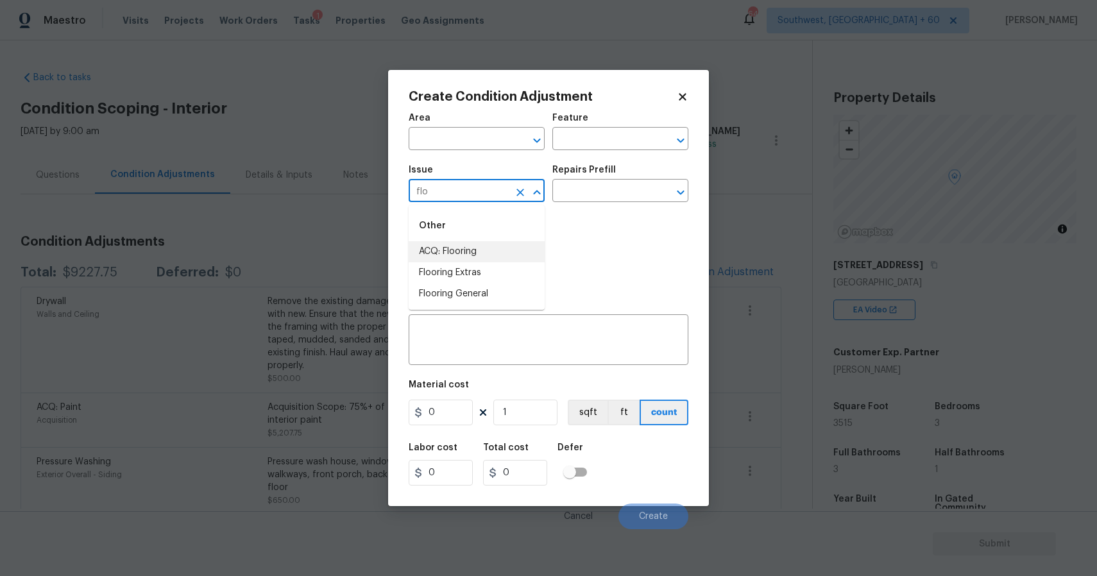
click at [493, 255] on li "ACQ: Flooring" at bounding box center [477, 251] width 136 height 21
type input "ACQ: Flooring"
click at [600, 195] on input "text" at bounding box center [602, 192] width 100 height 20
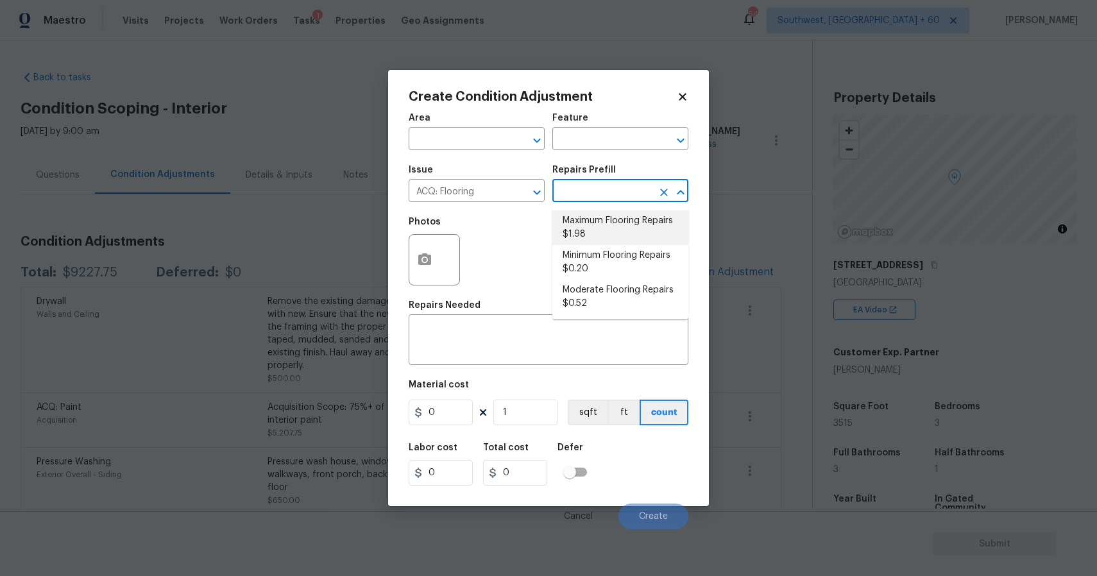
click at [649, 241] on li "Maximum Flooring Repairs $1.98" at bounding box center [620, 227] width 136 height 35
type input "Acquisition"
type textarea "Acquisition Scope: Maximum flooring repairs"
type input "1.98"
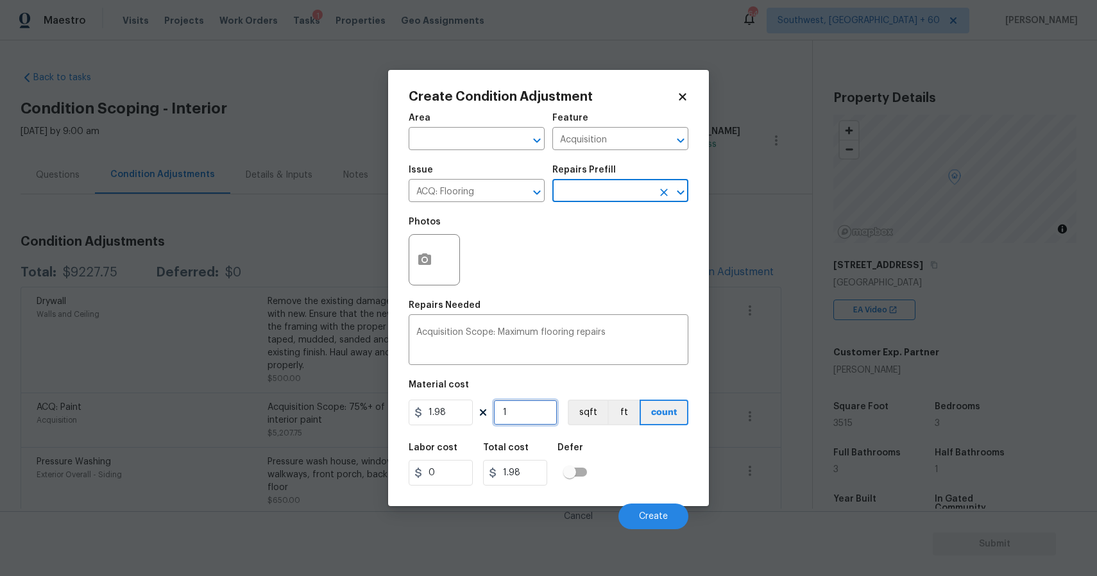
click at [530, 410] on input "1" at bounding box center [525, 413] width 64 height 26
click at [543, 398] on figure "Material cost 1.98 1 sqft ft count" at bounding box center [549, 403] width 280 height 47
click at [664, 516] on span "Create" at bounding box center [653, 517] width 29 height 10
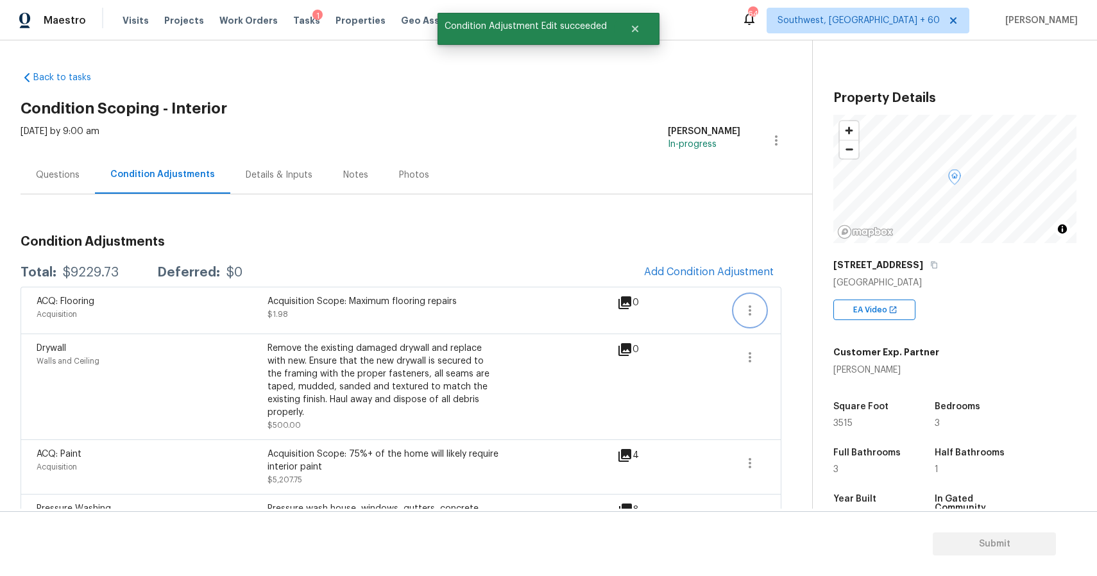
click at [754, 311] on icon "button" at bounding box center [749, 310] width 15 height 15
click at [789, 317] on ul "Edit" at bounding box center [822, 308] width 115 height 26
click at [791, 307] on div "Edit" at bounding box center [823, 307] width 100 height 13
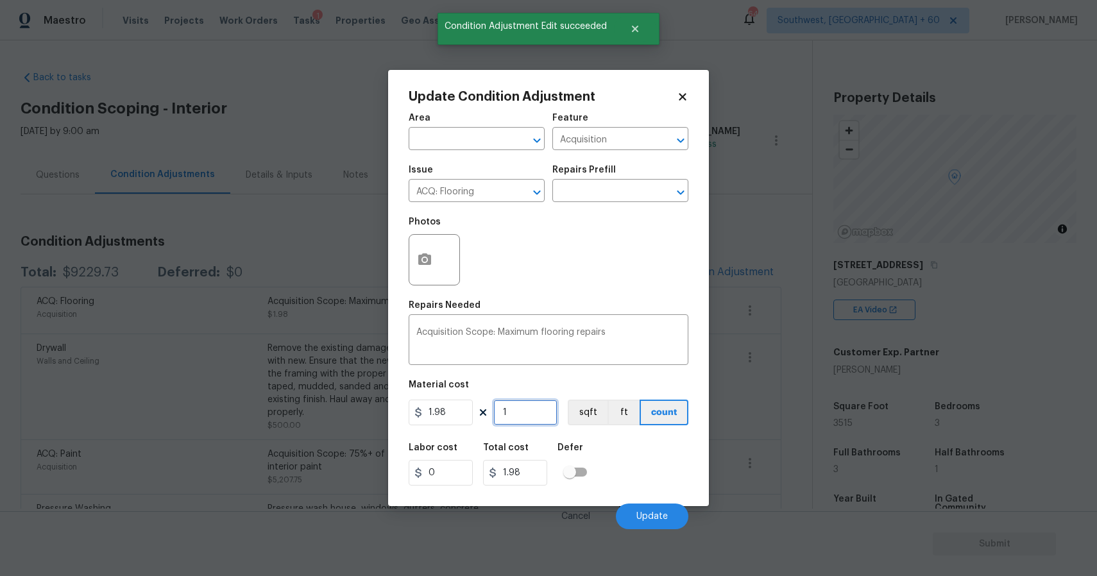
click at [520, 419] on input "1" at bounding box center [525, 413] width 64 height 26
type input "2"
type input "3.96"
type input "28"
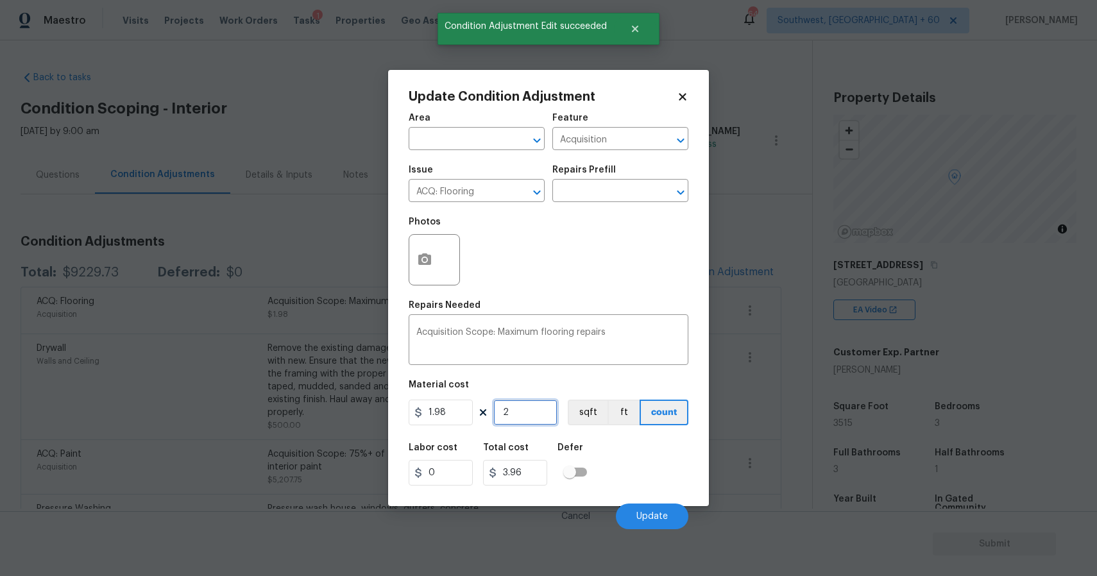
type input "55.44"
type input "281"
type input "556.38"
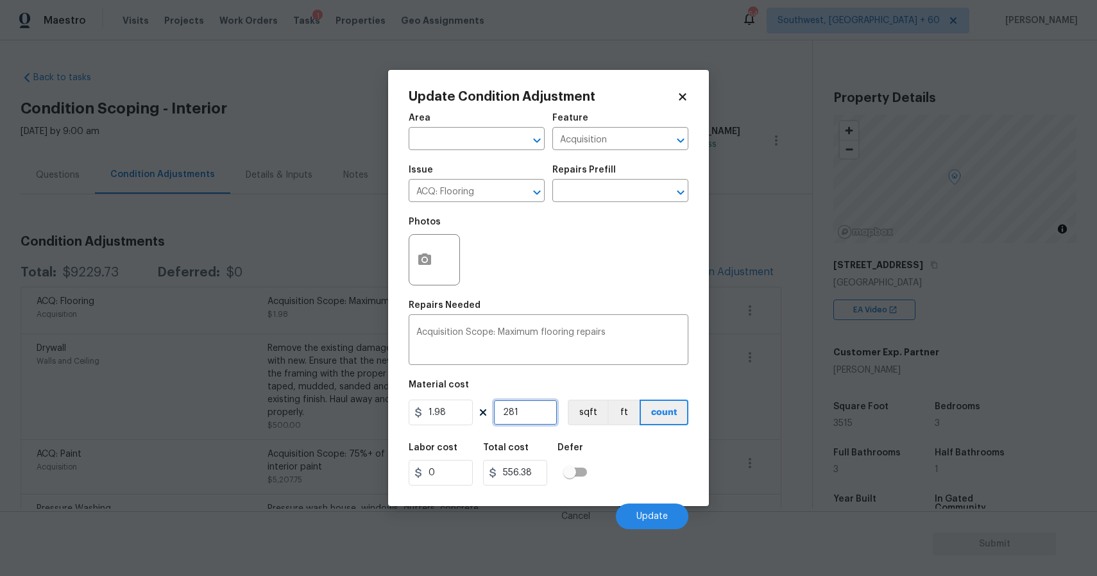
type input "2815"
type input "5573.7"
type input "2815"
click at [641, 516] on span "Update" at bounding box center [651, 517] width 31 height 10
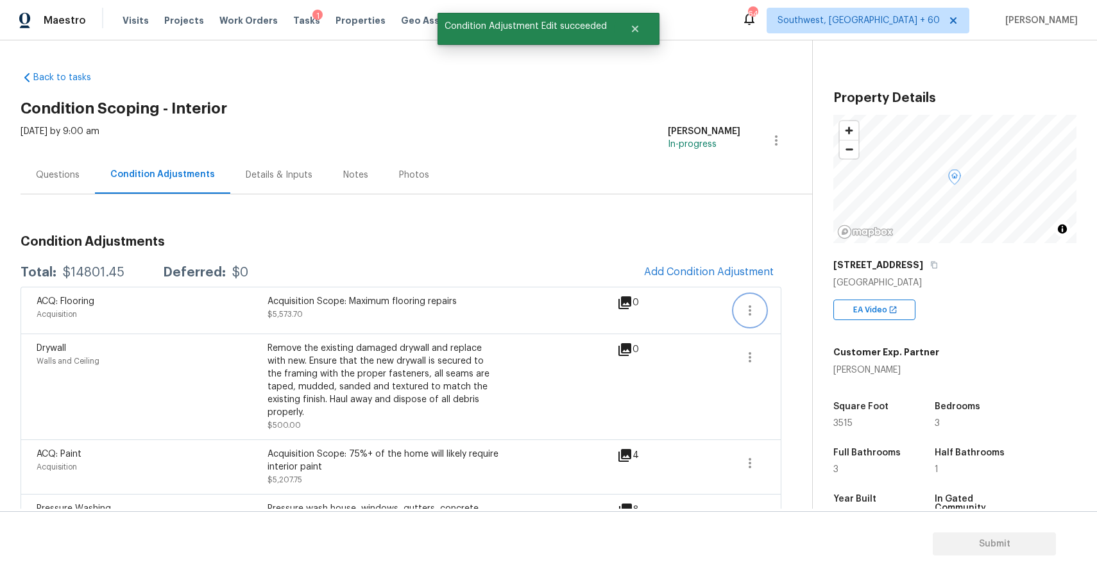
click at [740, 307] on button "button" at bounding box center [749, 310] width 31 height 31
click at [781, 316] on link "Edit" at bounding box center [822, 307] width 109 height 19
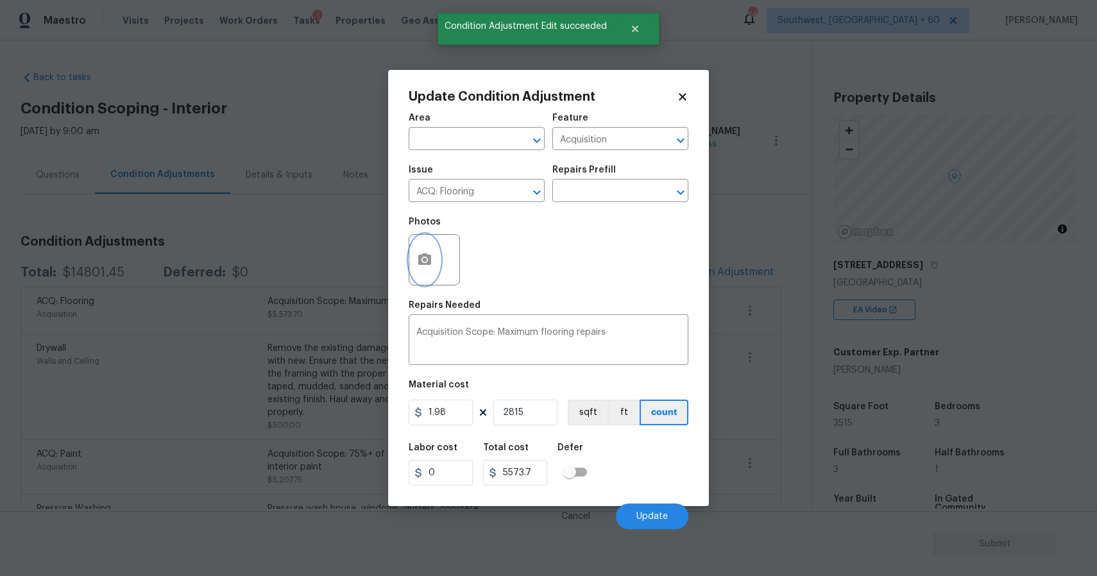
click at [409, 267] on button "button" at bounding box center [424, 260] width 31 height 50
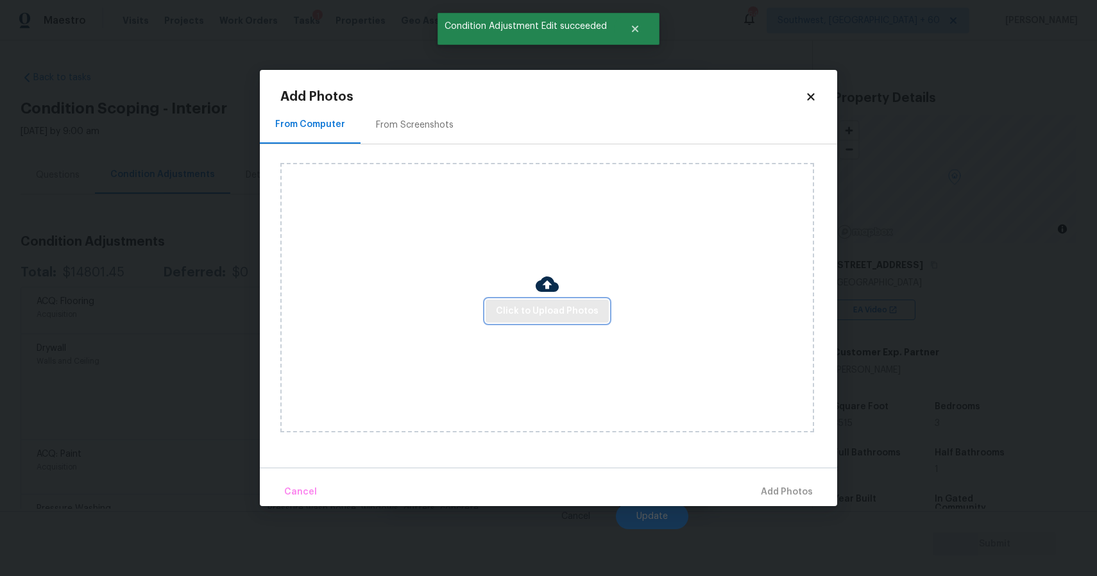
click at [510, 301] on button "Click to Upload Photos" at bounding box center [546, 311] width 123 height 24
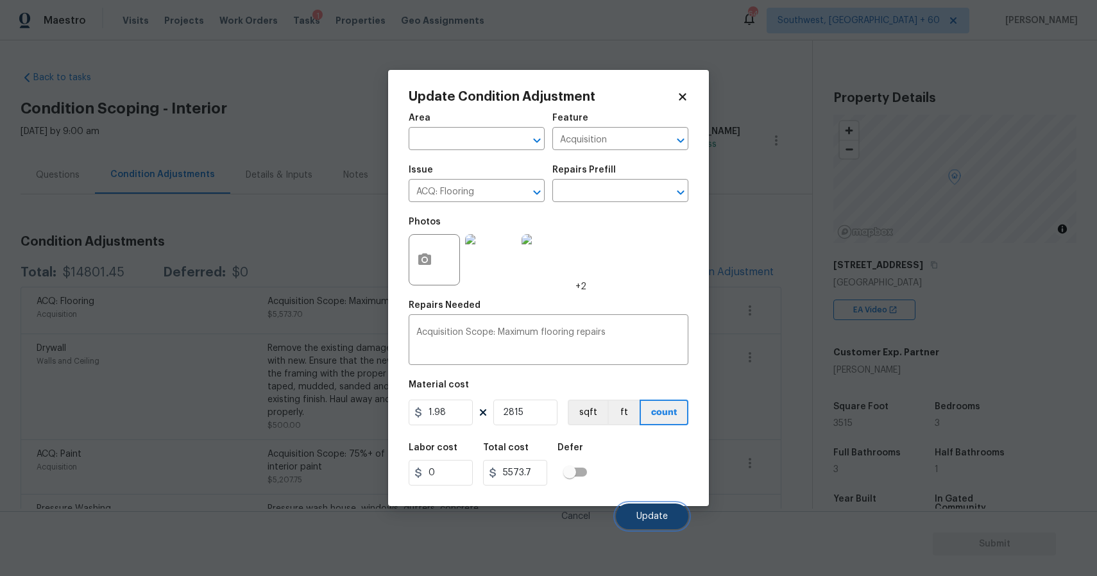
click at [644, 505] on button "Update" at bounding box center [652, 516] width 72 height 26
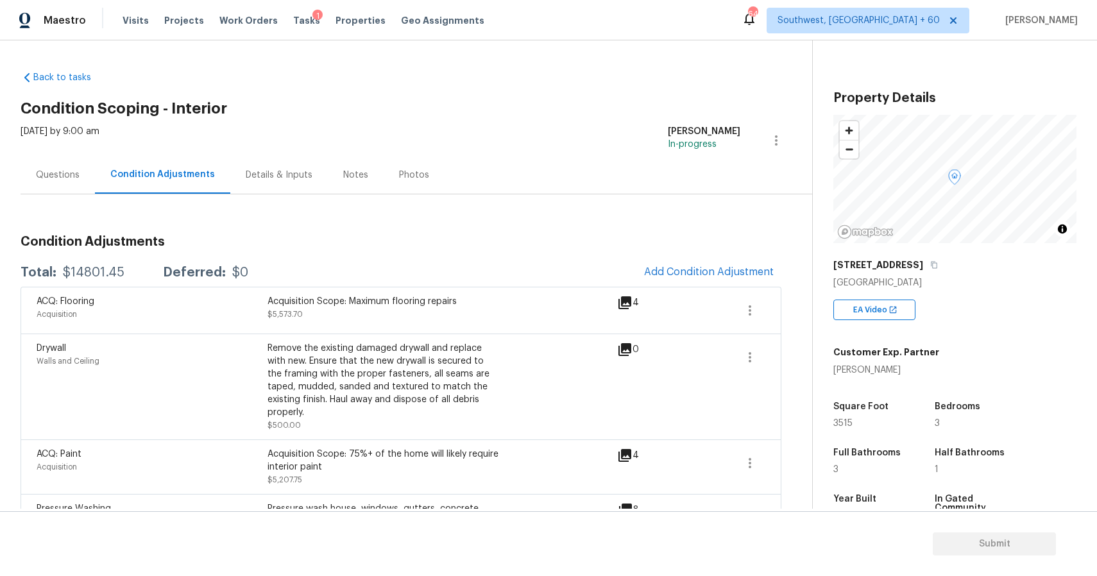
click at [69, 166] on div "Questions" at bounding box center [58, 175] width 74 height 38
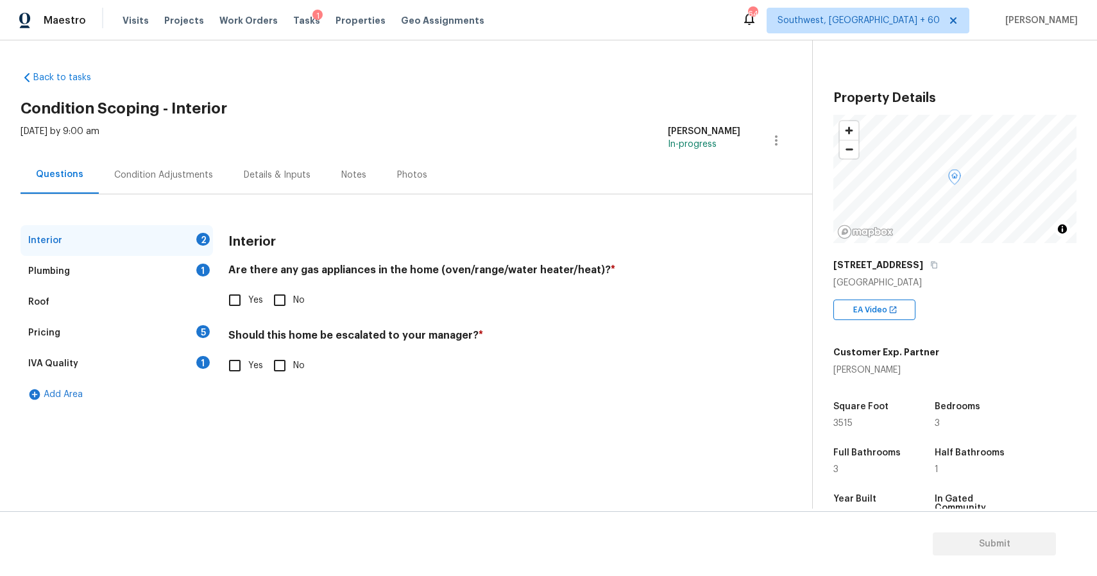
click at [238, 296] on input "Yes" at bounding box center [234, 300] width 27 height 27
checkbox input "true"
click at [210, 255] on div "Interior 1" at bounding box center [117, 240] width 192 height 31
click at [215, 257] on div "Interior 1 Plumbing 1 Roof Pricing 5 IVA Quality 1 Add Area Interior Are there …" at bounding box center [401, 317] width 761 height 185
click at [198, 263] on div "Plumbing 1" at bounding box center [117, 271] width 192 height 31
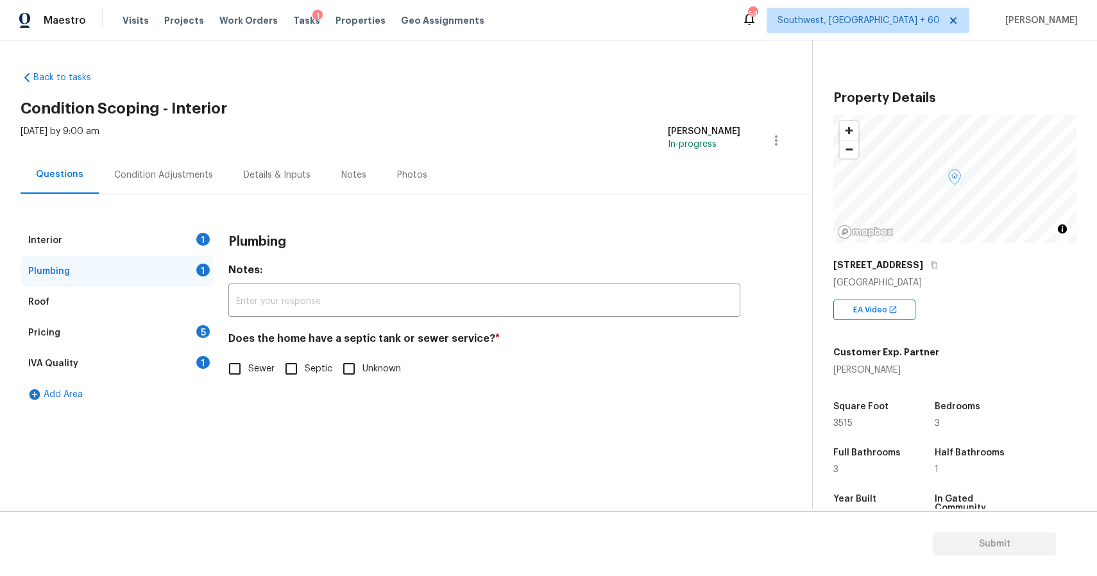
click at [244, 350] on div "Does the home have a septic tank or sewer service? * Sewer Septic Unknown" at bounding box center [484, 357] width 512 height 50
click at [228, 358] on input "Sewer" at bounding box center [234, 368] width 27 height 27
checkbox input "true"
click at [198, 339] on div "Pricing 5" at bounding box center [117, 332] width 192 height 31
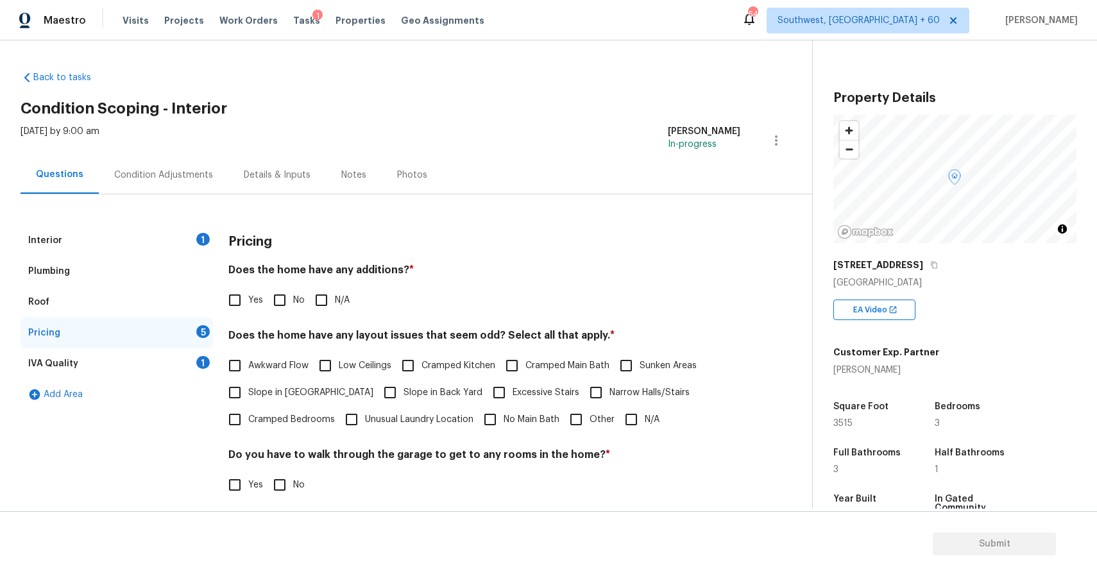
click at [304, 308] on div "Yes No N/A" at bounding box center [484, 300] width 512 height 27
click at [305, 308] on div "Yes No N/A" at bounding box center [484, 300] width 512 height 27
click at [323, 303] on input "N/A" at bounding box center [321, 300] width 27 height 27
click at [323, 303] on input "N/A" at bounding box center [321, 301] width 27 height 27
click at [323, 303] on input "N/A" at bounding box center [321, 300] width 27 height 27
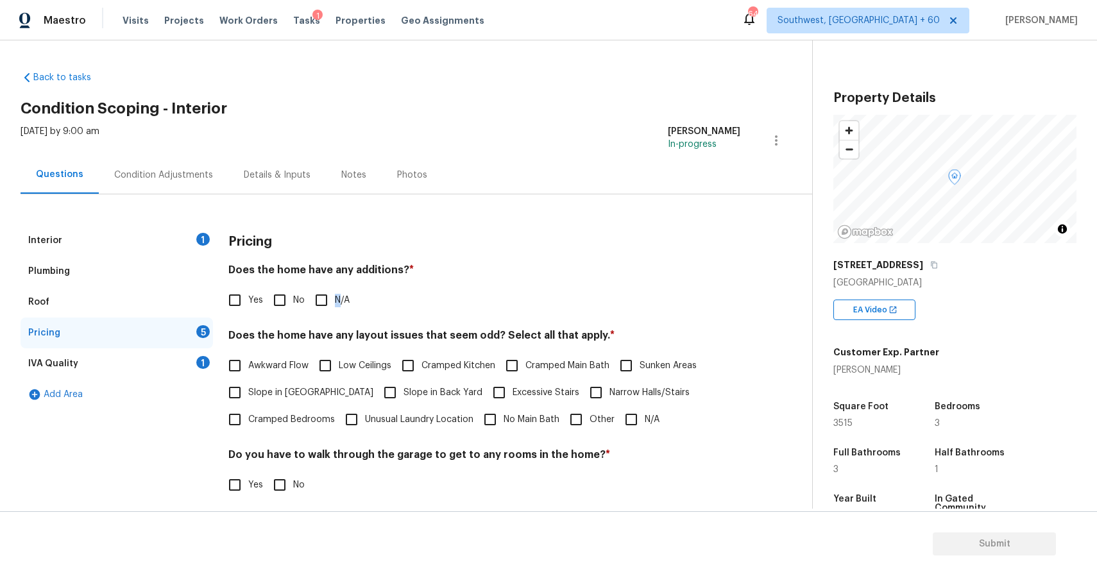
checkbox input "true"
click at [636, 423] on input "N/A" at bounding box center [631, 419] width 27 height 27
checkbox input "true"
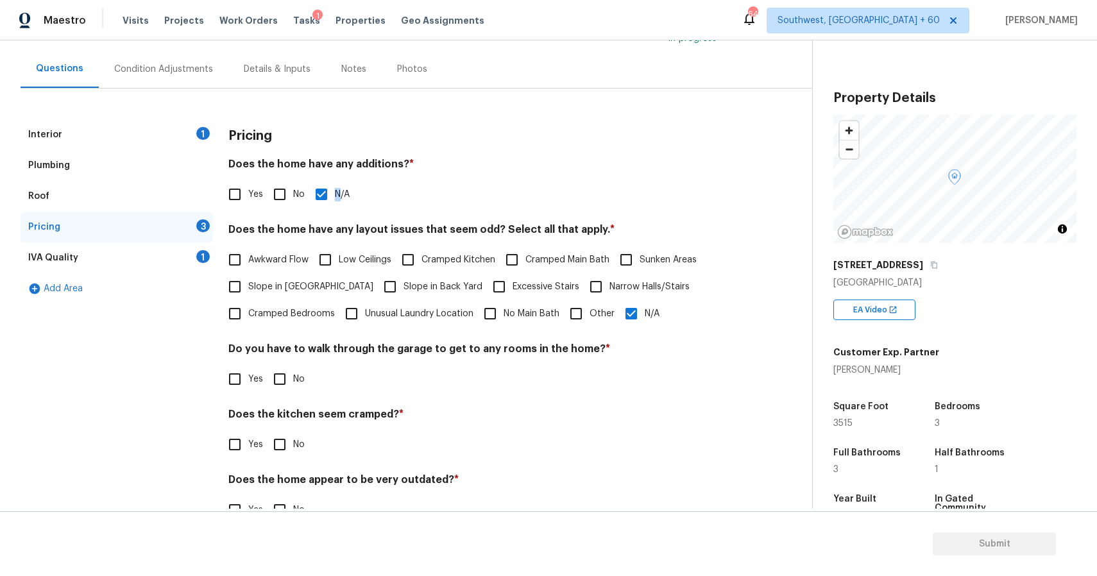
scroll to position [140, 0]
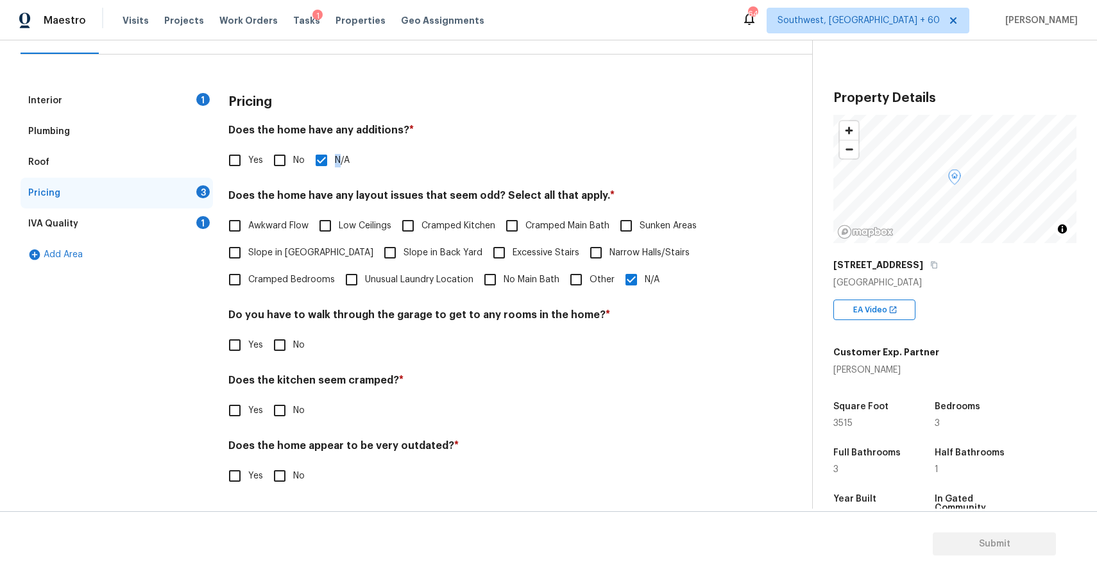
click at [287, 348] on input "No" at bounding box center [279, 345] width 27 height 27
checkbox input "true"
click at [287, 397] on input "No" at bounding box center [279, 410] width 27 height 27
checkbox input "true"
click at [278, 467] on input "No" at bounding box center [279, 475] width 27 height 27
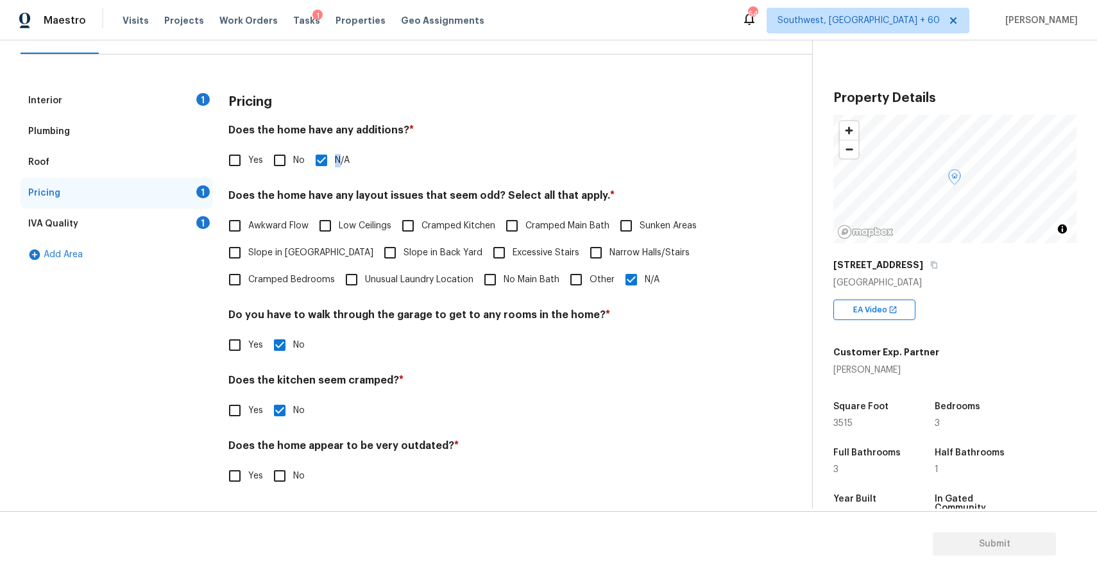
checkbox input "true"
click at [199, 232] on div "IVA Quality 1" at bounding box center [117, 223] width 192 height 31
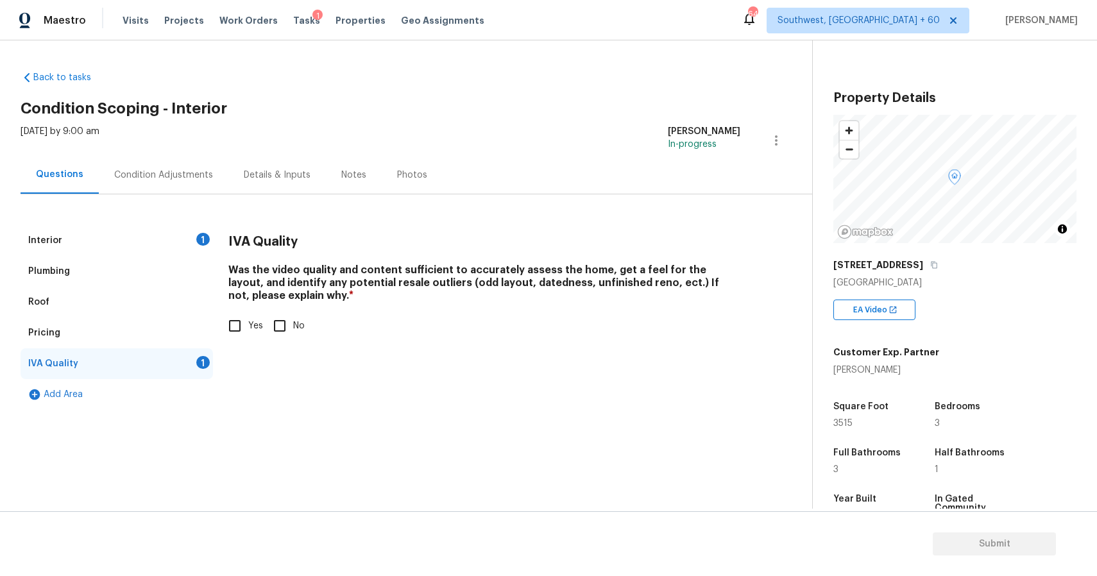
scroll to position [0, 0]
click at [231, 304] on h4 "Was the video quality and content sufficient to accurately assess the home, get…" at bounding box center [484, 286] width 512 height 44
click at [249, 332] on label "Yes" at bounding box center [242, 325] width 42 height 27
click at [248, 332] on input "Yes" at bounding box center [234, 325] width 27 height 27
checkbox input "true"
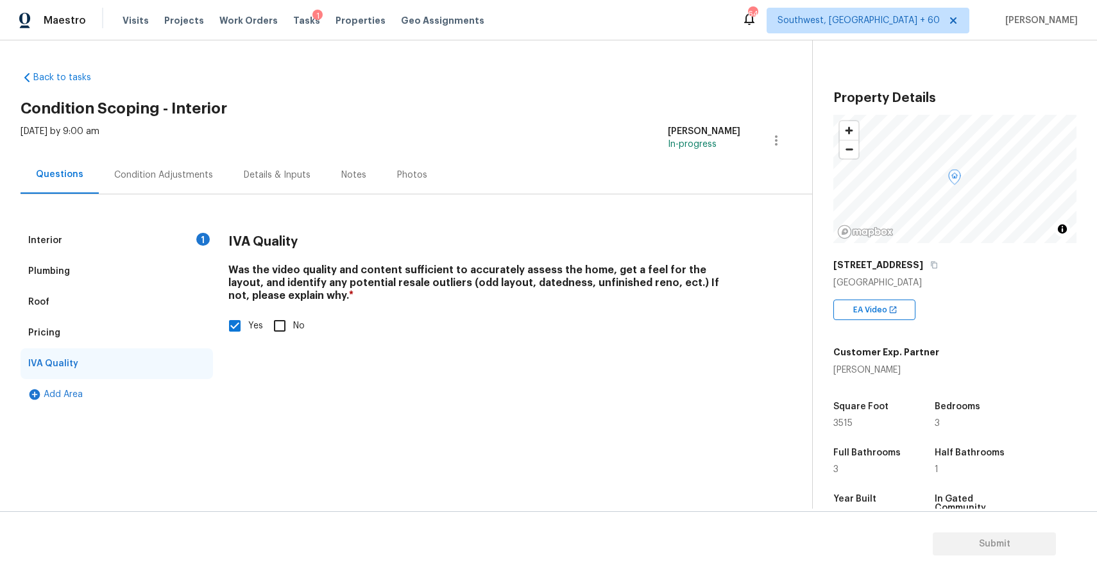
click at [212, 282] on div "Plumbing" at bounding box center [117, 271] width 192 height 31
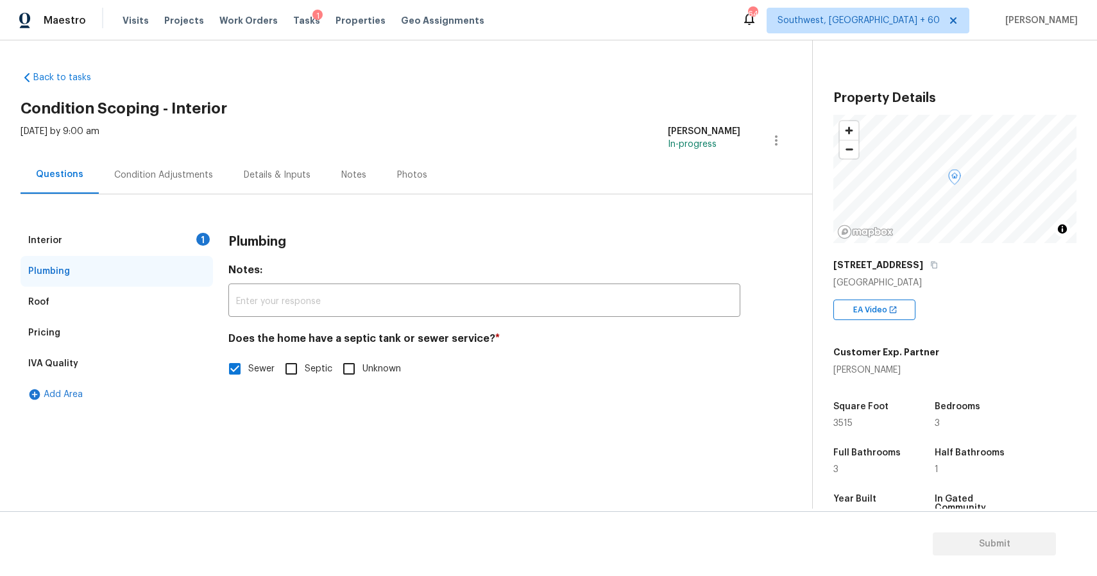
click at [189, 250] on div "Interior 1" at bounding box center [117, 240] width 192 height 31
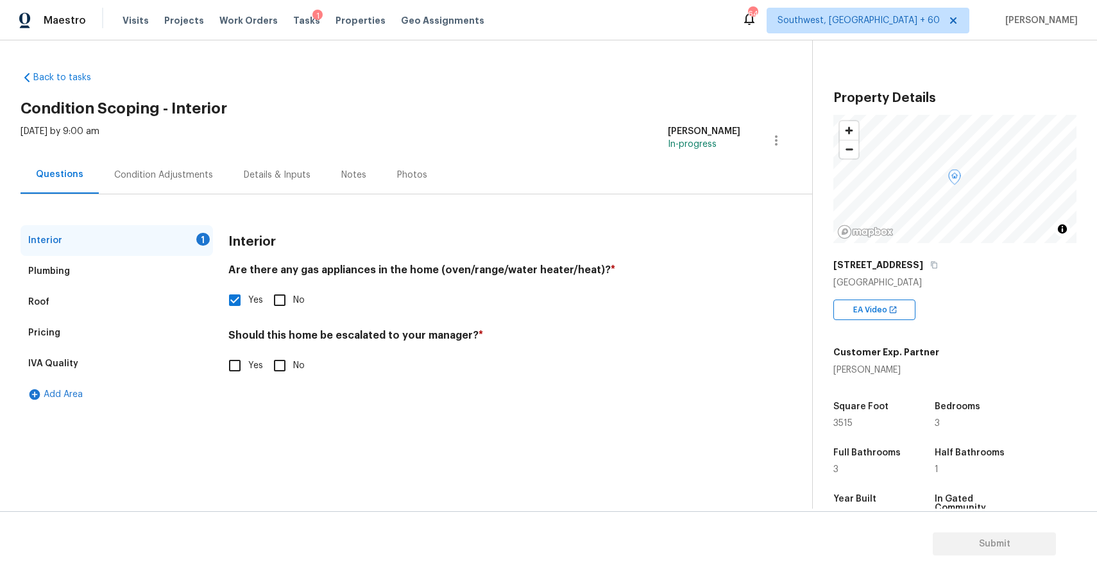
click at [281, 351] on div "Should this home be escalated to your manager? * Yes No" at bounding box center [484, 354] width 512 height 50
click at [279, 367] on input "No" at bounding box center [279, 365] width 27 height 27
click at [279, 367] on input "No" at bounding box center [279, 366] width 27 height 27
checkbox input "false"
click at [244, 378] on input "Yes" at bounding box center [234, 365] width 27 height 27
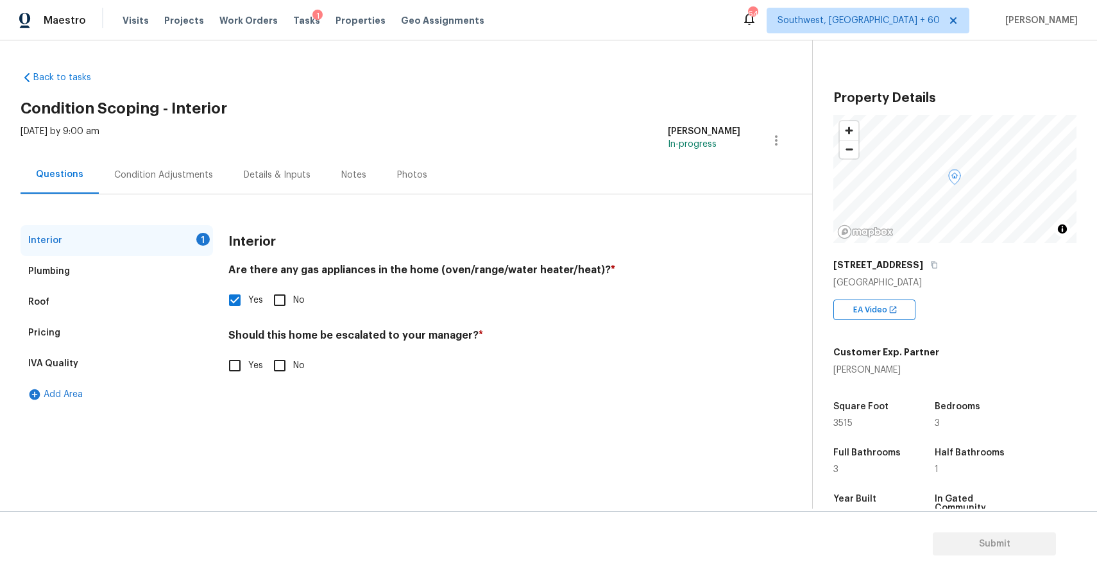
checkbox input "true"
click at [281, 372] on input "No" at bounding box center [279, 365] width 27 height 27
checkbox input "true"
checkbox input "false"
click at [178, 190] on div "Condition Adjustments" at bounding box center [164, 175] width 130 height 38
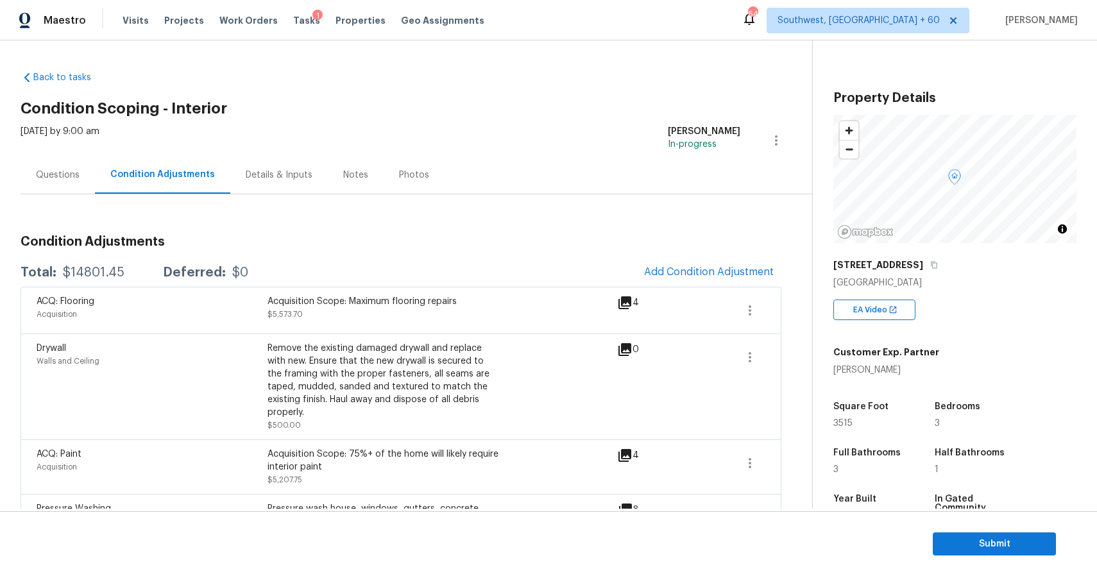
click at [85, 278] on div "$14801.45" at bounding box center [94, 272] width 62 height 13
click at [210, 242] on h3 "Condition Adjustments" at bounding box center [401, 241] width 761 height 13
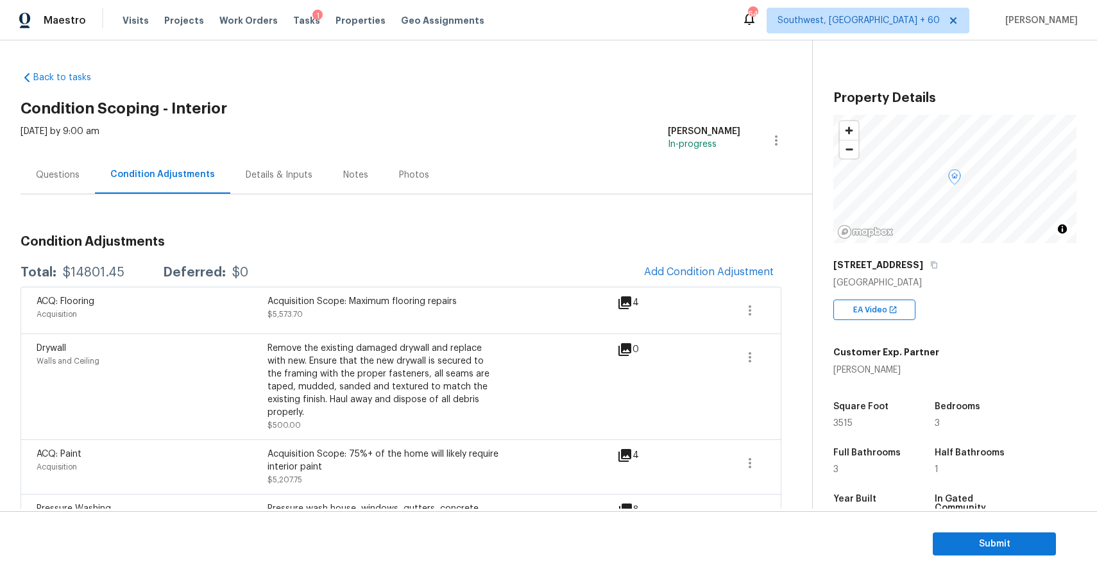
click at [63, 176] on div "Questions" at bounding box center [58, 175] width 44 height 13
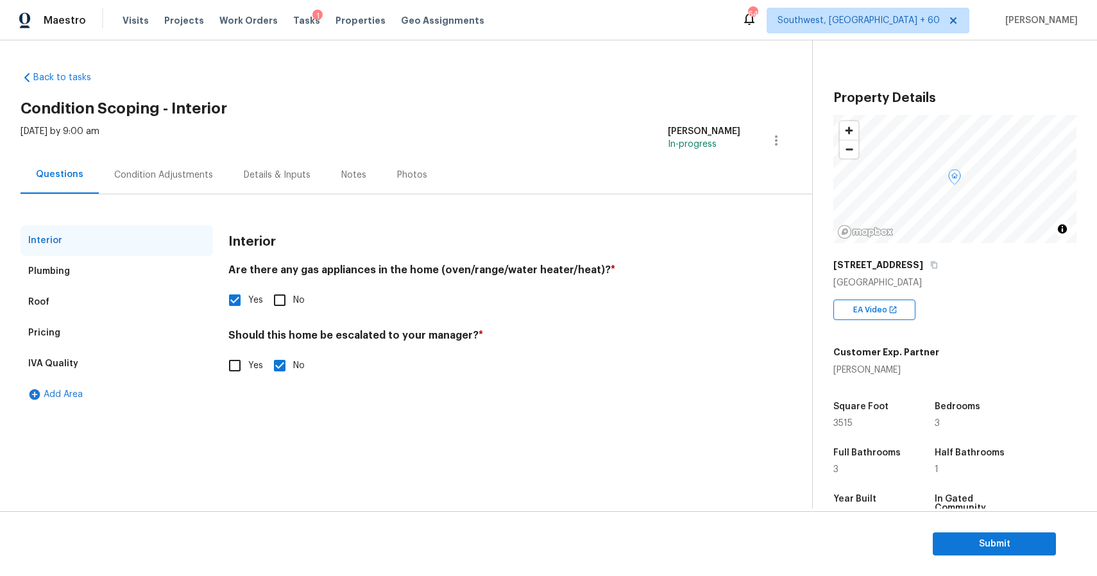
click at [153, 180] on div "Condition Adjustments" at bounding box center [163, 175] width 99 height 13
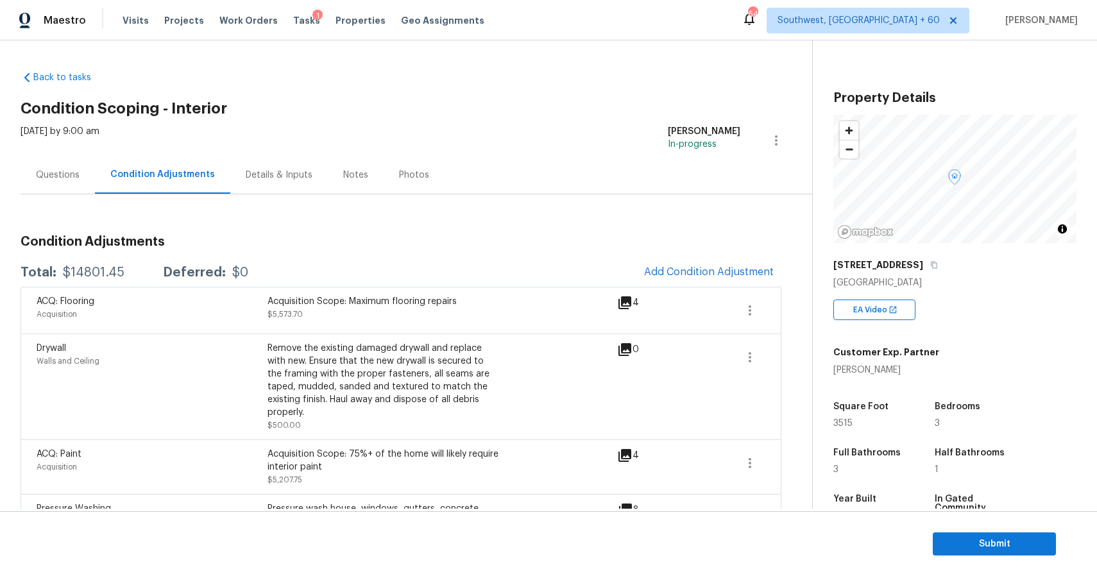
click at [73, 166] on div "Questions" at bounding box center [58, 175] width 74 height 38
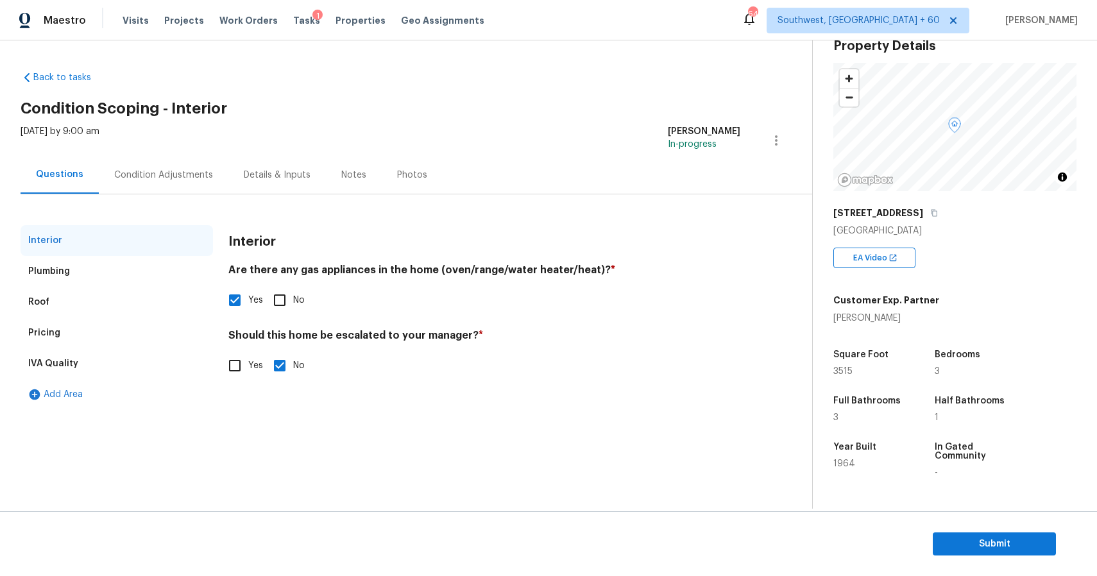
scroll to position [51, 0]
click at [117, 159] on div "Condition Adjustments" at bounding box center [164, 175] width 130 height 38
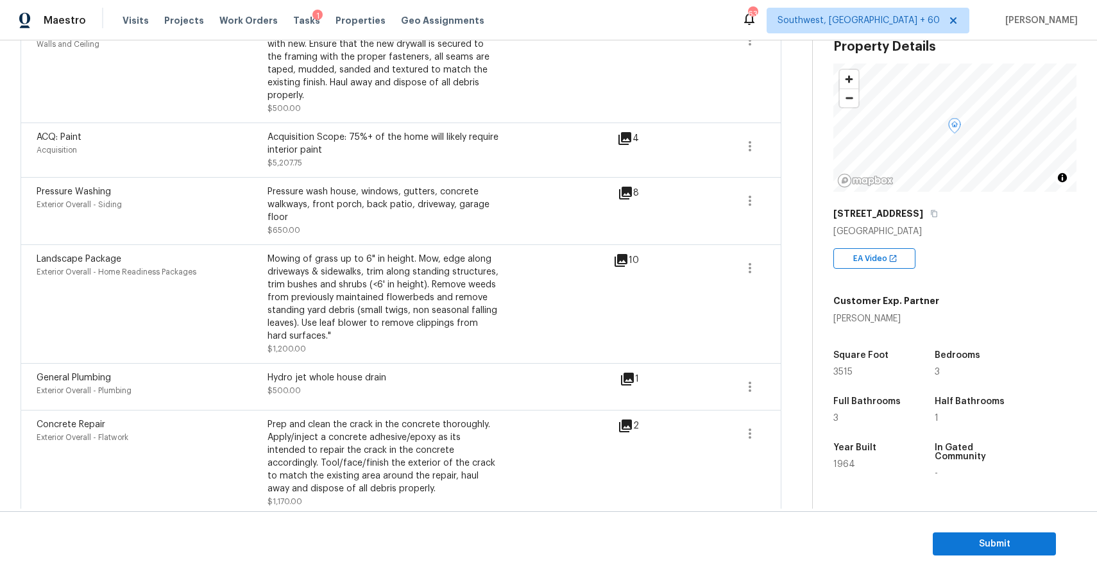
scroll to position [169, 0]
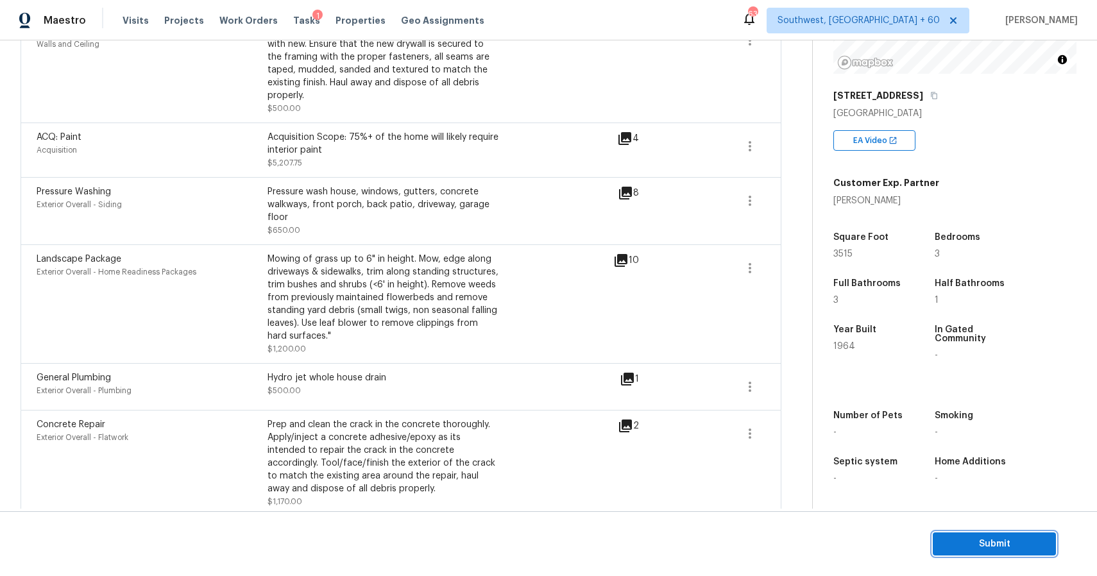
click at [1005, 545] on span "Submit" at bounding box center [994, 544] width 103 height 16
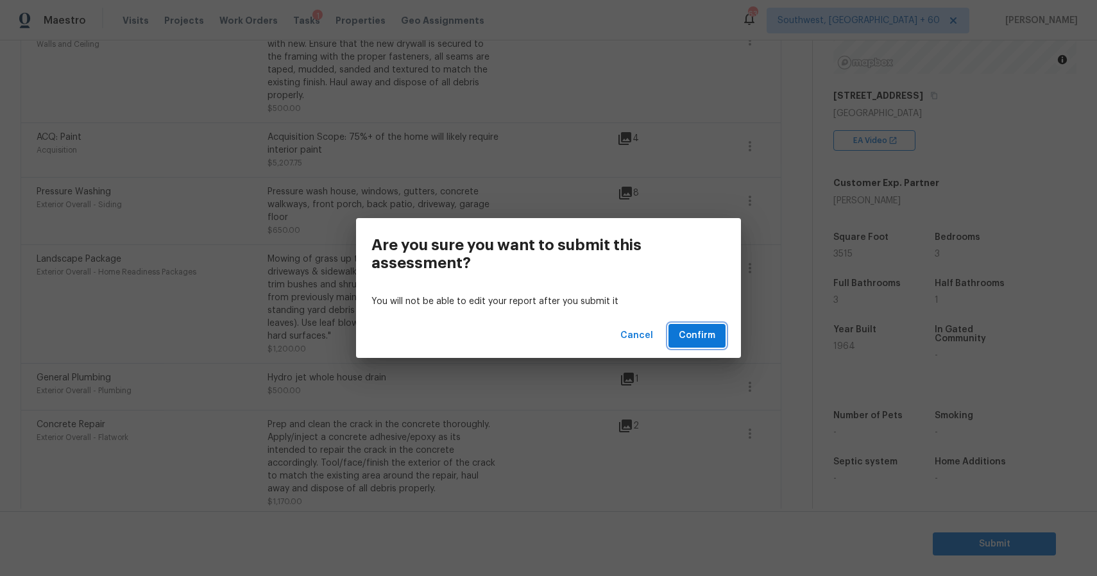
click at [721, 328] on button "Confirm" at bounding box center [696, 336] width 57 height 24
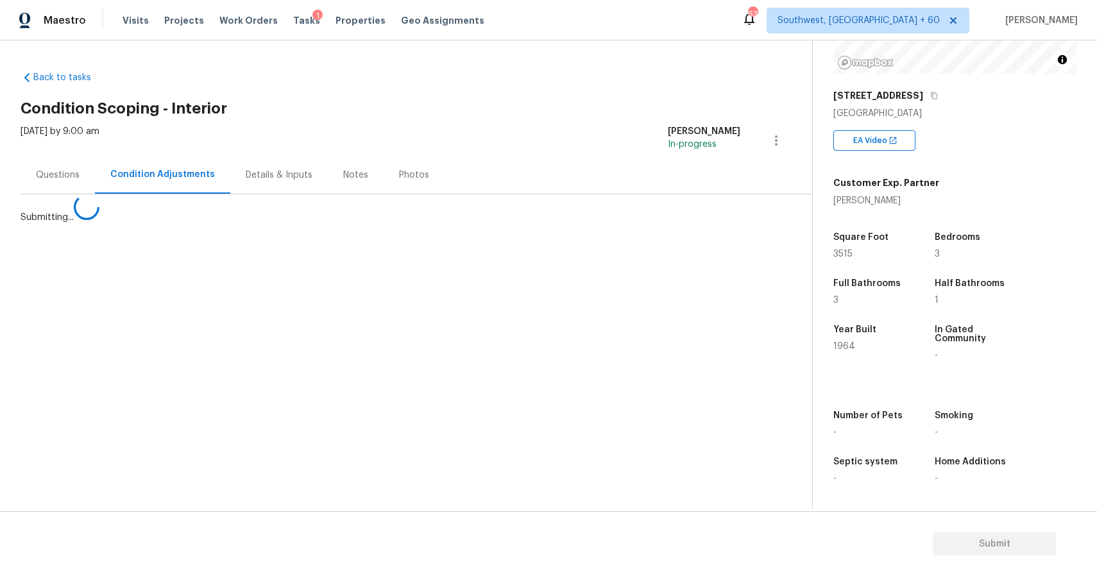
scroll to position [0, 0]
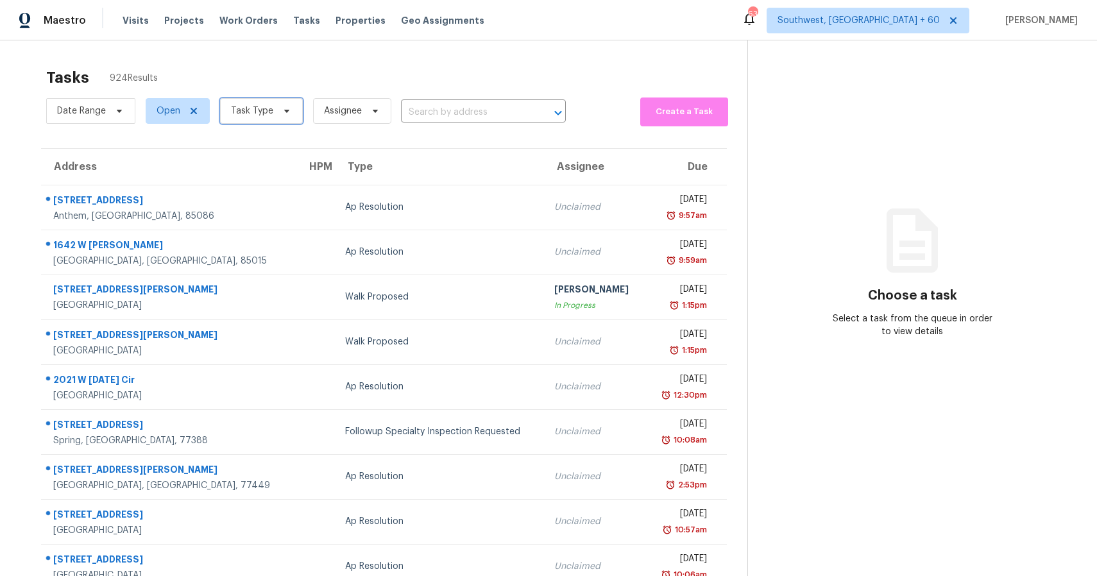
click at [283, 108] on icon at bounding box center [287, 111] width 10 height 10
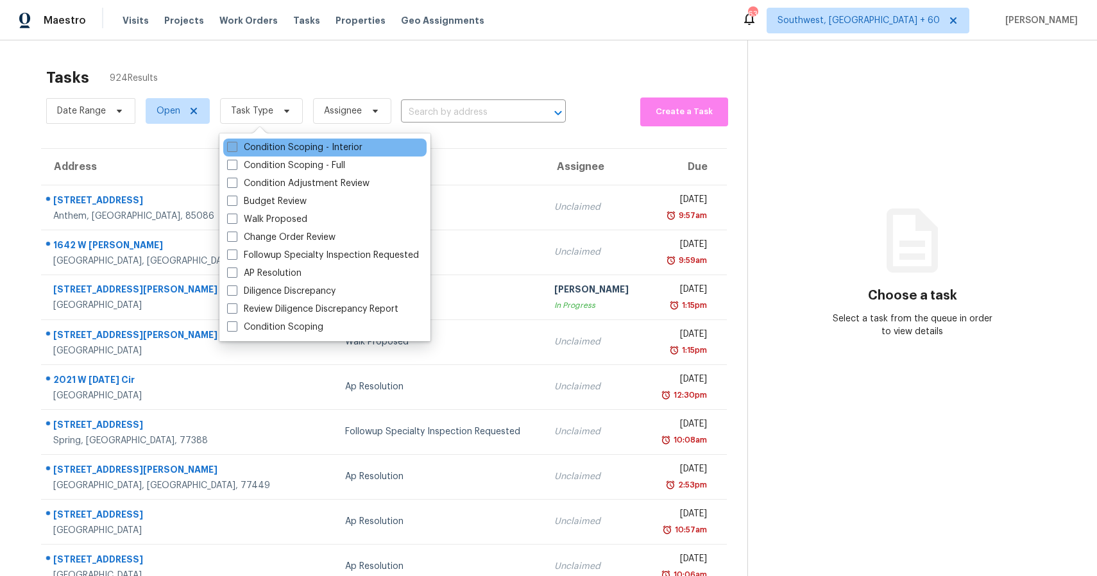
click at [300, 142] on label "Condition Scoping - Interior" at bounding box center [294, 147] width 135 height 13
click at [235, 142] on input "Condition Scoping - Interior" at bounding box center [231, 145] width 8 height 8
checkbox input "true"
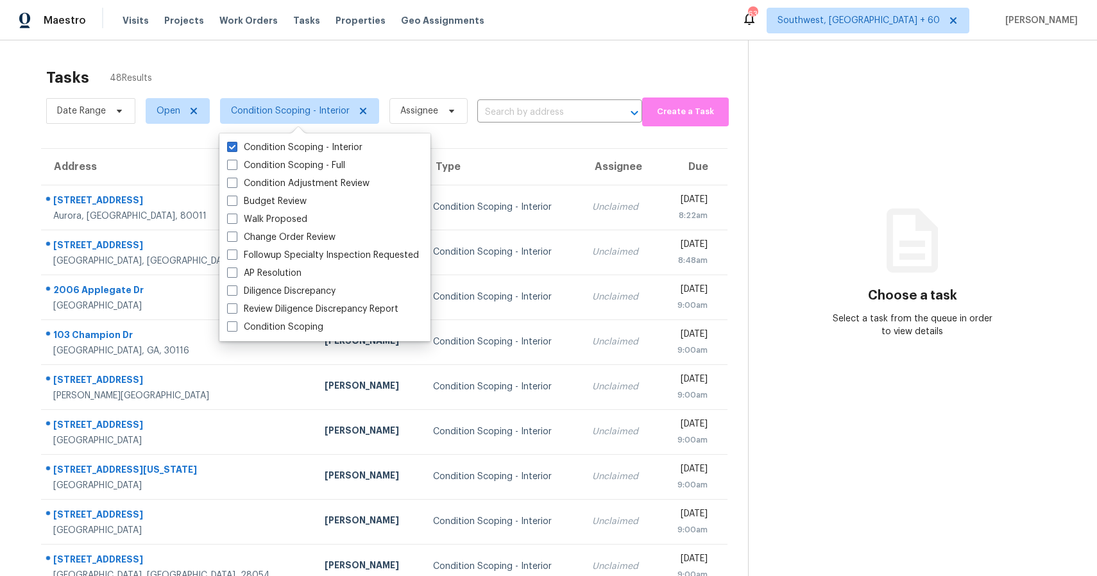
click at [410, 69] on div "Tasks 48 Results" at bounding box center [397, 77] width 702 height 33
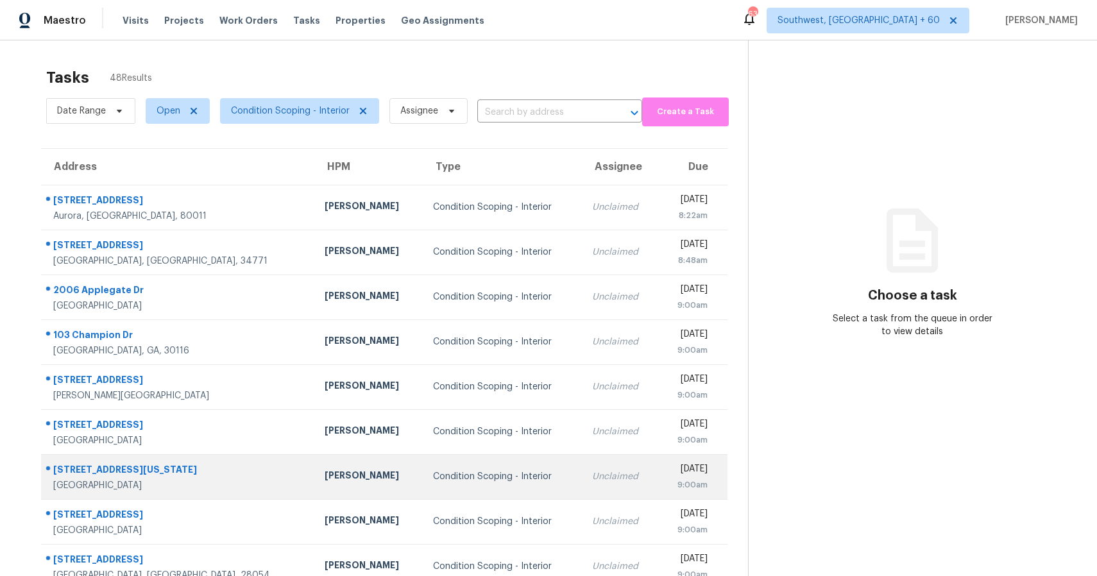
scroll to position [92, 0]
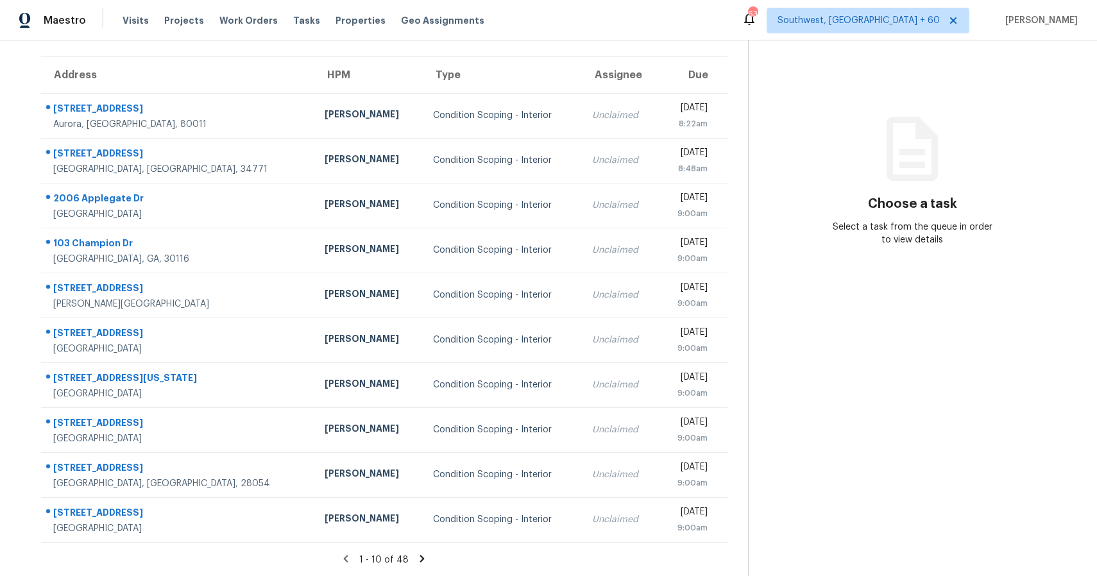
click at [417, 560] on icon at bounding box center [422, 559] width 12 height 12
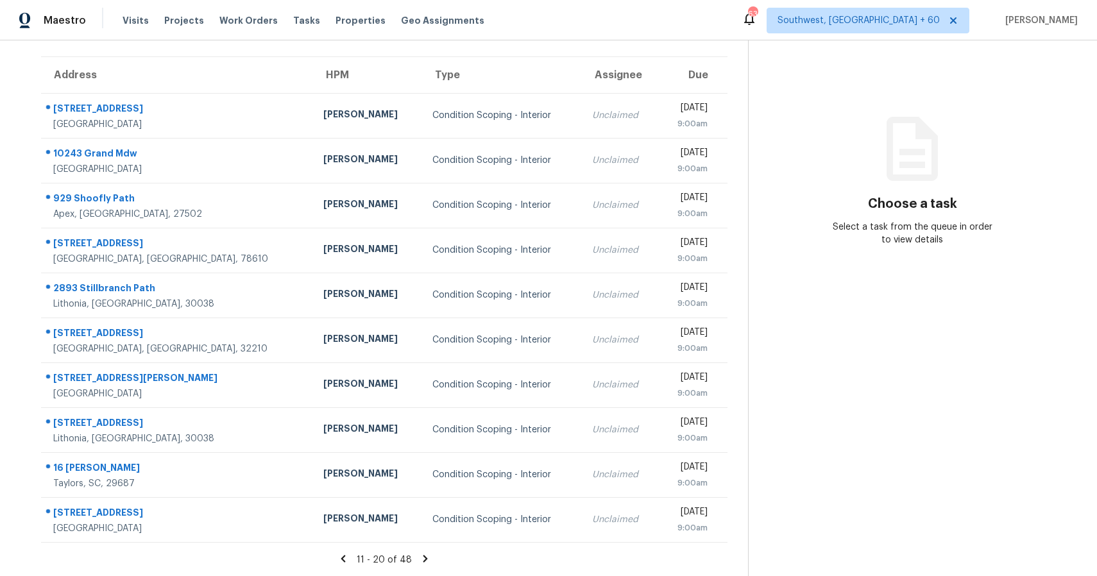
click at [423, 557] on icon at bounding box center [425, 558] width 4 height 7
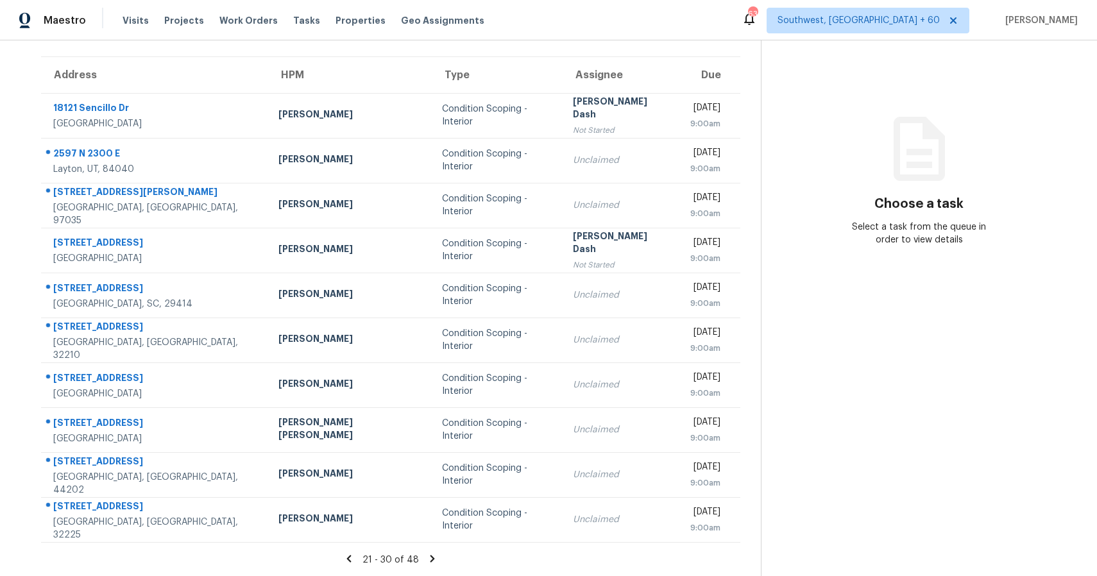
click at [426, 555] on icon at bounding box center [432, 559] width 12 height 12
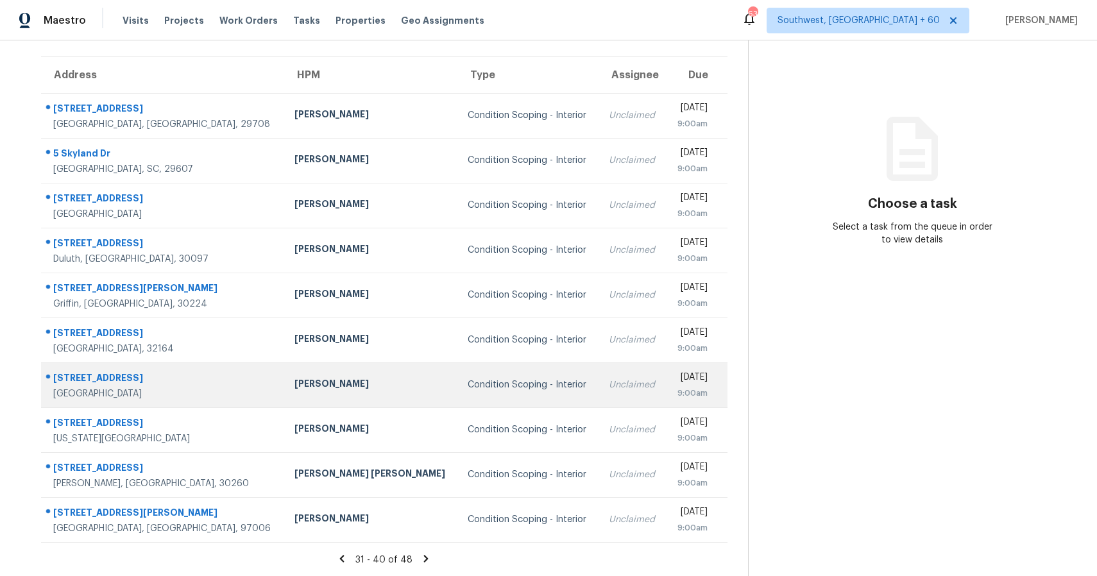
click at [475, 384] on div "Condition Scoping - Interior" at bounding box center [528, 384] width 121 height 13
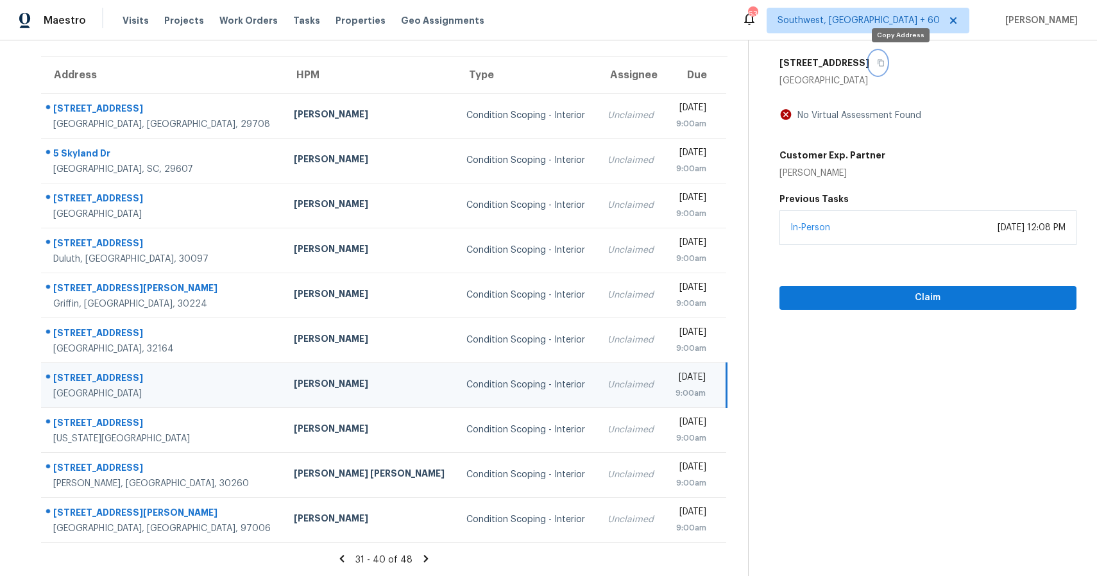
click at [886, 58] on button "button" at bounding box center [877, 62] width 17 height 23
click at [424, 559] on icon at bounding box center [426, 558] width 4 height 7
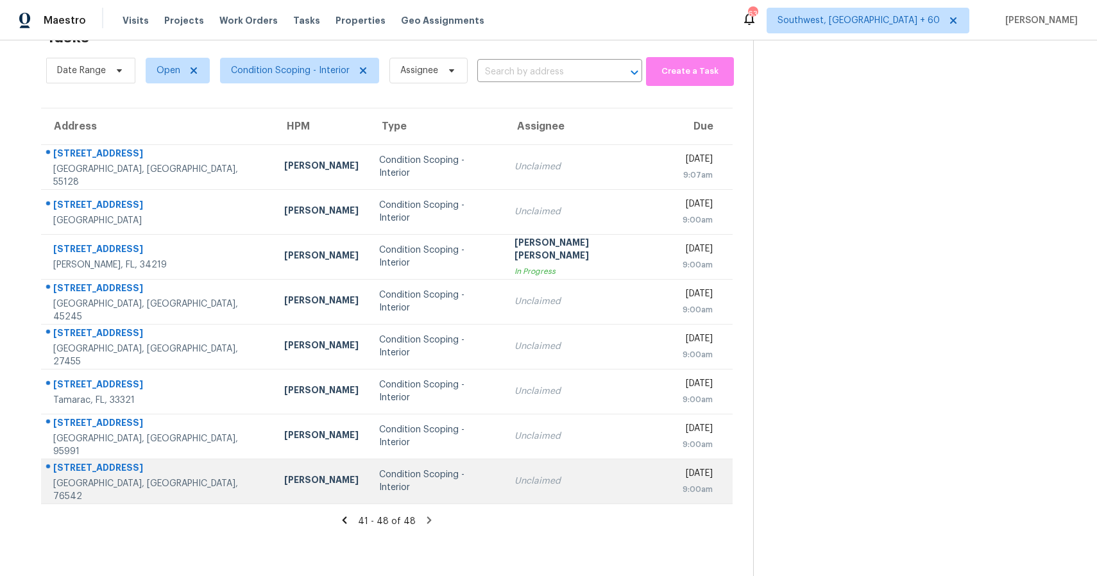
click at [369, 473] on td "Condition Scoping - Interior" at bounding box center [436, 481] width 135 height 45
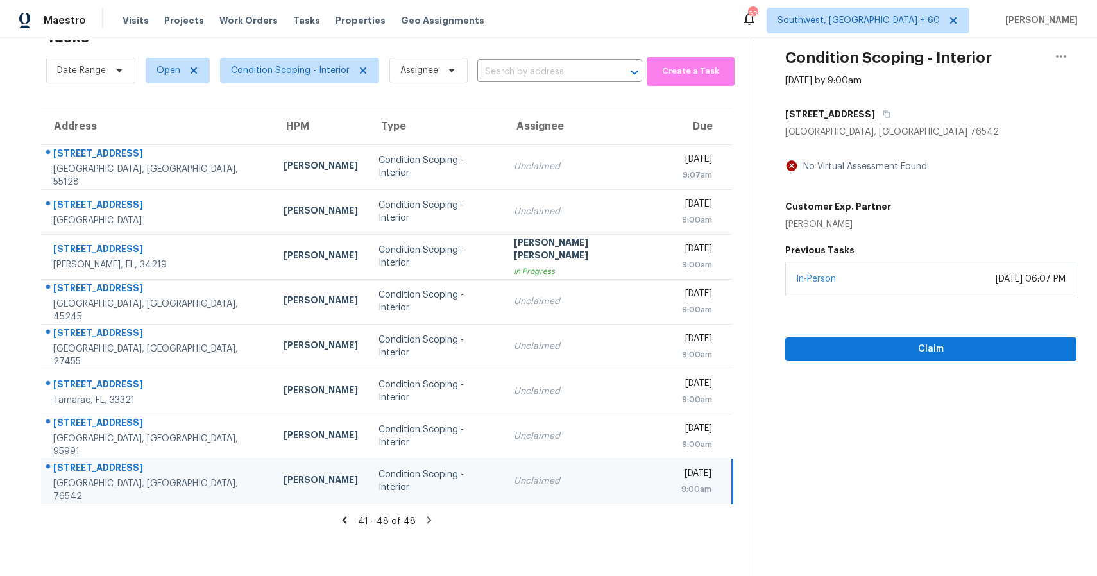
click at [871, 112] on div "4209 Lost Oak Dr" at bounding box center [930, 114] width 291 height 23
click at [882, 114] on icon "button" at bounding box center [886, 114] width 8 height 8
click at [521, 65] on input "text" at bounding box center [541, 72] width 129 height 20
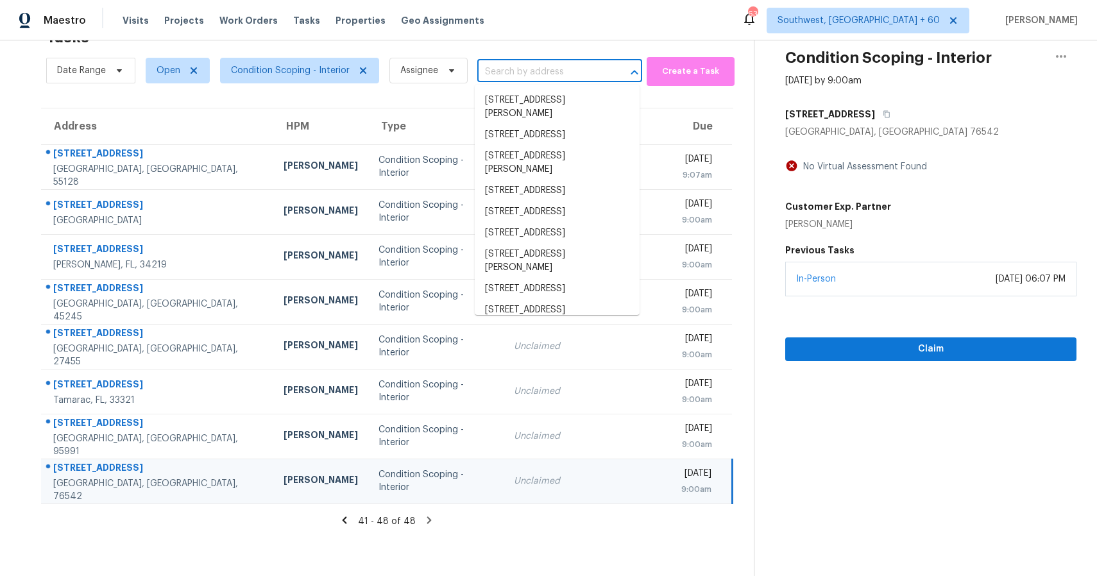
paste input "4209 Lost Oak Dr, Killeen, TX 76542"
type input "4209 Lost Oak Dr, Killeen, TX 76542"
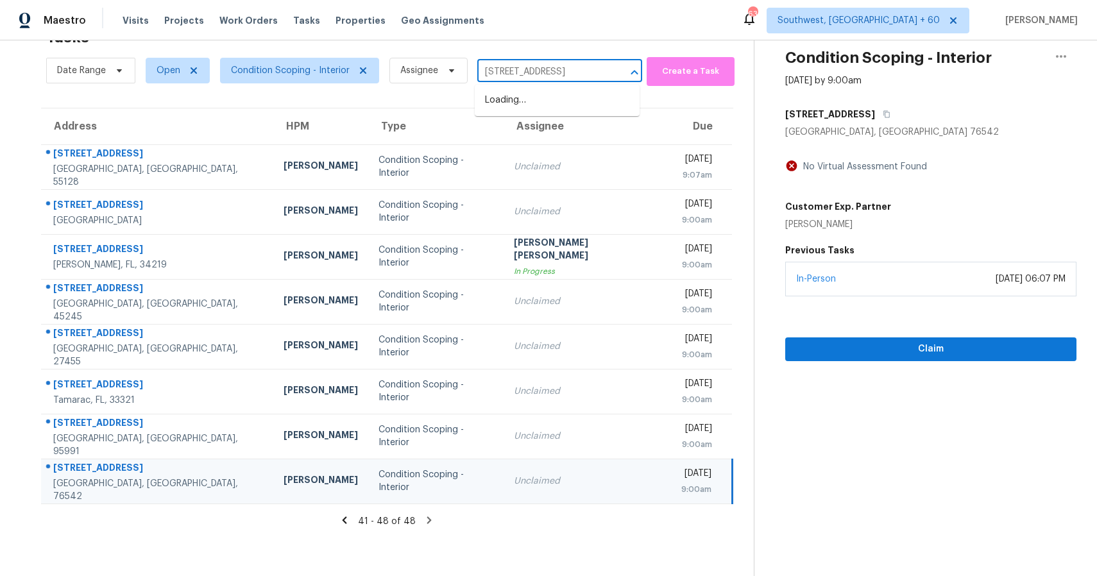
scroll to position [0, 28]
click at [527, 111] on li "4209 Lost Oak Dr, Killeen, TX 76542" at bounding box center [557, 100] width 165 height 21
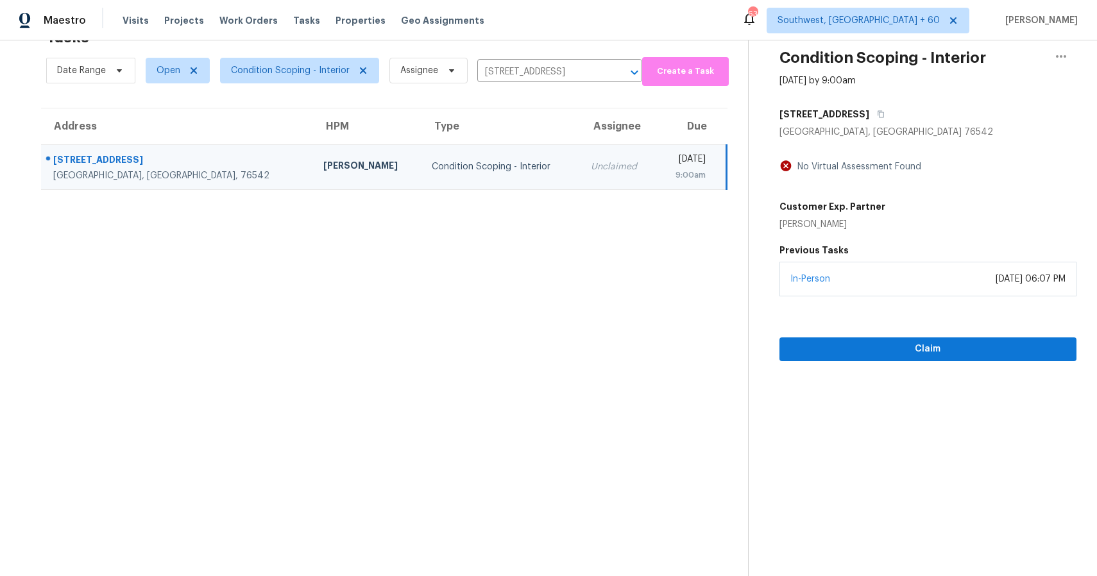
click at [666, 178] on div "9:00am" at bounding box center [685, 175] width 38 height 13
click at [918, 359] on button "Claim" at bounding box center [927, 349] width 297 height 24
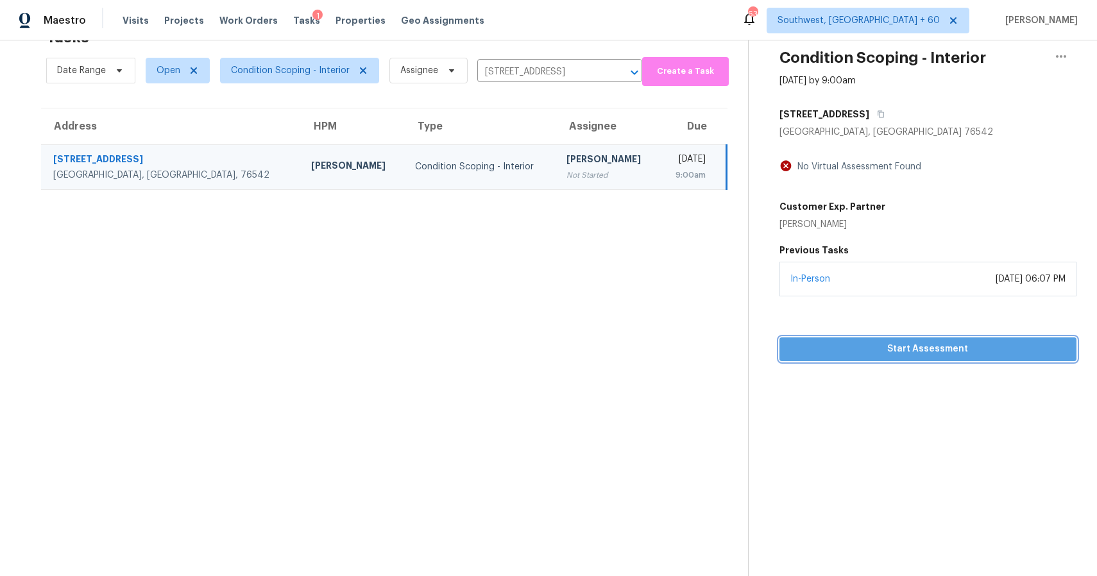
click at [951, 341] on span "Start Assessment" at bounding box center [927, 349] width 276 height 16
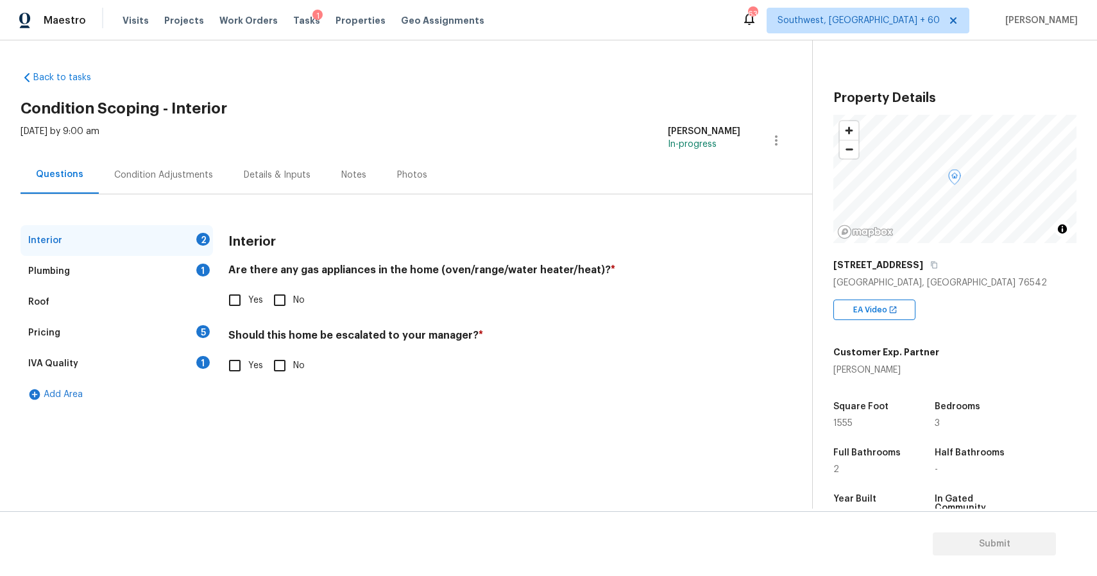
scroll to position [169, 0]
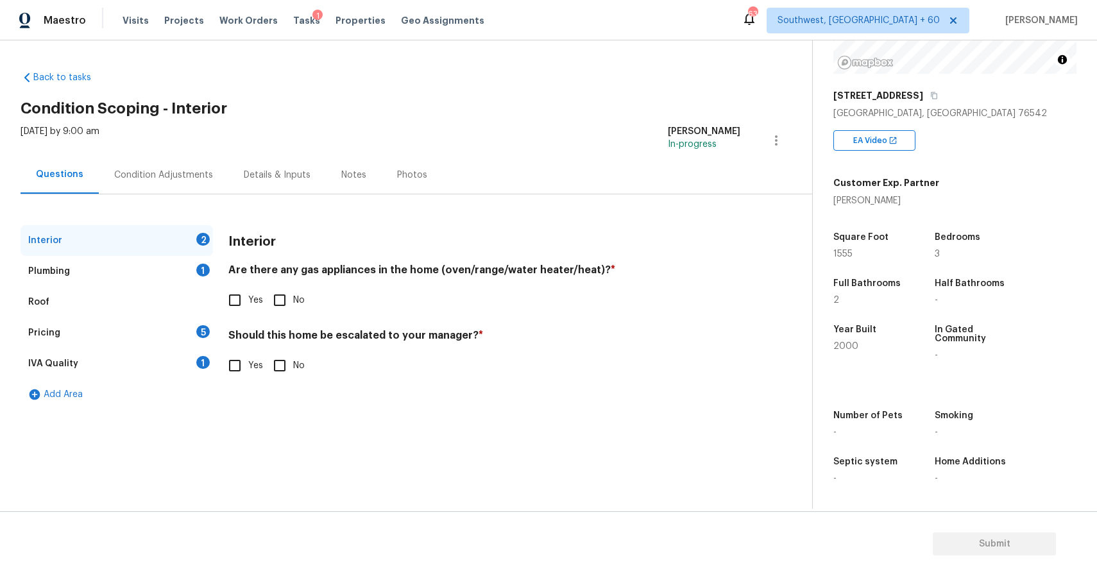
click at [266, 299] on input "No" at bounding box center [279, 300] width 27 height 27
checkbox input "true"
click at [276, 362] on input "No" at bounding box center [279, 365] width 27 height 27
checkbox input "true"
click at [201, 273] on div "1" at bounding box center [202, 270] width 13 height 13
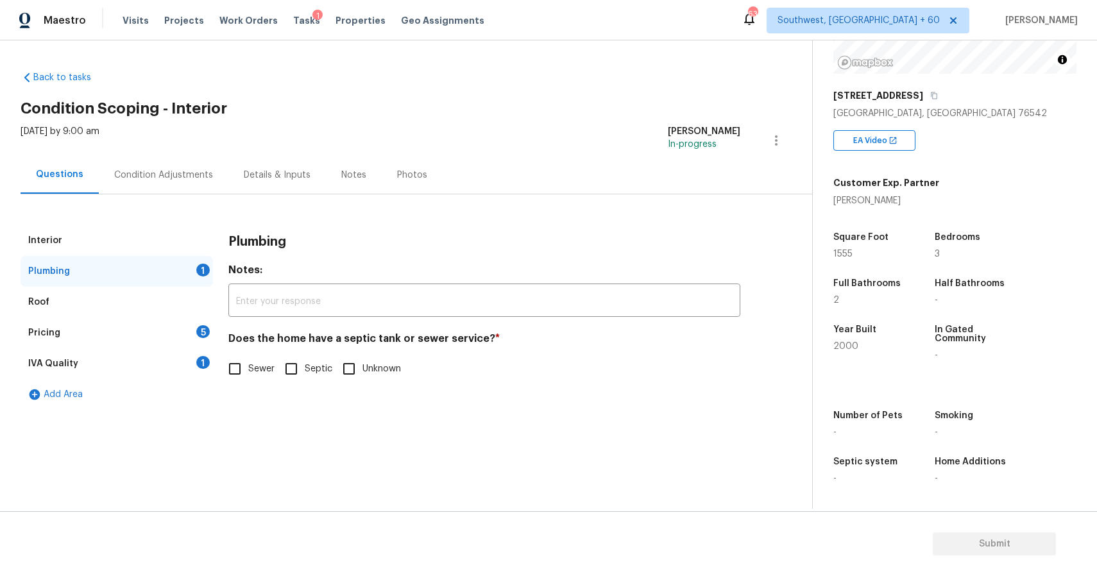
click at [246, 375] on input "Sewer" at bounding box center [234, 368] width 27 height 27
checkbox input "true"
click at [201, 344] on div "Pricing 5" at bounding box center [117, 332] width 192 height 31
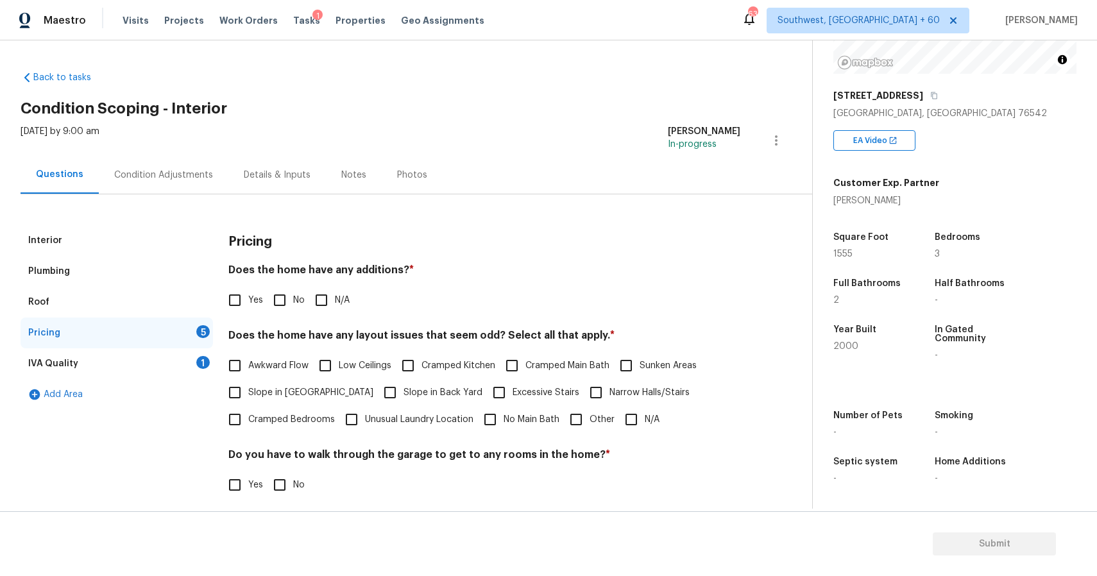
click at [314, 298] on input "N/A" at bounding box center [321, 300] width 27 height 27
checkbox input "true"
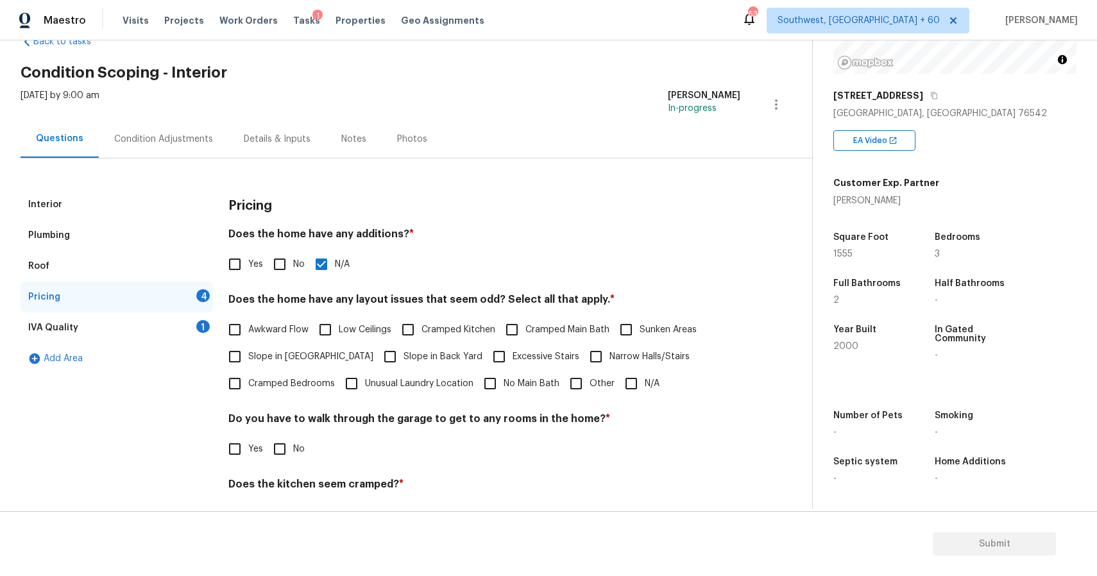
click at [632, 379] on input "N/A" at bounding box center [631, 383] width 27 height 27
checkbox input "true"
click at [278, 442] on input "No" at bounding box center [279, 448] width 27 height 27
checkbox input "true"
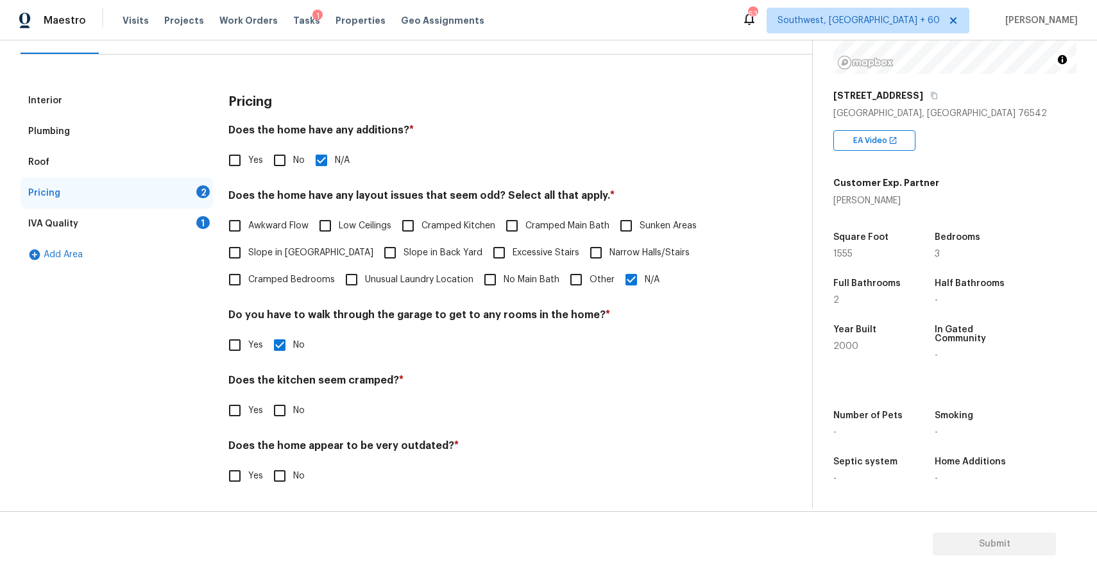
scroll to position [140, 0]
click at [280, 417] on input "No" at bounding box center [279, 410] width 27 height 27
checkbox input "true"
click at [283, 474] on input "No" at bounding box center [279, 477] width 27 height 27
checkbox input "true"
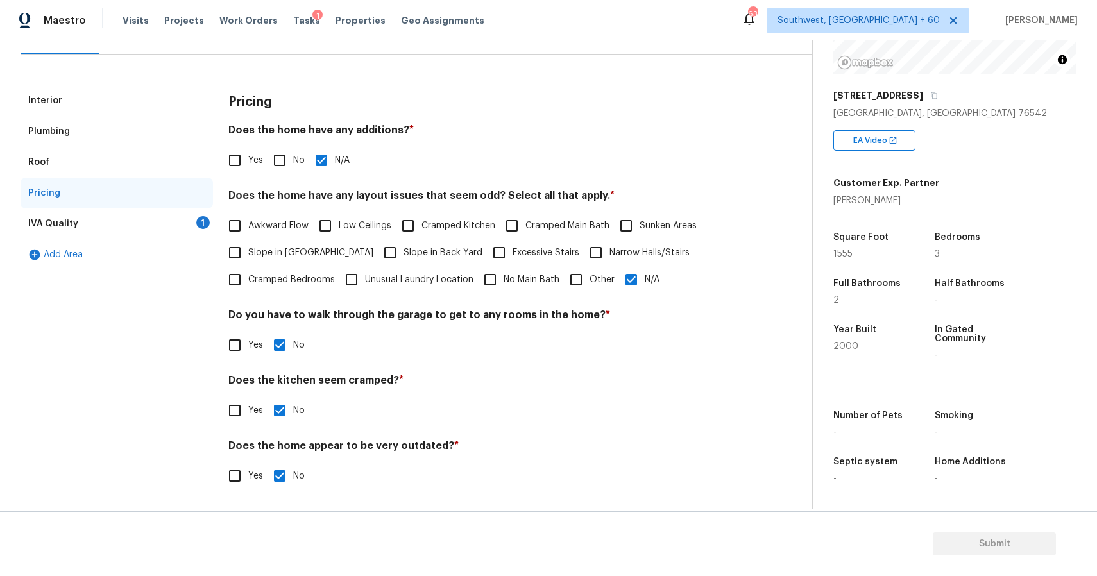
click at [187, 213] on div "IVA Quality 1" at bounding box center [117, 223] width 192 height 31
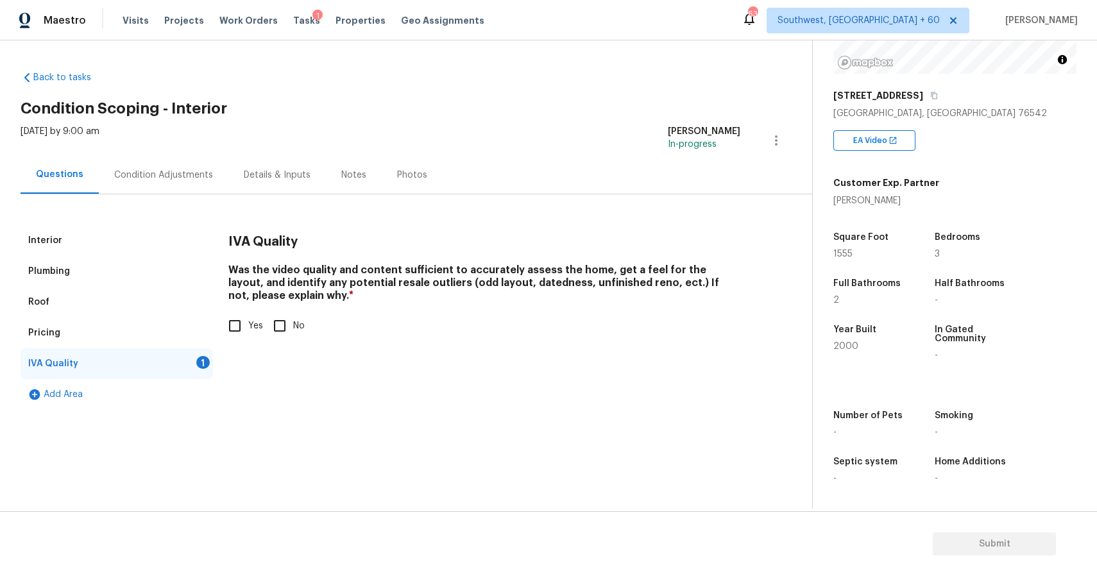
click at [227, 328] on input "Yes" at bounding box center [234, 325] width 27 height 27
checkbox input "true"
click at [185, 162] on div "Condition Adjustments" at bounding box center [164, 175] width 130 height 38
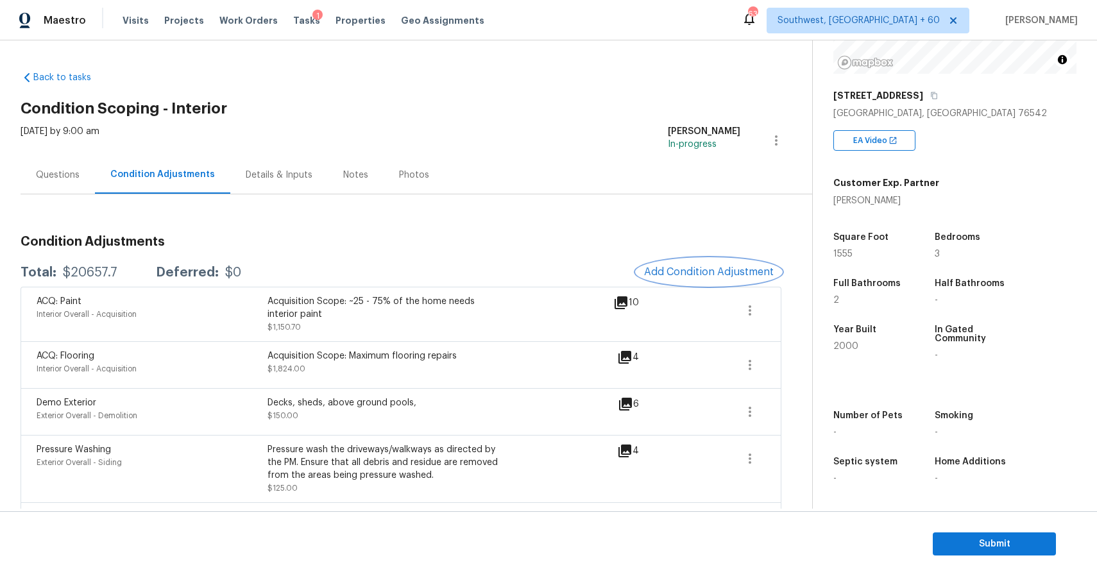
click at [712, 270] on span "Add Condition Adjustment" at bounding box center [709, 272] width 130 height 12
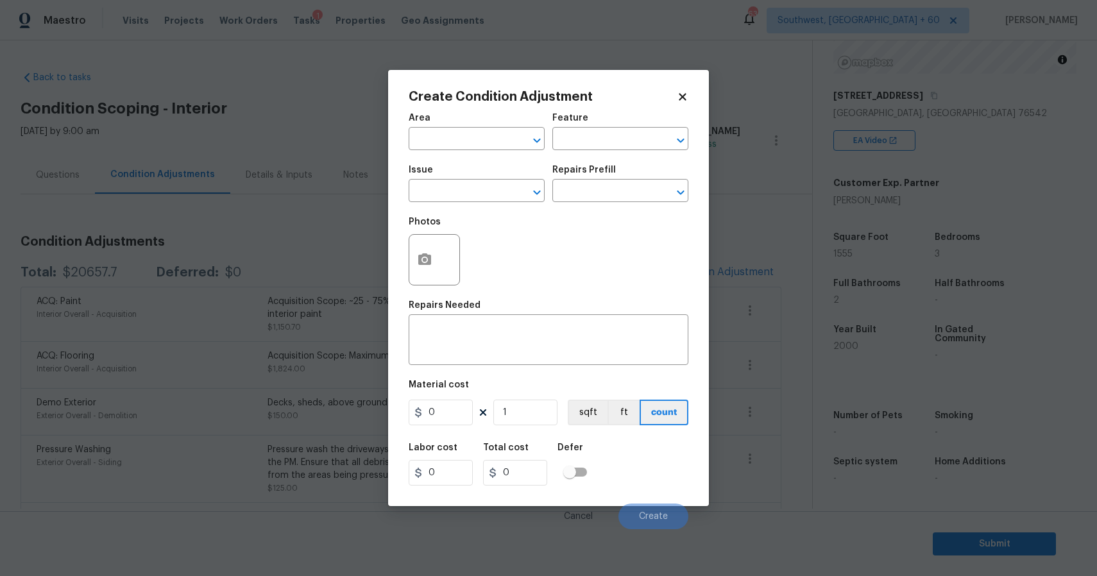
click at [494, 206] on span "Issue ​" at bounding box center [477, 184] width 136 height 52
click at [503, 186] on input "text" at bounding box center [459, 192] width 100 height 20
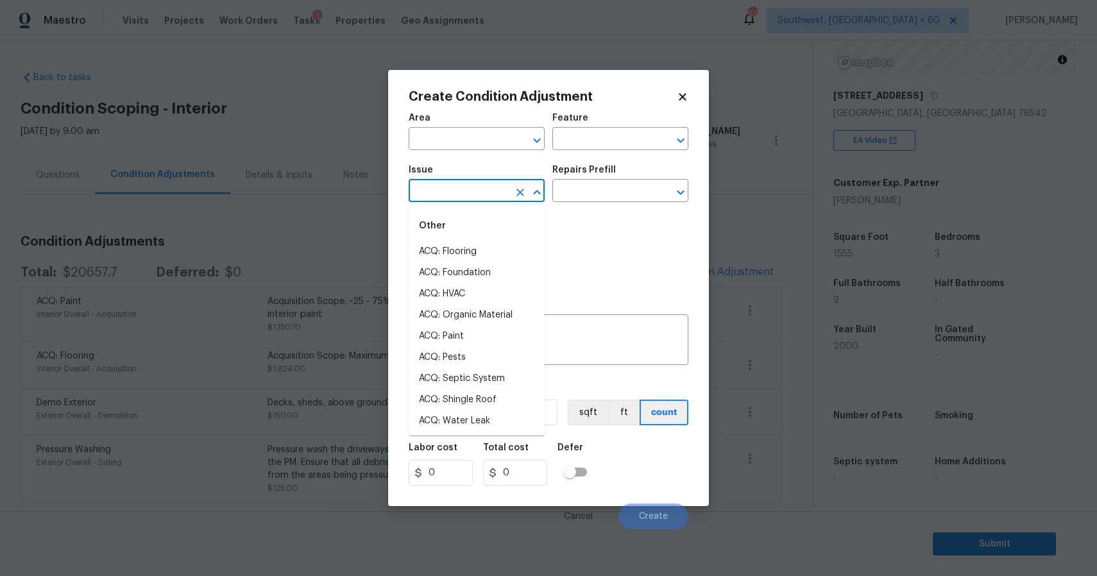
click at [503, 186] on input "text" at bounding box center [459, 192] width 100 height 20
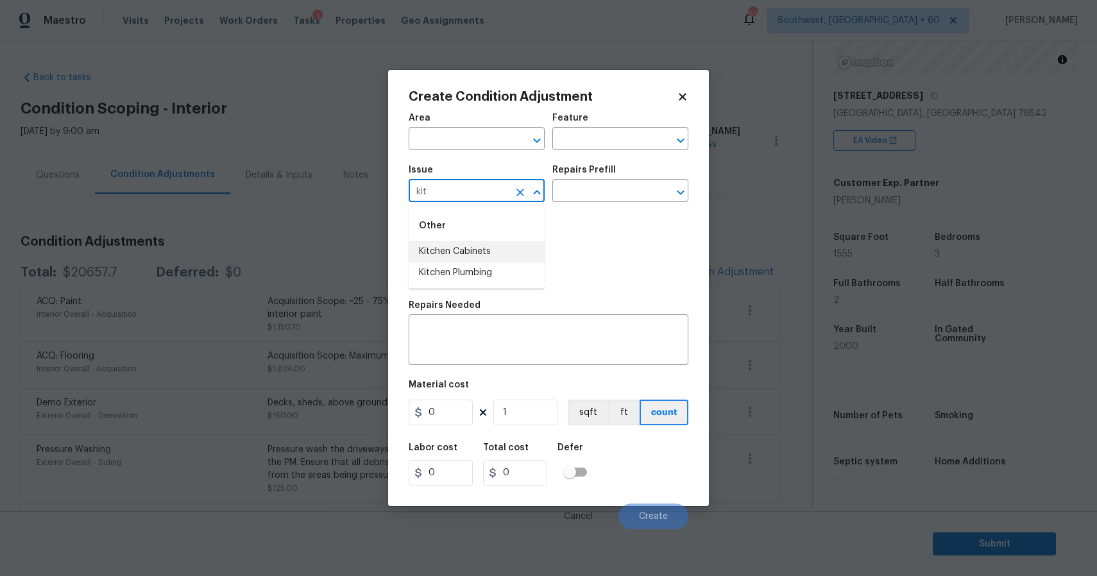
click at [487, 247] on li "Kitchen Cabinets" at bounding box center [477, 251] width 136 height 21
type input "Kitchen Cabinets"
click at [499, 332] on textarea at bounding box center [548, 341] width 264 height 27
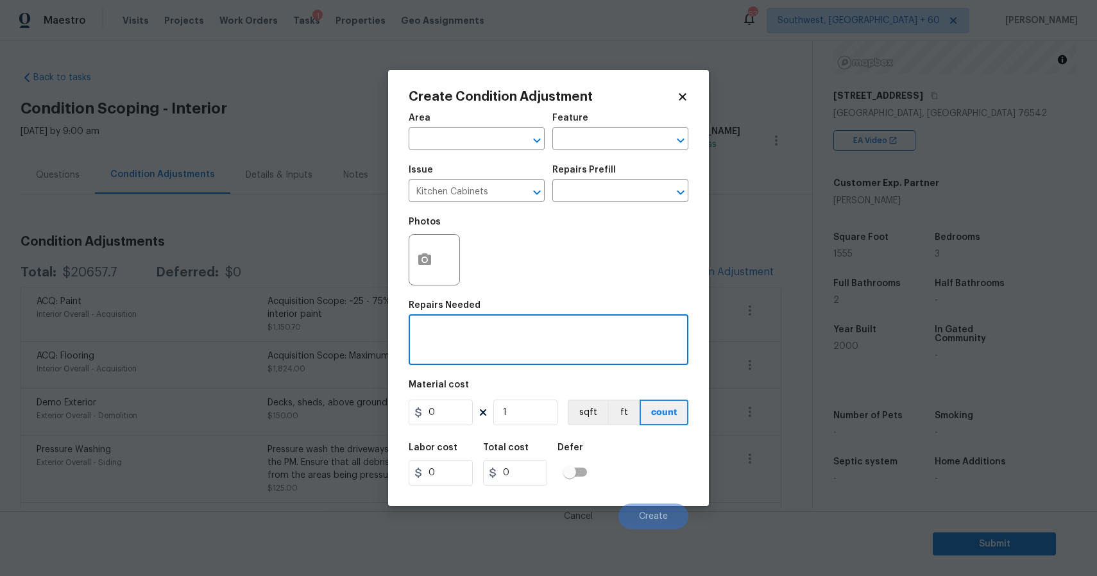
click at [503, 339] on textarea at bounding box center [548, 341] width 264 height 27
type textarea "repaint kitchen cabinets"
click at [460, 416] on input "0" at bounding box center [441, 413] width 64 height 26
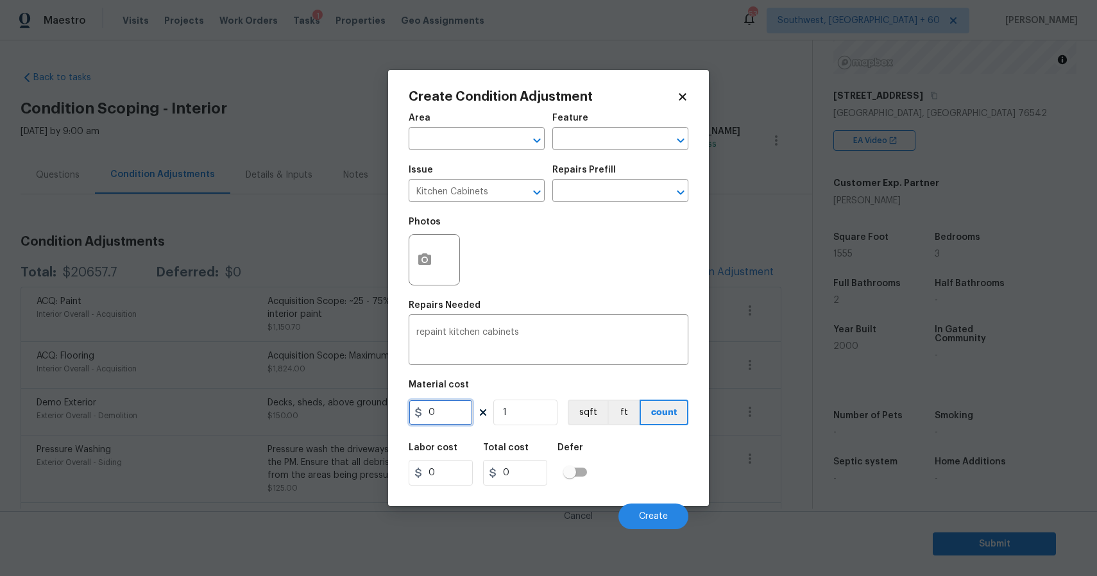
click at [460, 416] on input "0" at bounding box center [441, 413] width 64 height 26
type input "1200"
click at [414, 251] on button "button" at bounding box center [424, 260] width 31 height 50
type input "1200"
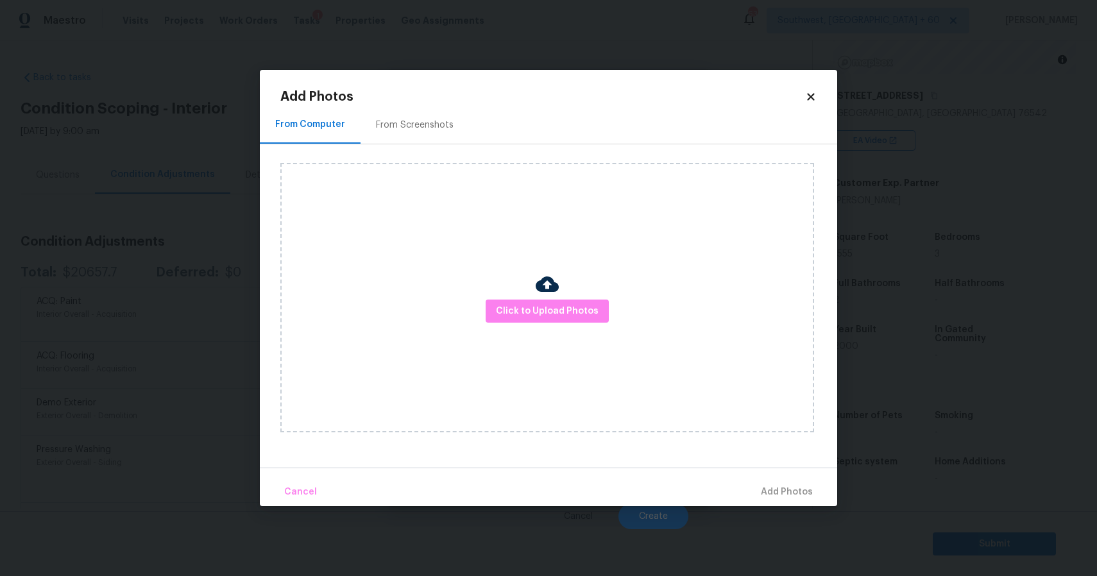
click at [504, 297] on div "Click to Upload Photos" at bounding box center [547, 297] width 534 height 269
click at [512, 302] on button "Click to Upload Photos" at bounding box center [546, 311] width 123 height 24
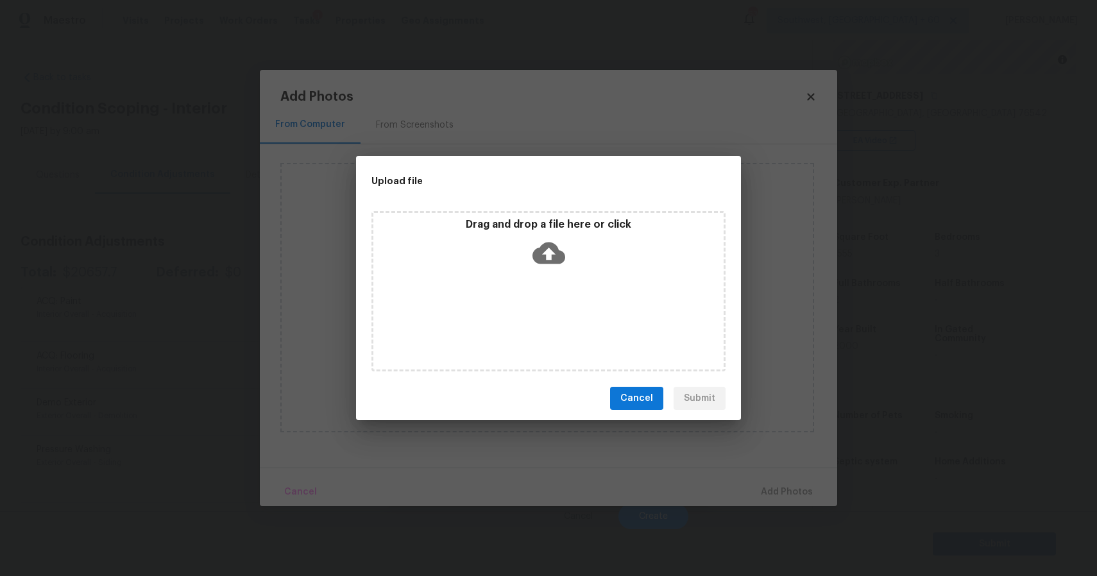
click at [512, 302] on div "Drag and drop a file here or click" at bounding box center [548, 291] width 354 height 160
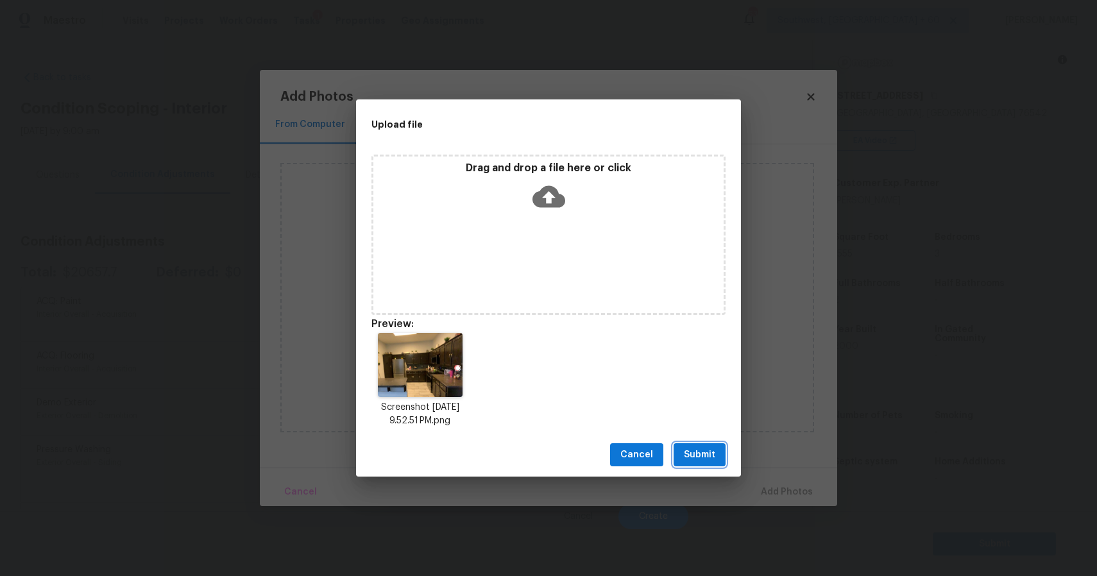
click at [709, 454] on span "Submit" at bounding box center [699, 455] width 31 height 16
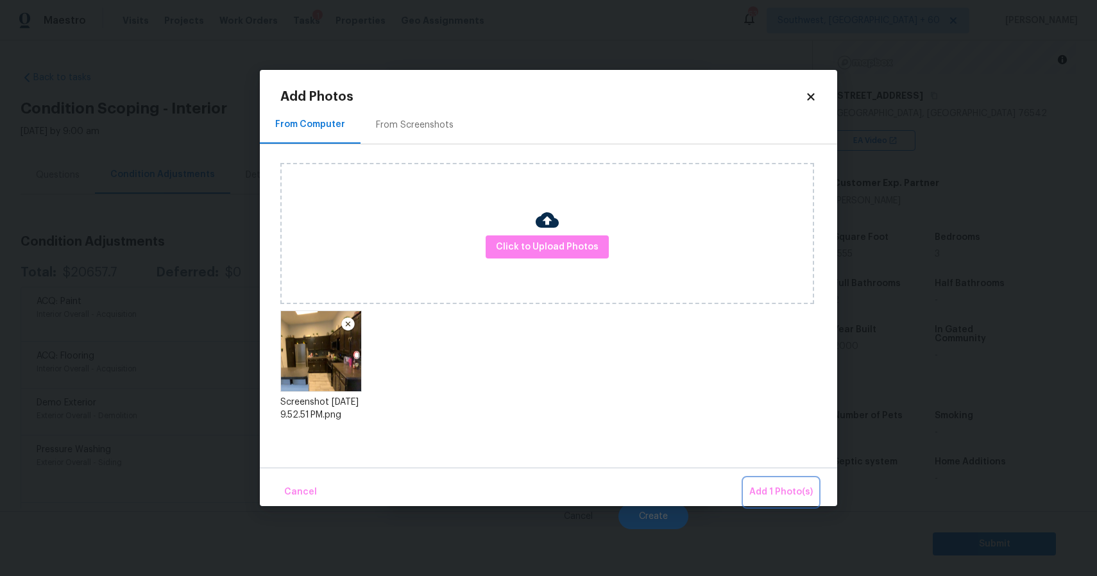
click at [777, 487] on span "Add 1 Photo(s)" at bounding box center [780, 492] width 63 height 16
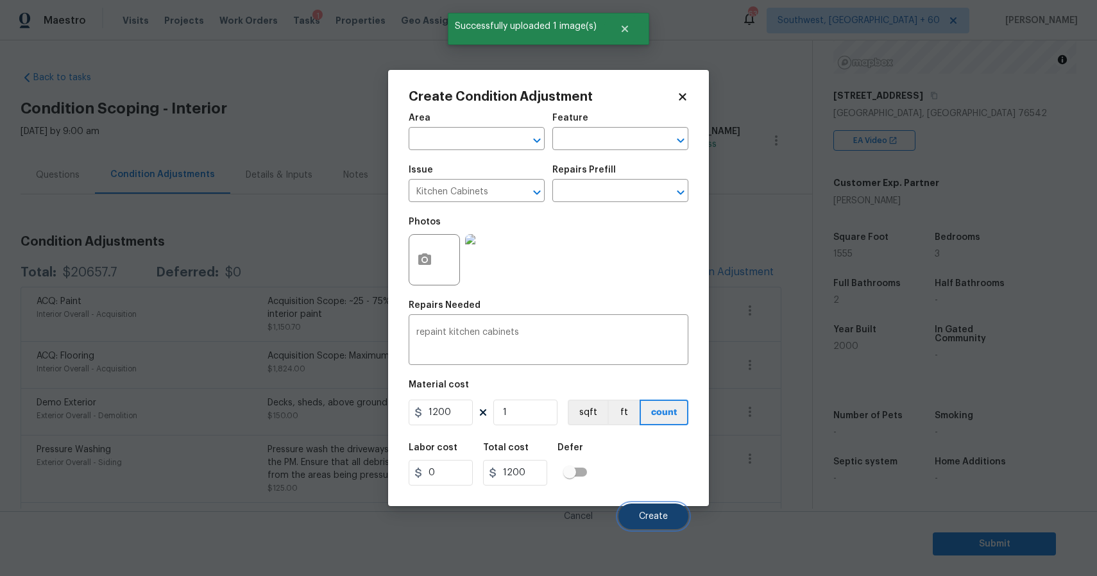
click at [656, 519] on span "Create" at bounding box center [653, 517] width 29 height 10
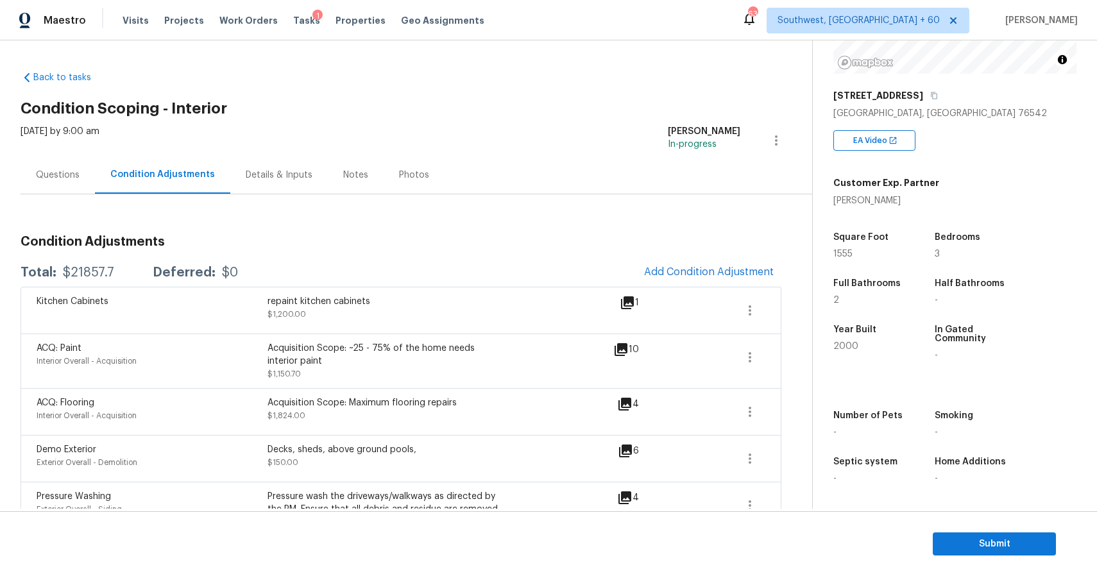
click at [52, 192] on div "Questions" at bounding box center [58, 175] width 74 height 38
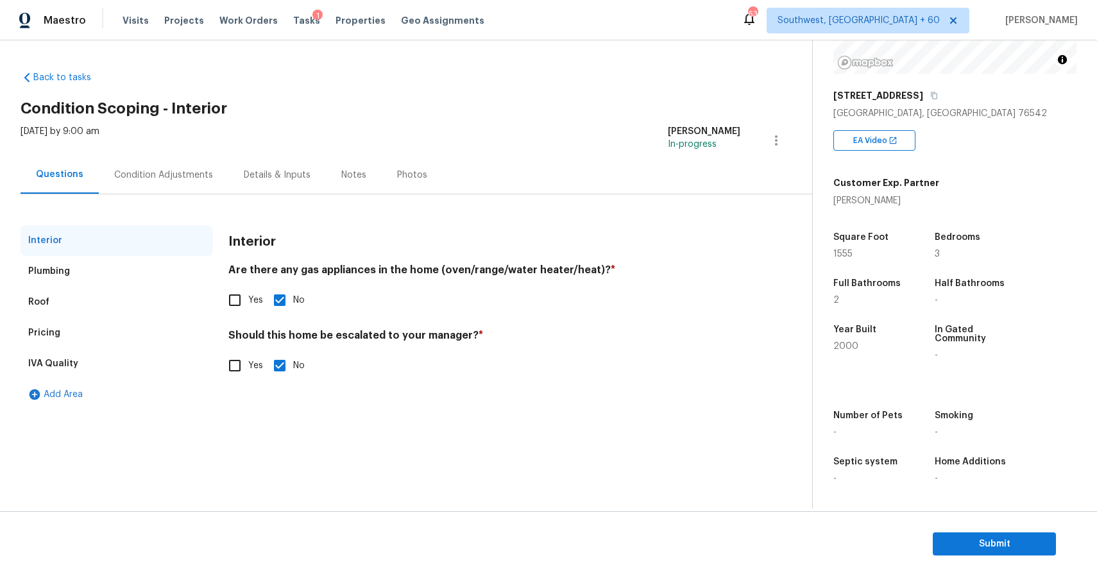
click at [143, 183] on div "Condition Adjustments" at bounding box center [164, 175] width 130 height 38
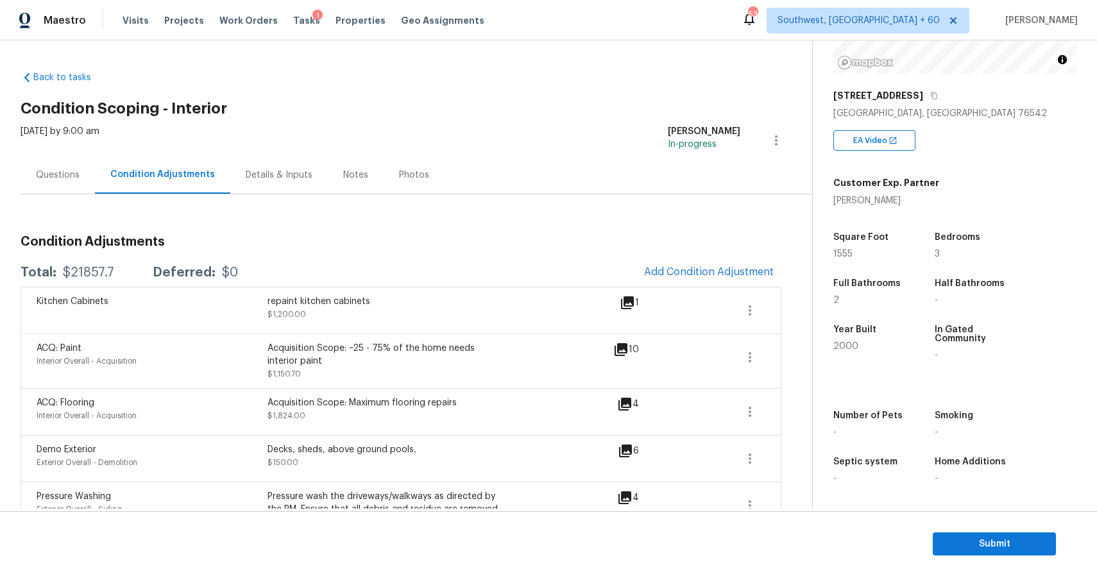
click at [78, 261] on div "Total: $21857.7 Deferred: $0 Add Condition Adjustment" at bounding box center [401, 272] width 761 height 28
copy div "$21857.7"
drag, startPoint x: 78, startPoint y: 261, endPoint x: 89, endPoint y: 55, distance: 206.8
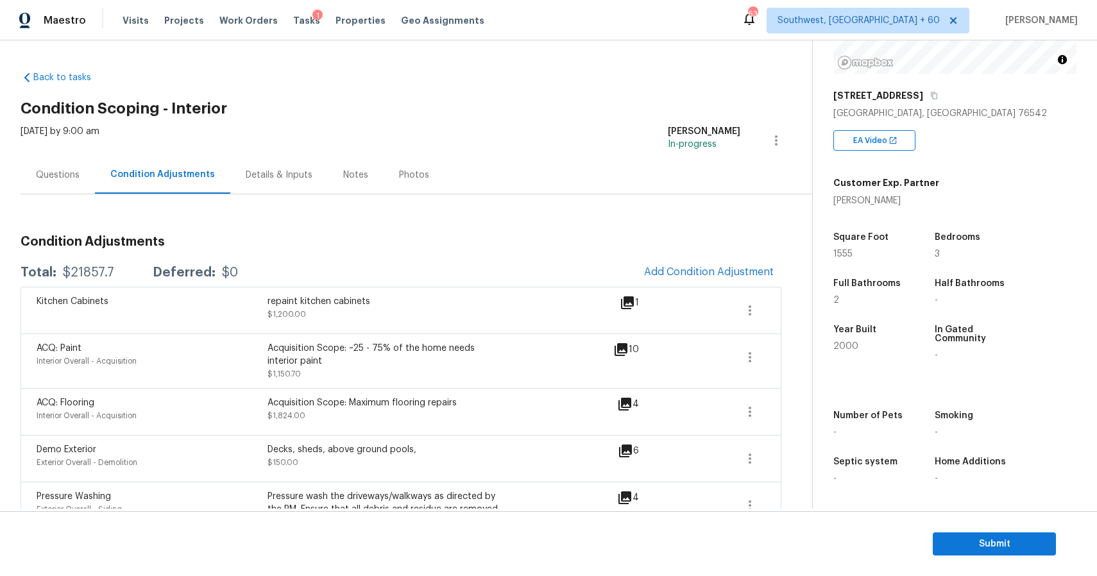
click at [89, 55] on div "Back to tasks Condition Scoping - Interior Thu, Sep 18 2025 by 9:00 am Ranjith …" at bounding box center [548, 274] width 1097 height 468
click at [58, 167] on div "Questions" at bounding box center [58, 175] width 74 height 38
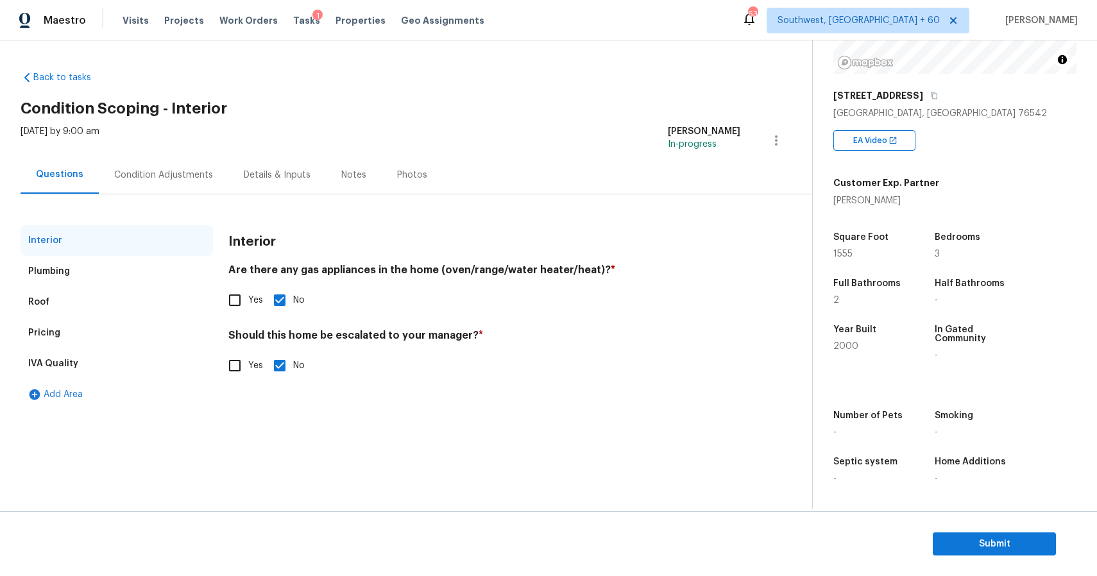
click at [135, 187] on div "Condition Adjustments" at bounding box center [164, 175] width 130 height 38
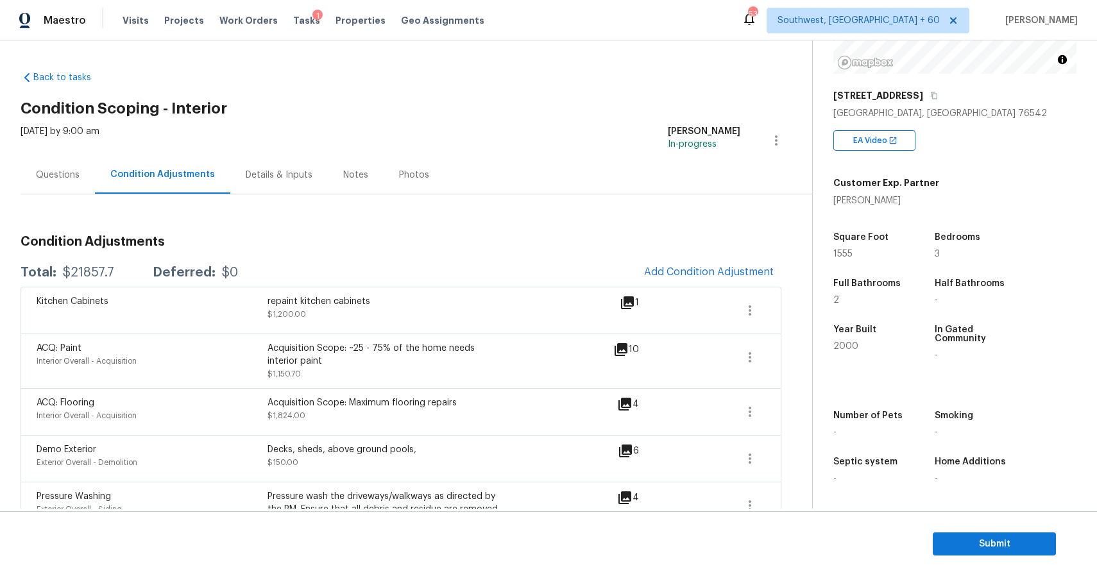
click at [63, 173] on div "Questions" at bounding box center [58, 175] width 44 height 13
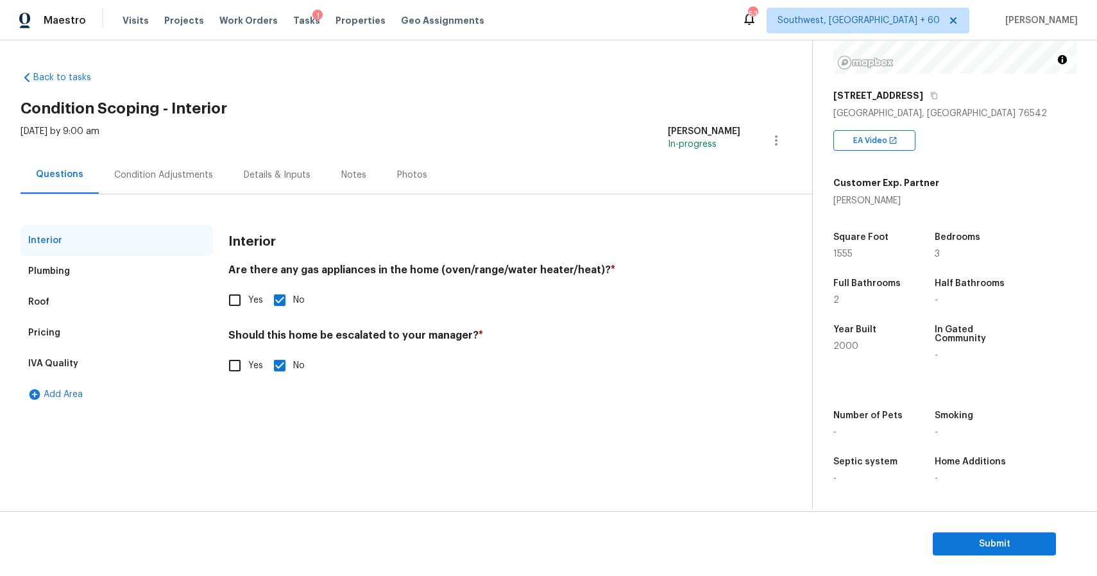
click at [63, 173] on div "Questions" at bounding box center [59, 174] width 47 height 13
click at [200, 176] on div "Condition Adjustments" at bounding box center [163, 175] width 99 height 13
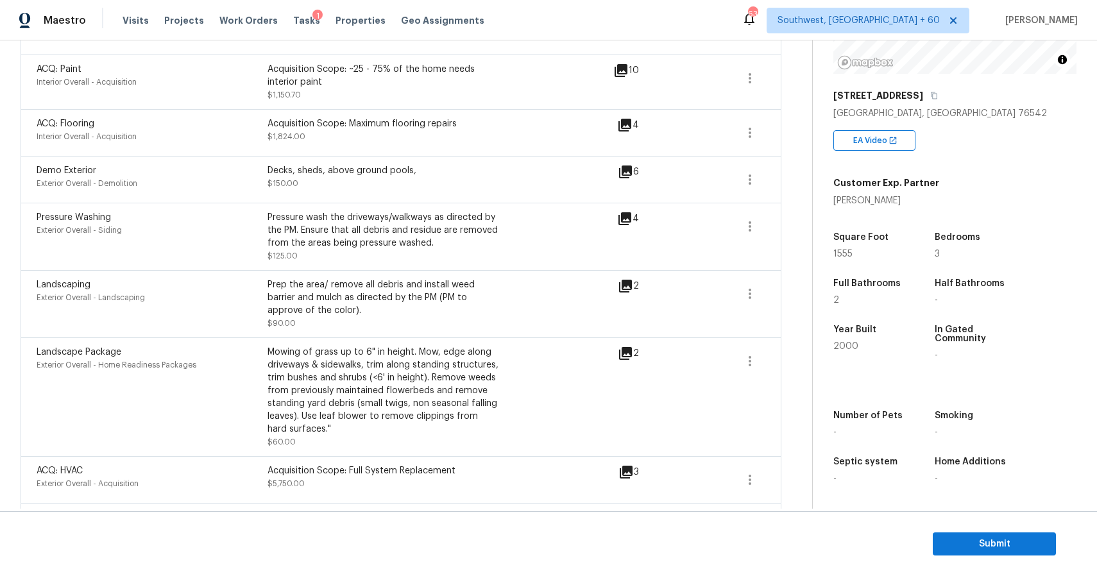
scroll to position [303, 0]
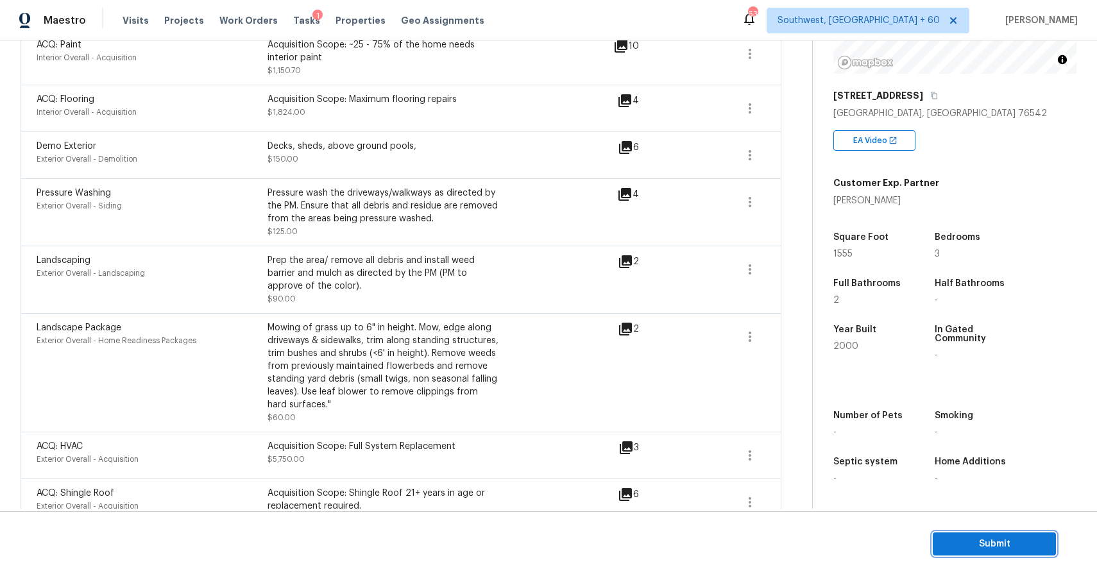
click at [977, 548] on span "Submit" at bounding box center [994, 544] width 103 height 16
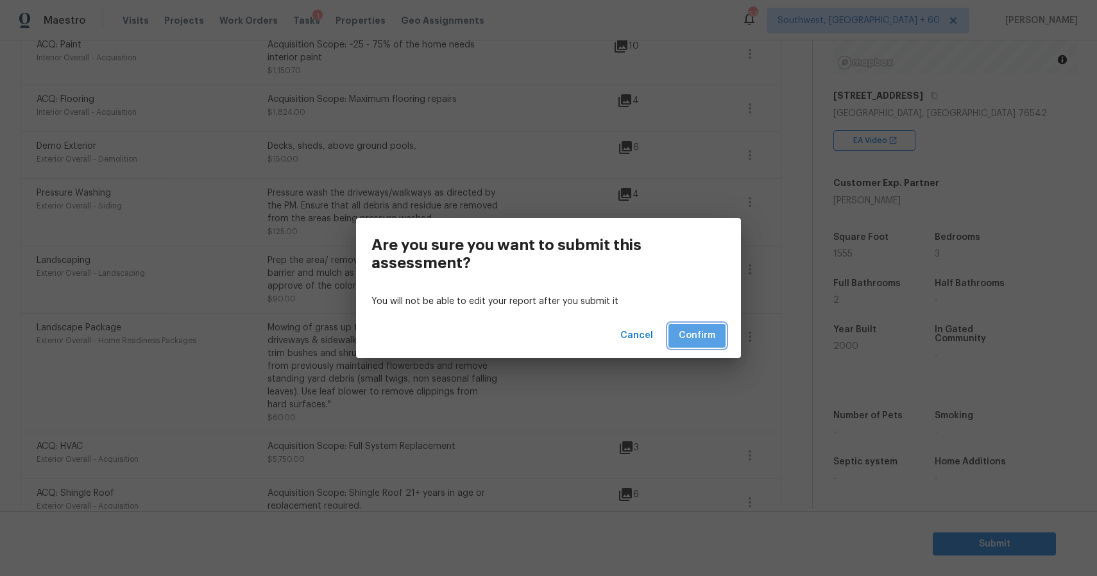
click at [709, 340] on span "Confirm" at bounding box center [696, 336] width 37 height 16
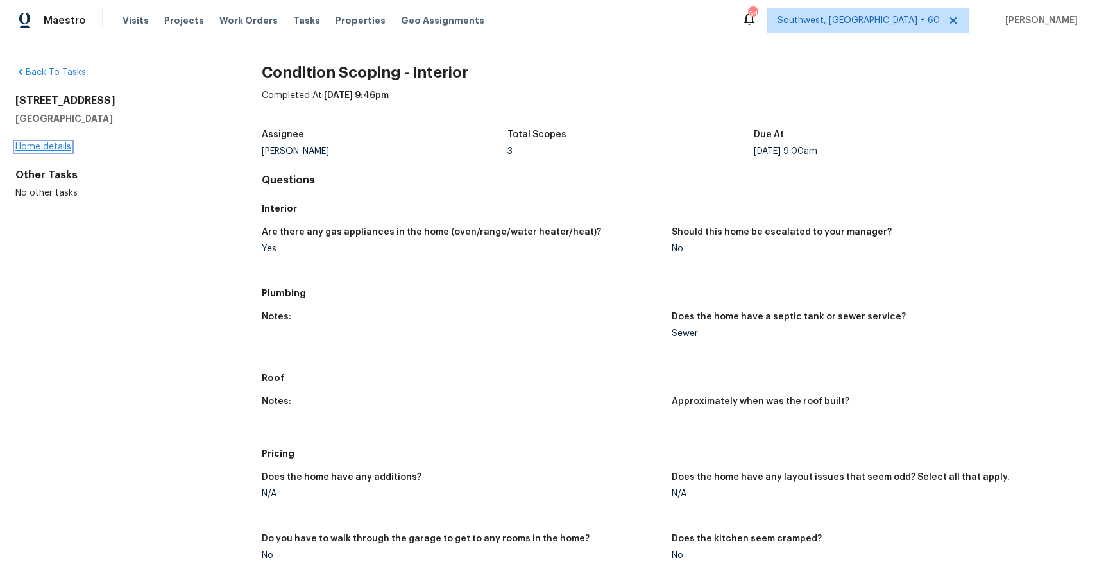
click at [40, 146] on link "Home details" at bounding box center [43, 146] width 56 height 9
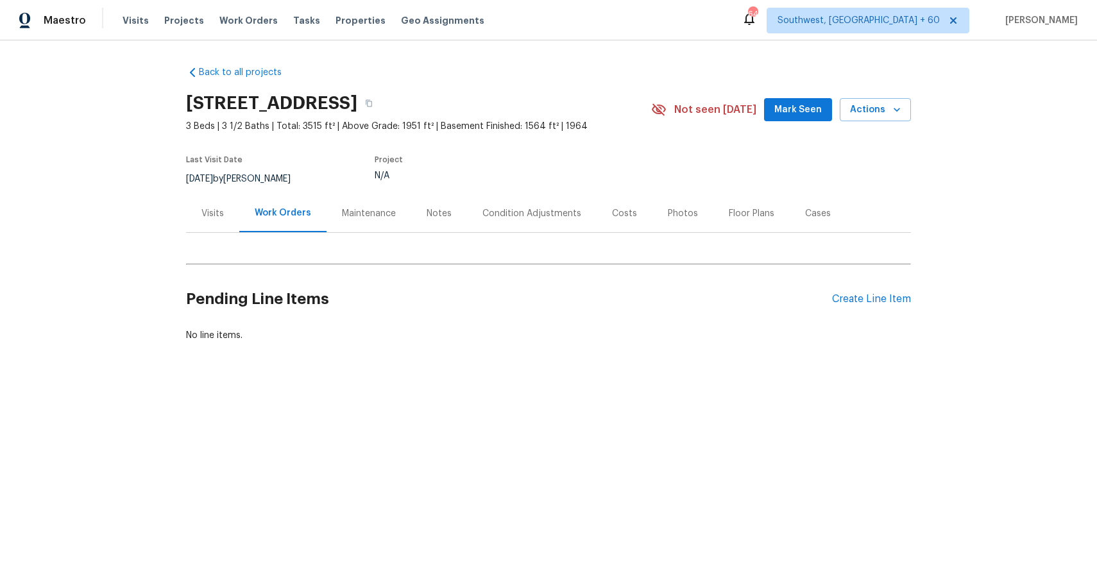
click at [350, 208] on div "Maintenance" at bounding box center [369, 213] width 54 height 13
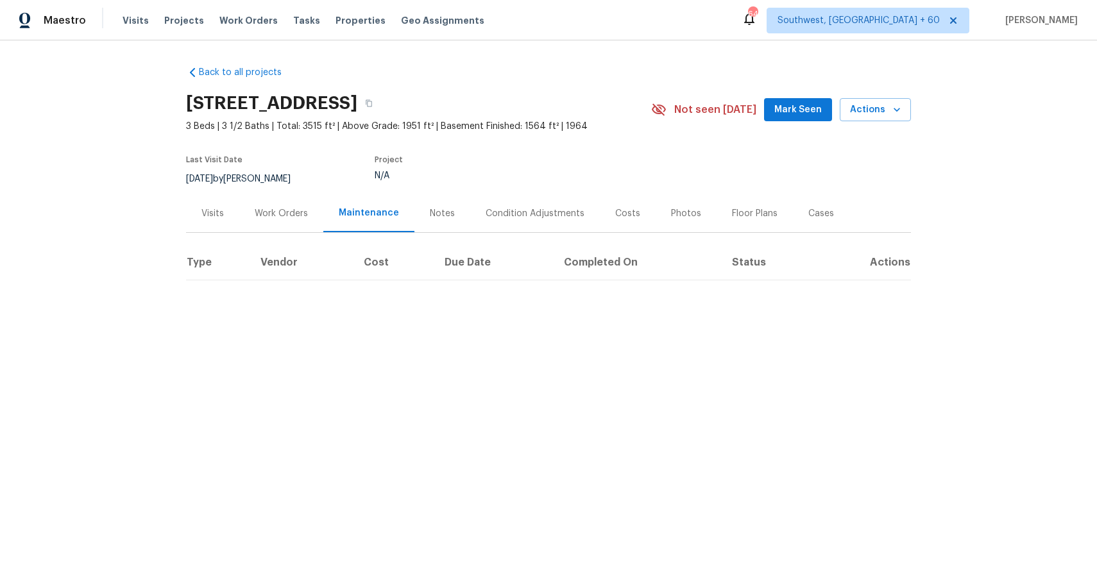
click at [212, 208] on div "Visits" at bounding box center [212, 213] width 22 height 13
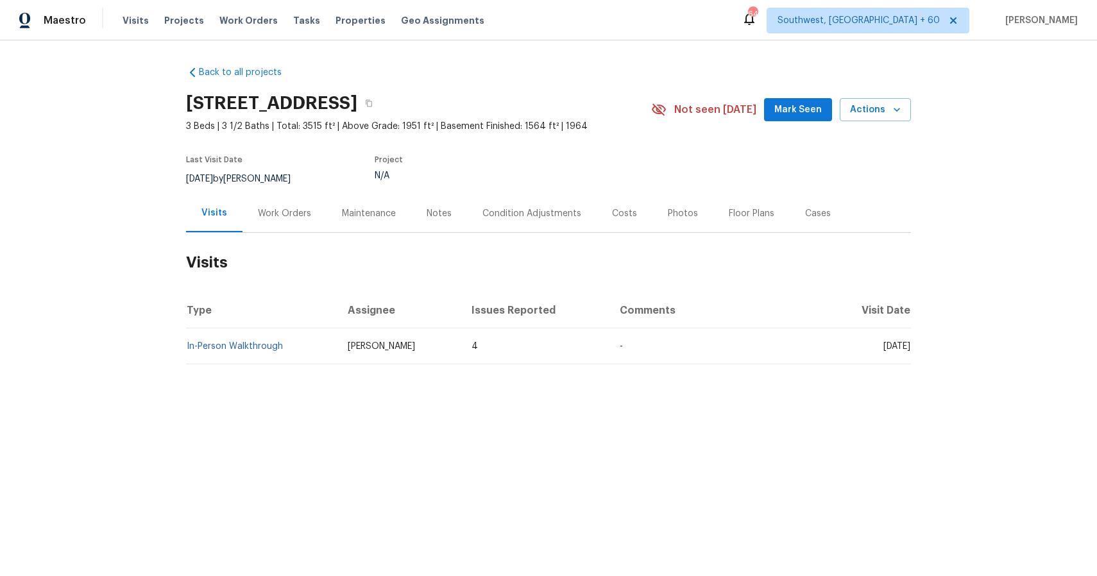
click at [199, 208] on div "Visits" at bounding box center [214, 213] width 56 height 38
click at [221, 212] on div "Visits" at bounding box center [214, 212] width 26 height 13
click at [249, 360] on td "In-Person Walkthrough" at bounding box center [261, 346] width 151 height 36
click at [251, 357] on td "In-Person Walkthrough" at bounding box center [261, 346] width 151 height 36
click at [253, 354] on td "In-Person Walkthrough" at bounding box center [261, 346] width 151 height 36
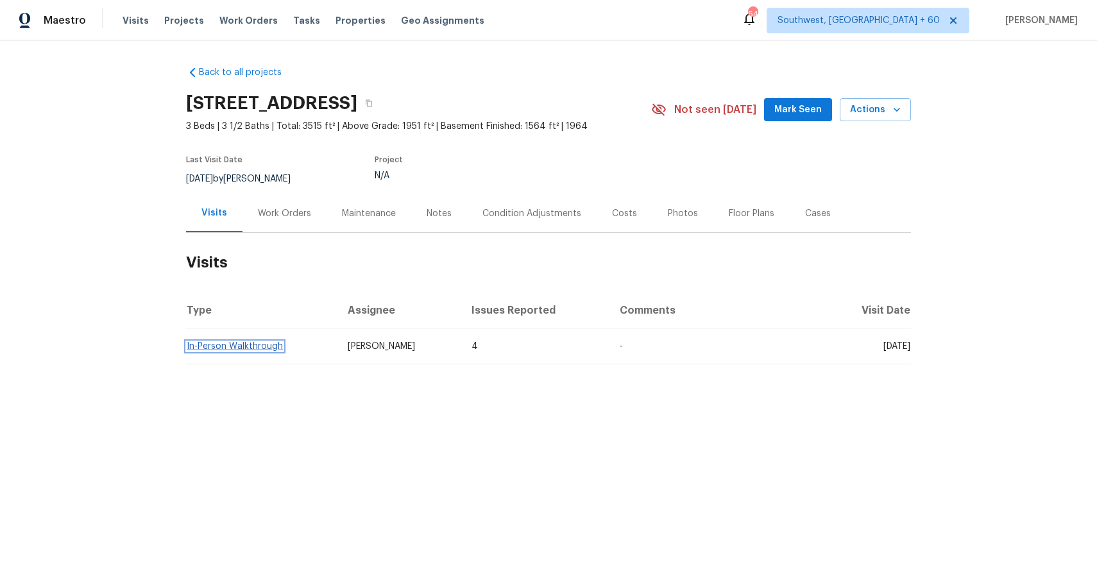
click at [263, 348] on link "In-Person Walkthrough" at bounding box center [235, 346] width 96 height 9
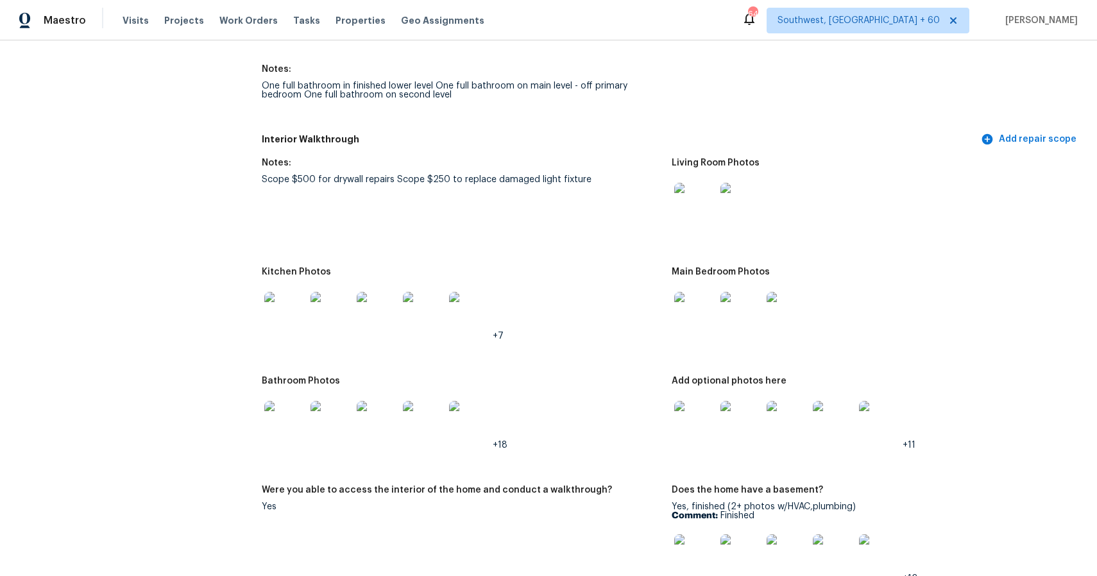
scroll to position [1693, 0]
